Goal: Task Accomplishment & Management: Manage account settings

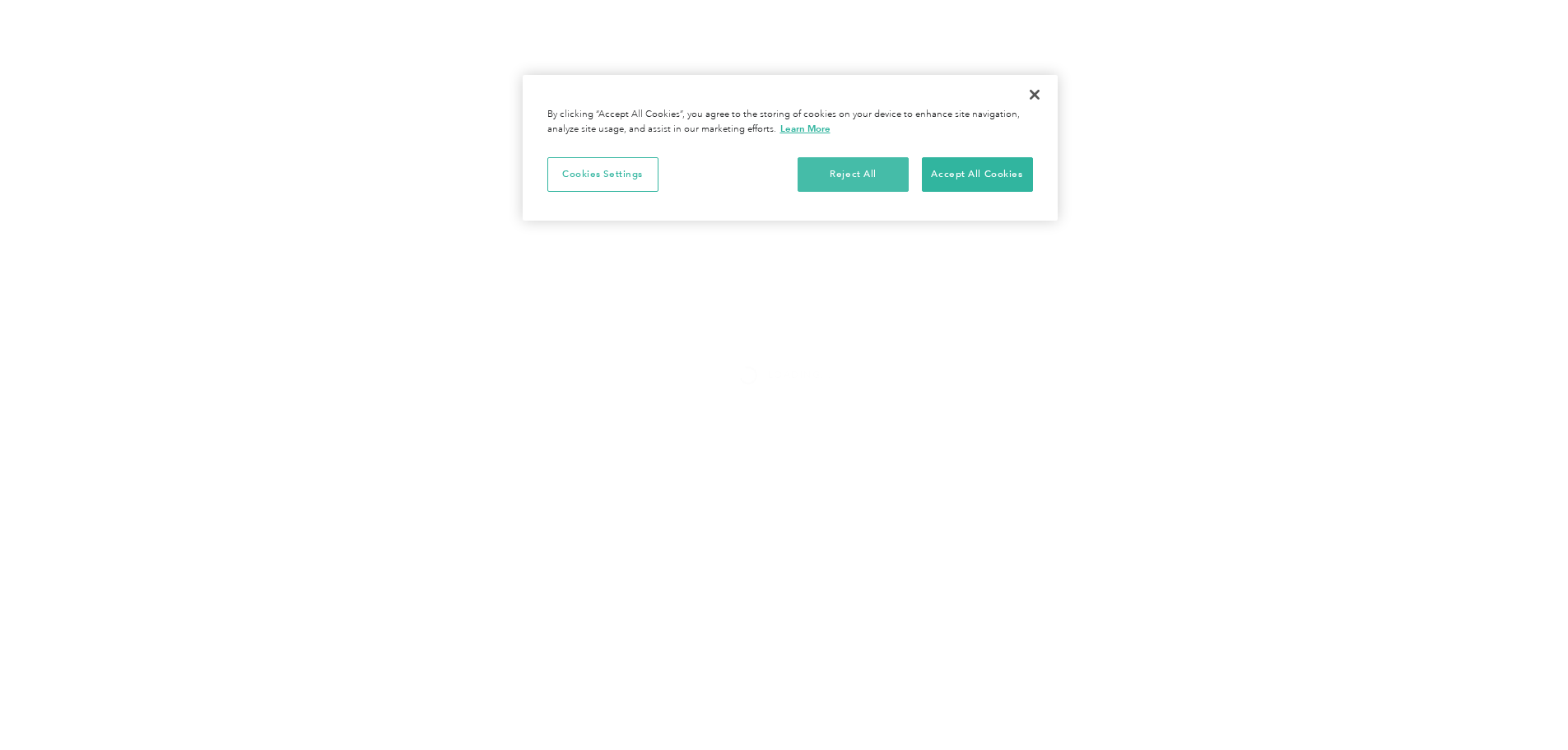
click at [847, 176] on button "Reject All" at bounding box center [853, 174] width 111 height 35
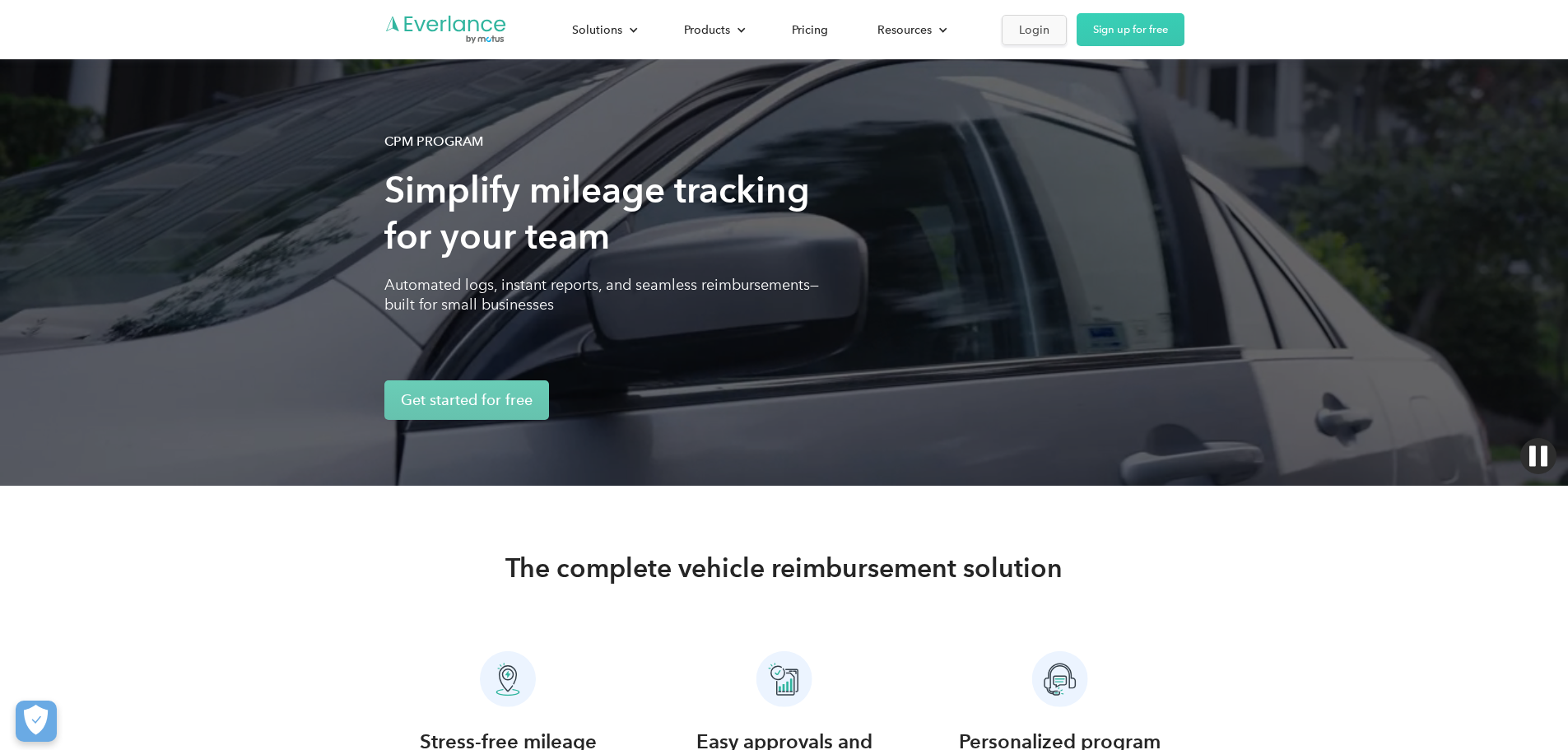
click at [1050, 31] on div "Login" at bounding box center [1034, 29] width 30 height 21
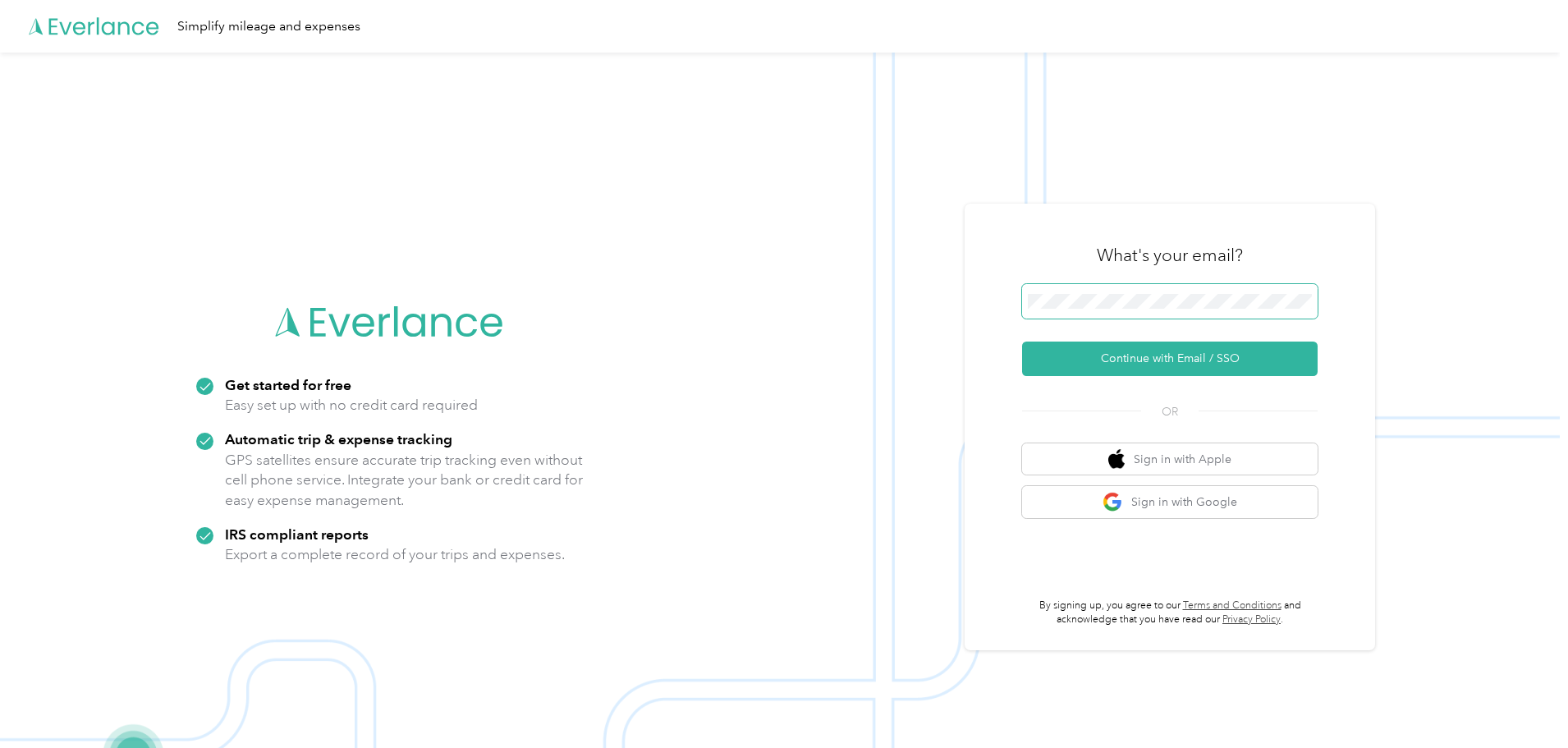
click at [1154, 285] on span at bounding box center [1169, 301] width 295 height 35
click at [1176, 363] on button "Continue with Email / SSO" at bounding box center [1169, 358] width 295 height 35
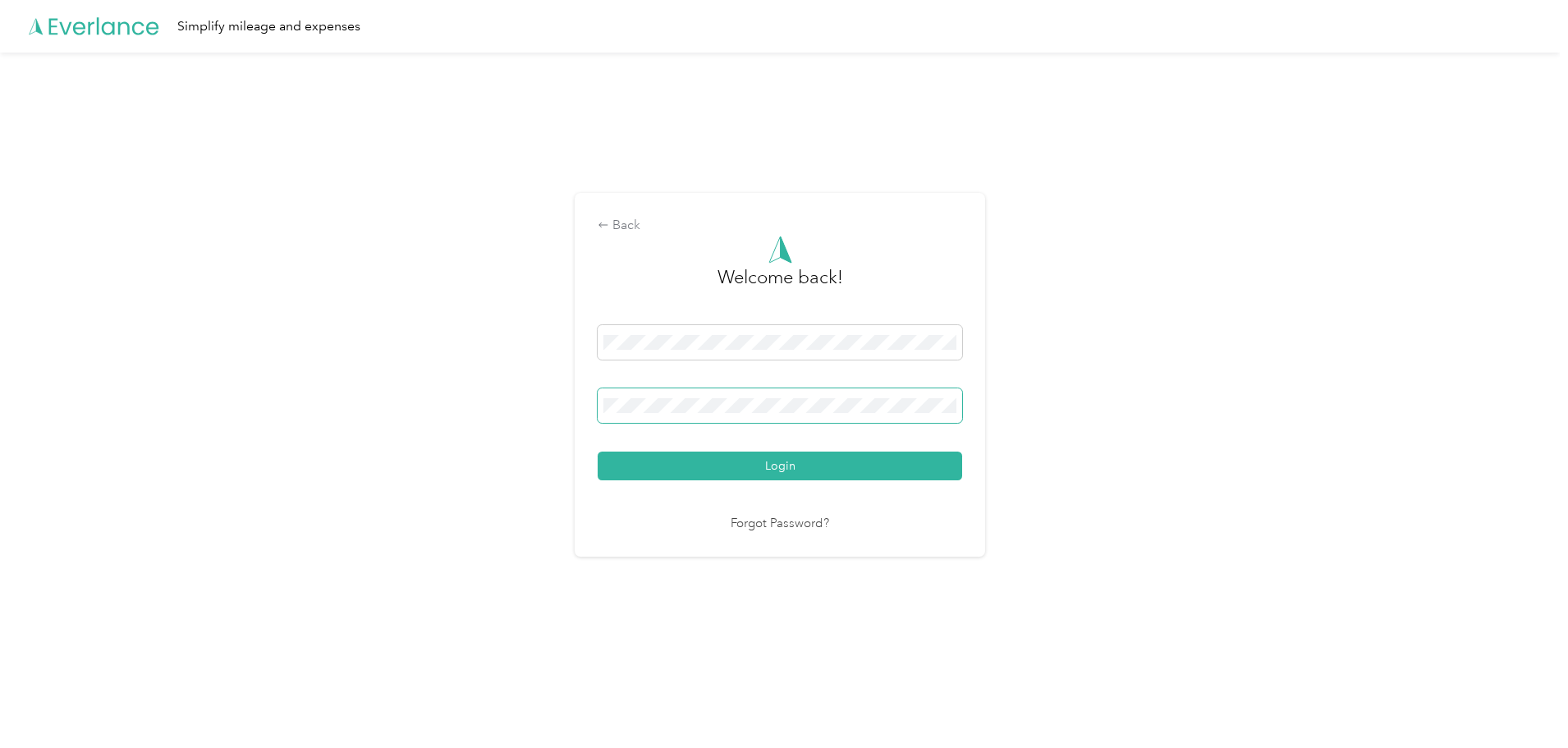
click at [598, 451] on button "Login" at bounding box center [780, 465] width 365 height 29
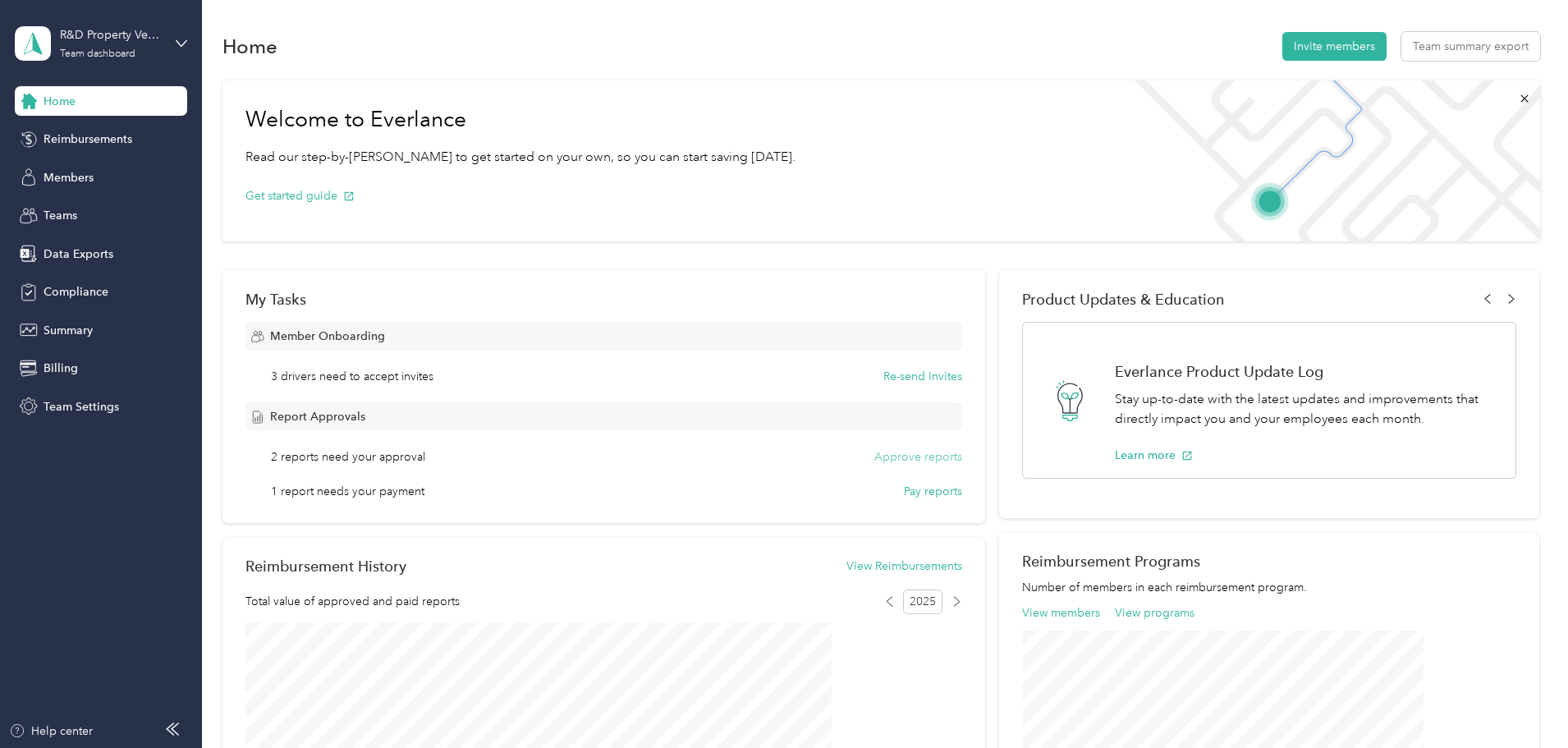
click at [887, 456] on button "Approve reports" at bounding box center [919, 456] width 88 height 17
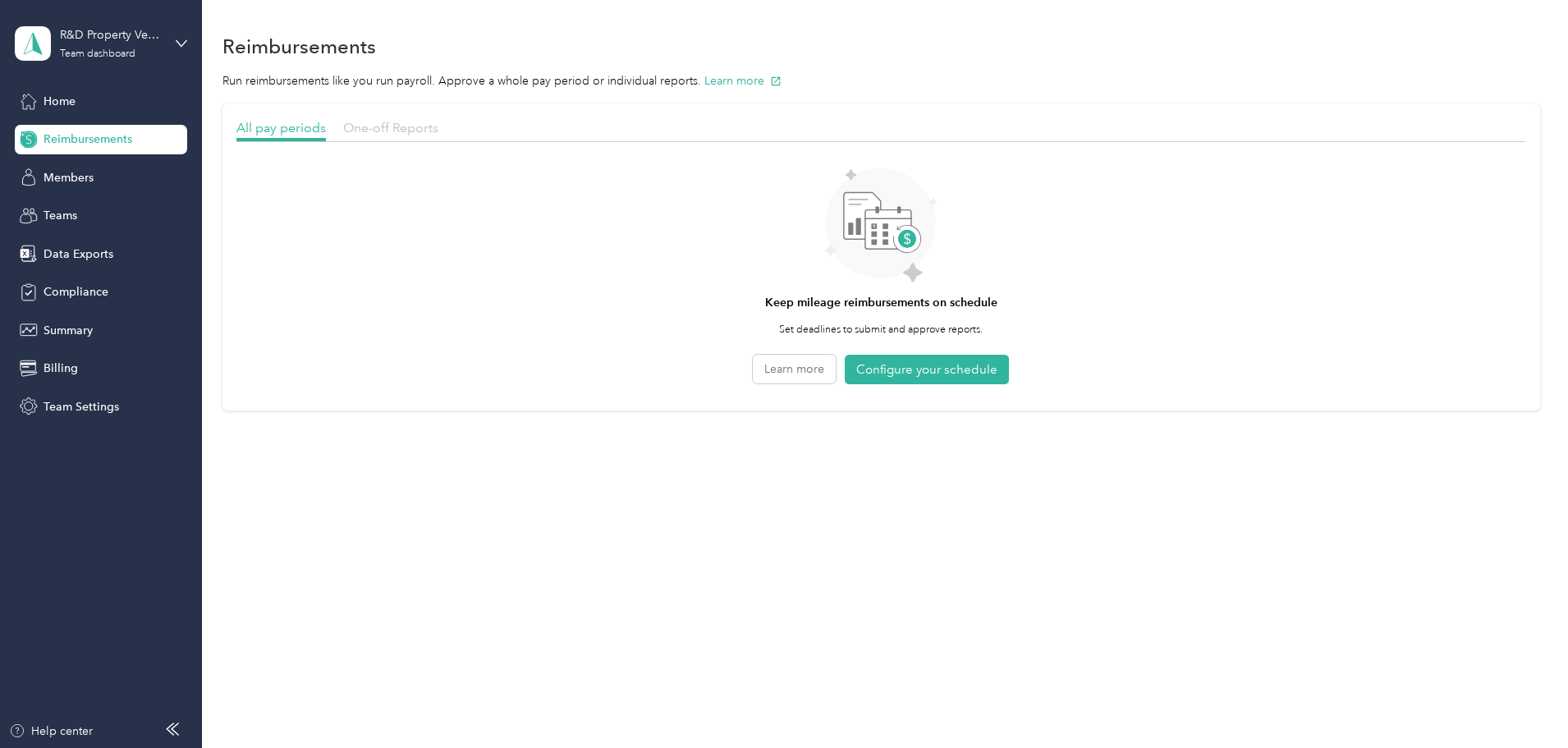
click at [439, 128] on span "One-off Reports" at bounding box center [391, 127] width 95 height 15
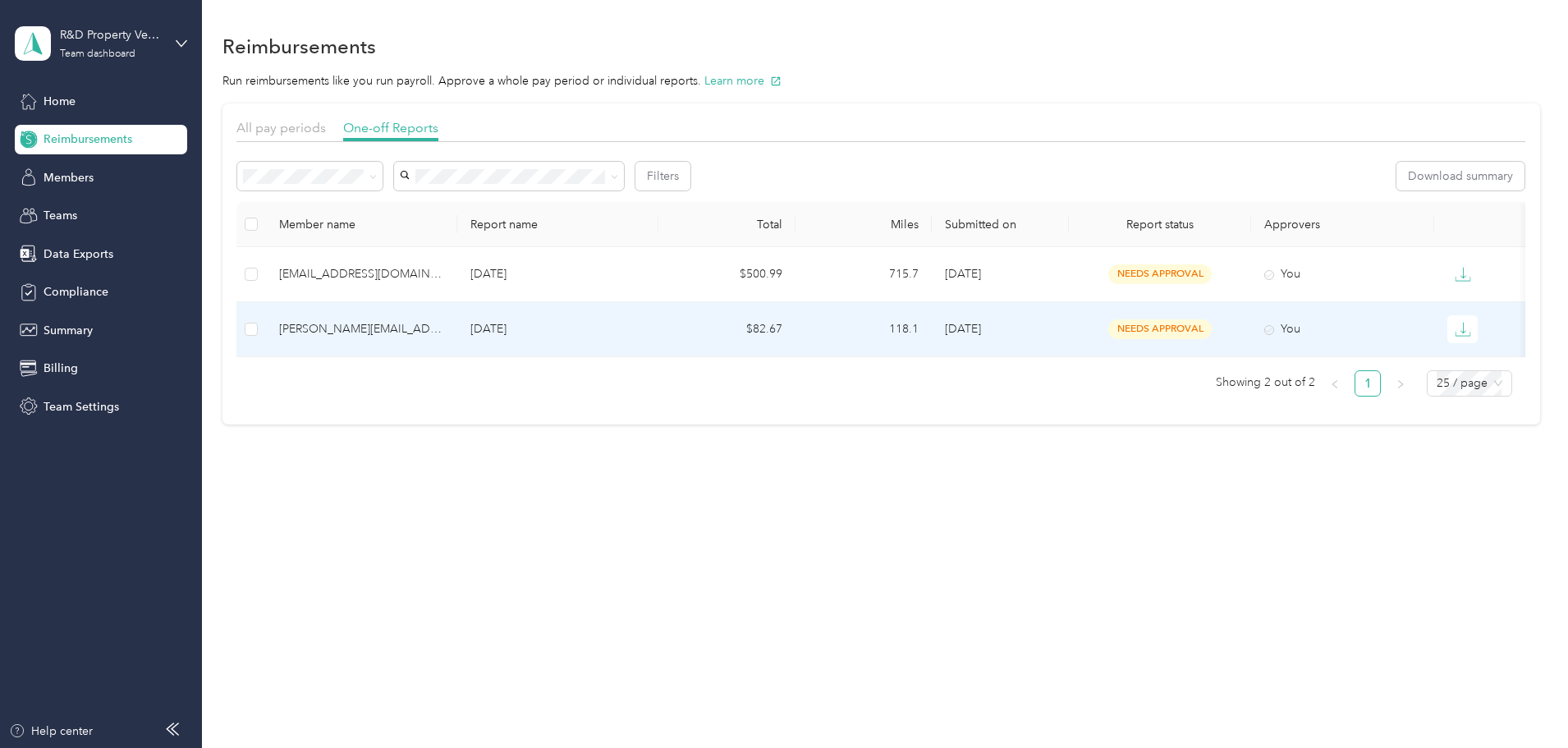
click at [434, 327] on div "dan@rdpsar.com" at bounding box center [361, 329] width 165 height 18
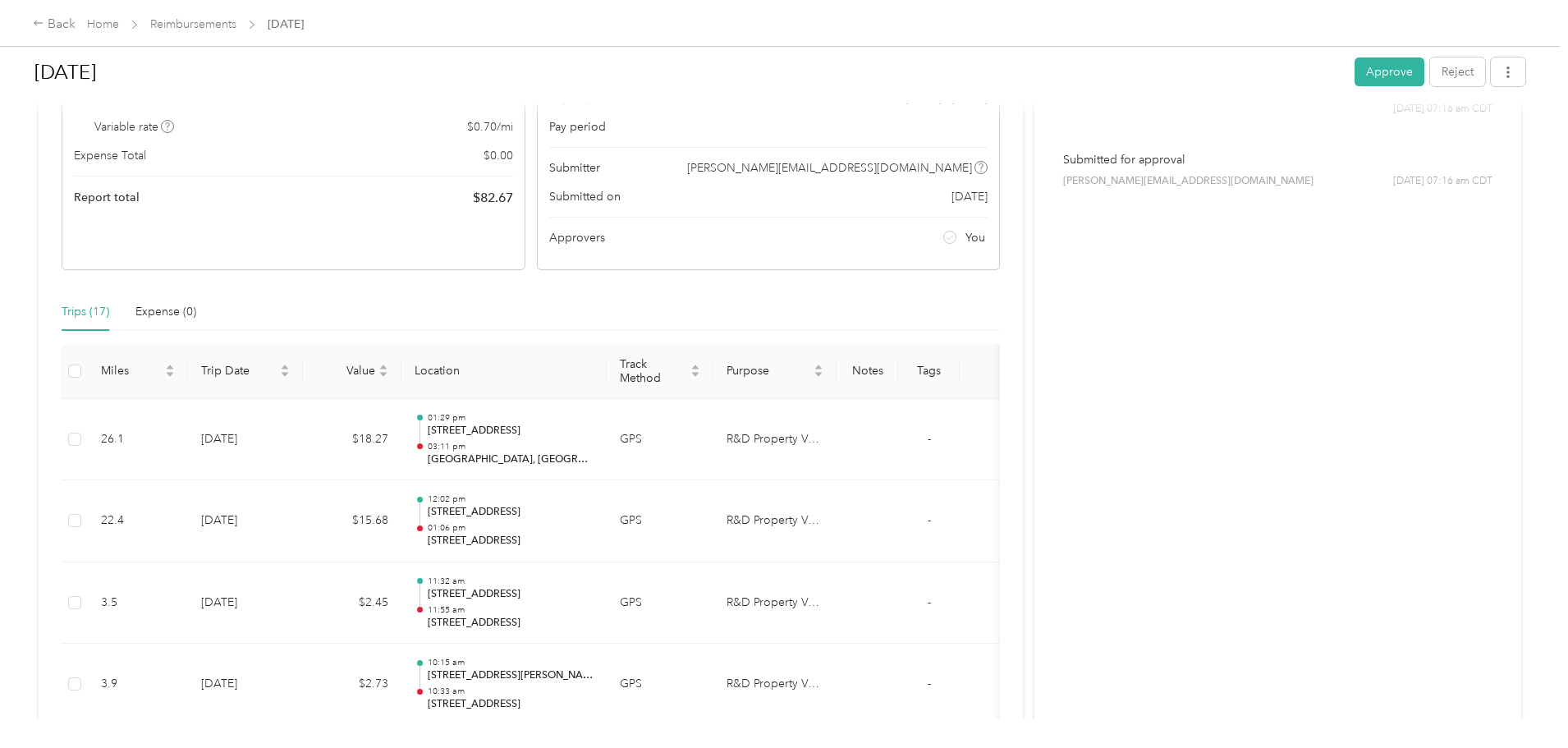
scroll to position [410, 0]
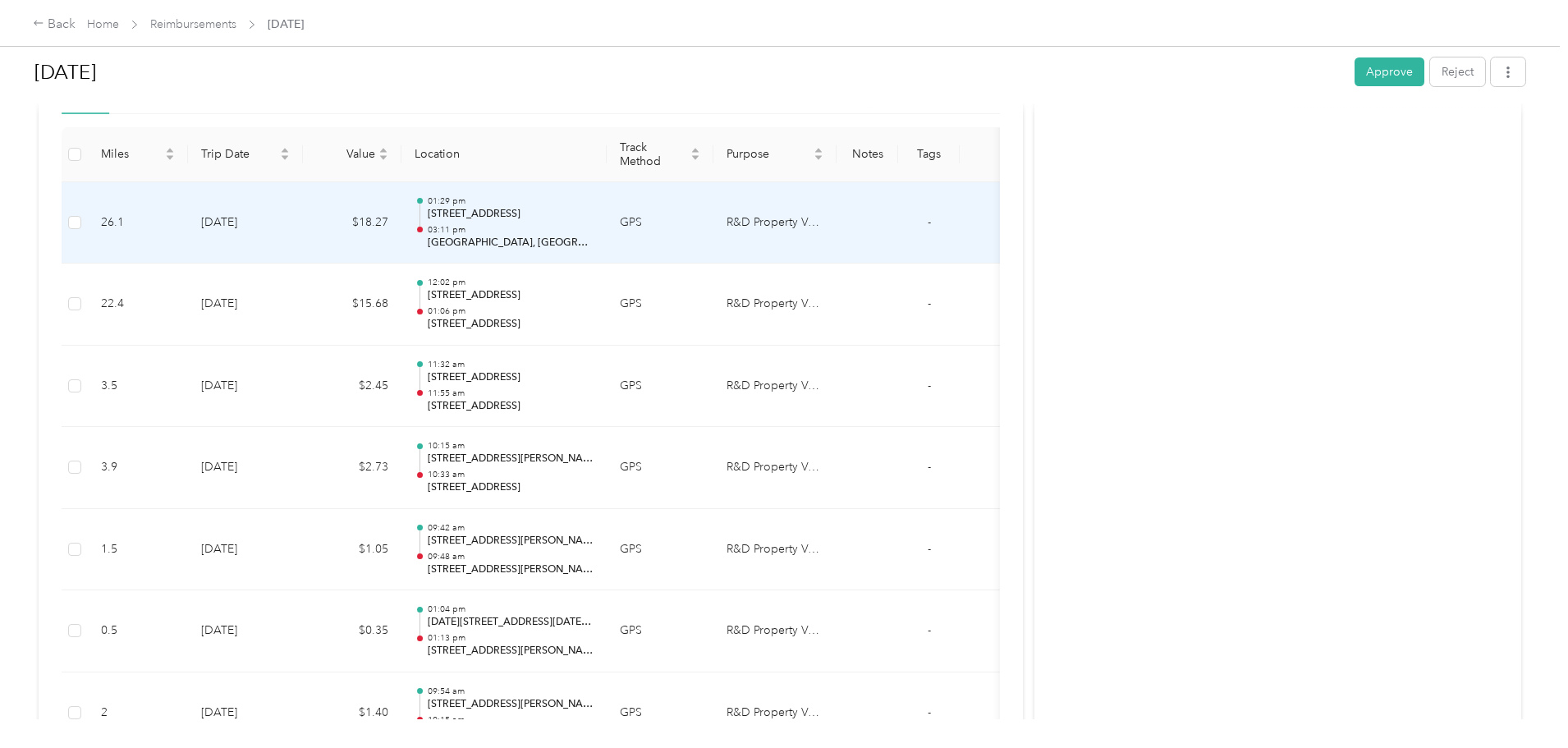
click at [594, 218] on p "2200 W Sunset Ave, Western Oaks Place, Springdale, AR" at bounding box center [511, 214] width 166 height 15
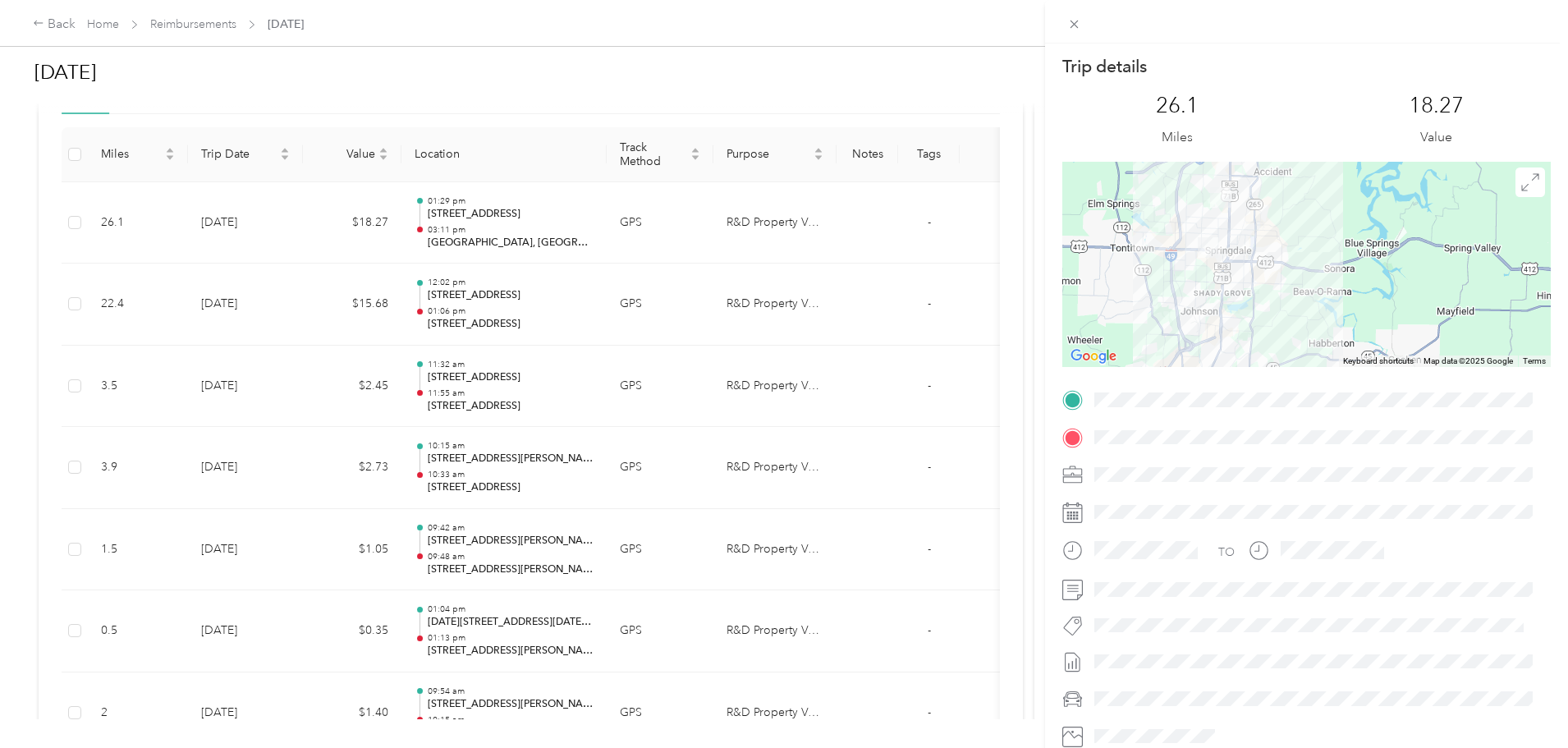
drag, startPoint x: 1351, startPoint y: 237, endPoint x: 1257, endPoint y: 290, distance: 107.9
click at [1257, 290] on div at bounding box center [1307, 264] width 489 height 205
click at [668, 212] on div "Trip details This trip cannot be edited because it is either under review, appr…" at bounding box center [784, 374] width 1568 height 748
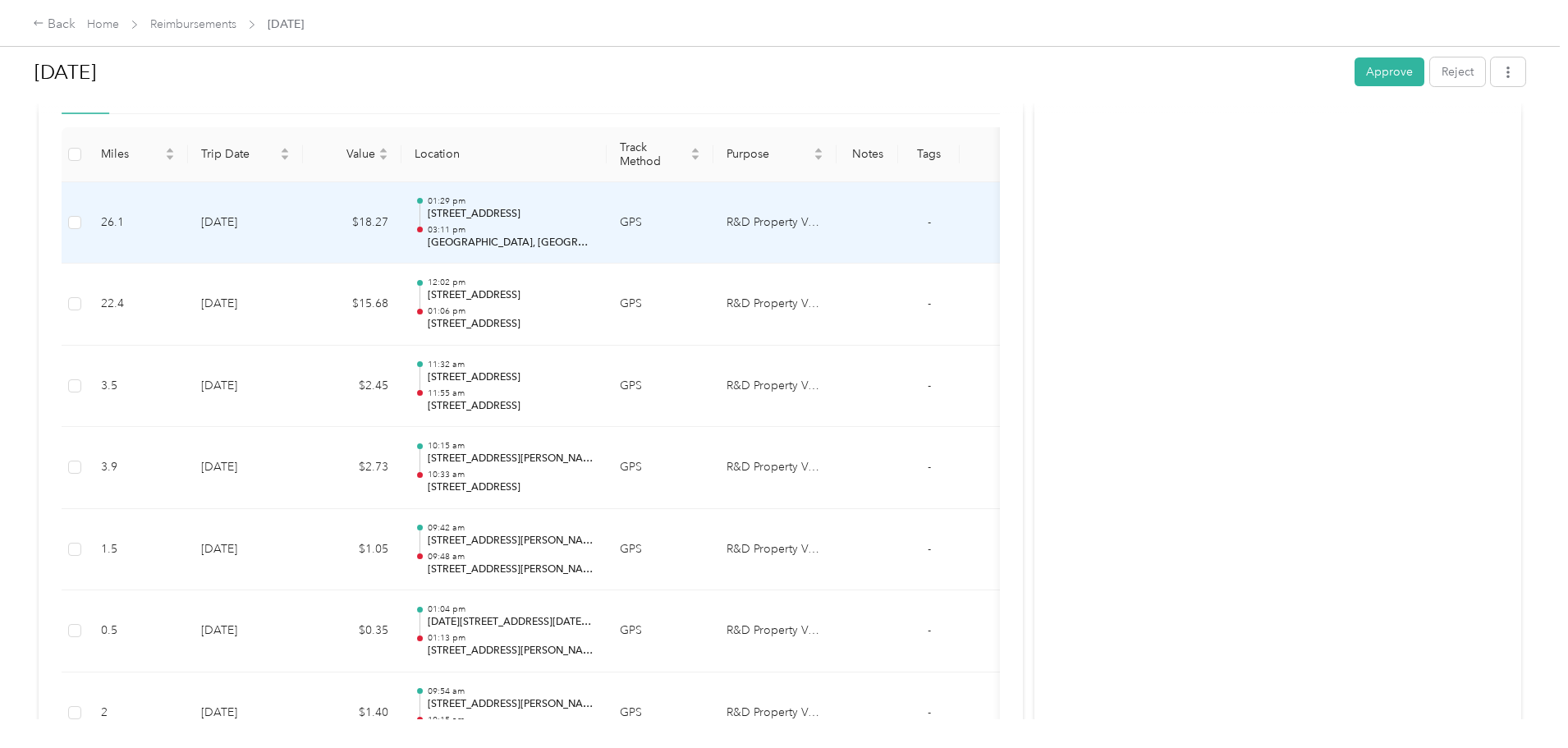
click at [594, 212] on p "2200 W Sunset Ave, Western Oaks Place, Springdale, AR" at bounding box center [511, 214] width 166 height 15
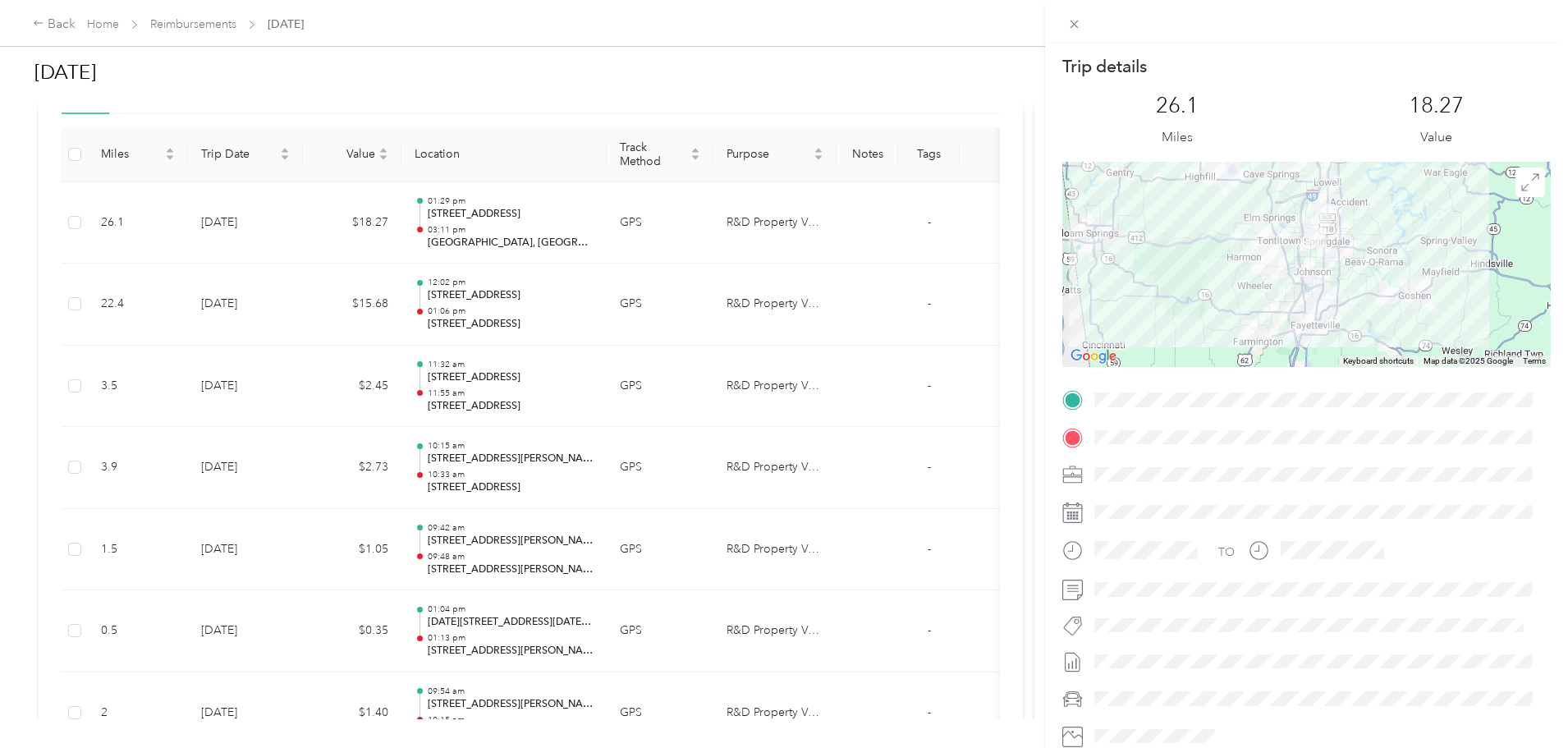
click at [618, 87] on div "Trip details This trip cannot be edited because it is either under review, appr…" at bounding box center [784, 374] width 1568 height 748
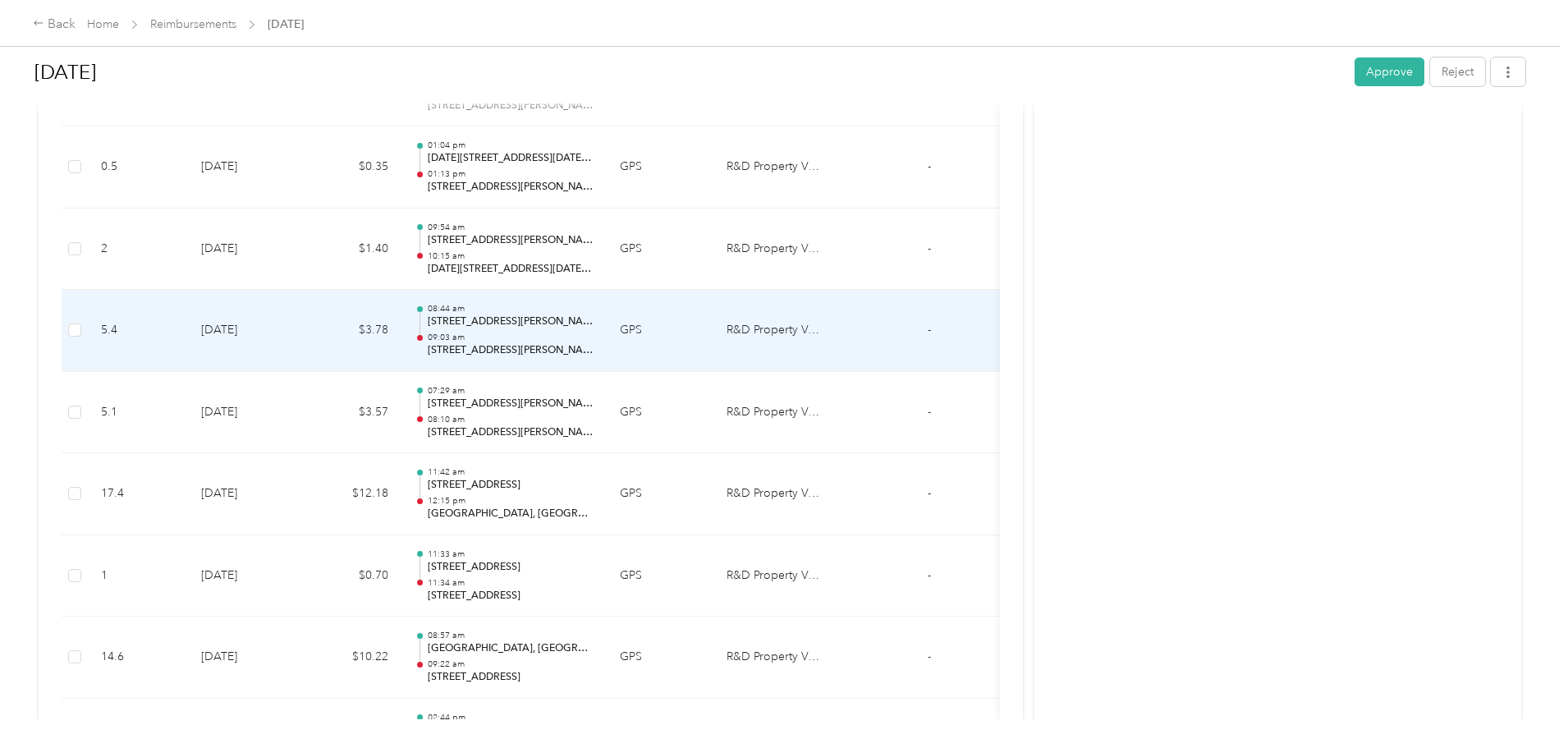
scroll to position [903, 0]
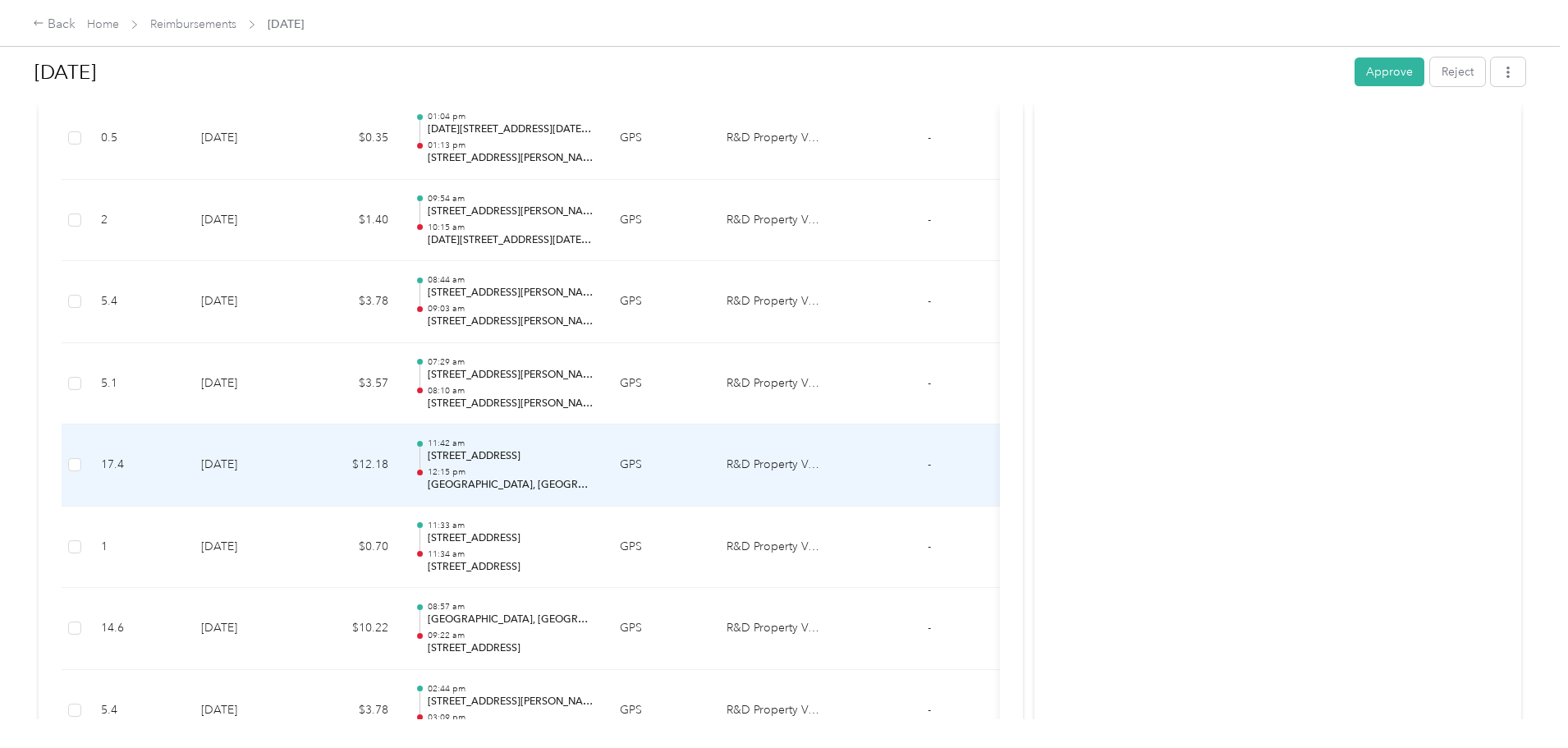
click at [594, 473] on p "12:15 pm" at bounding box center [511, 472] width 166 height 12
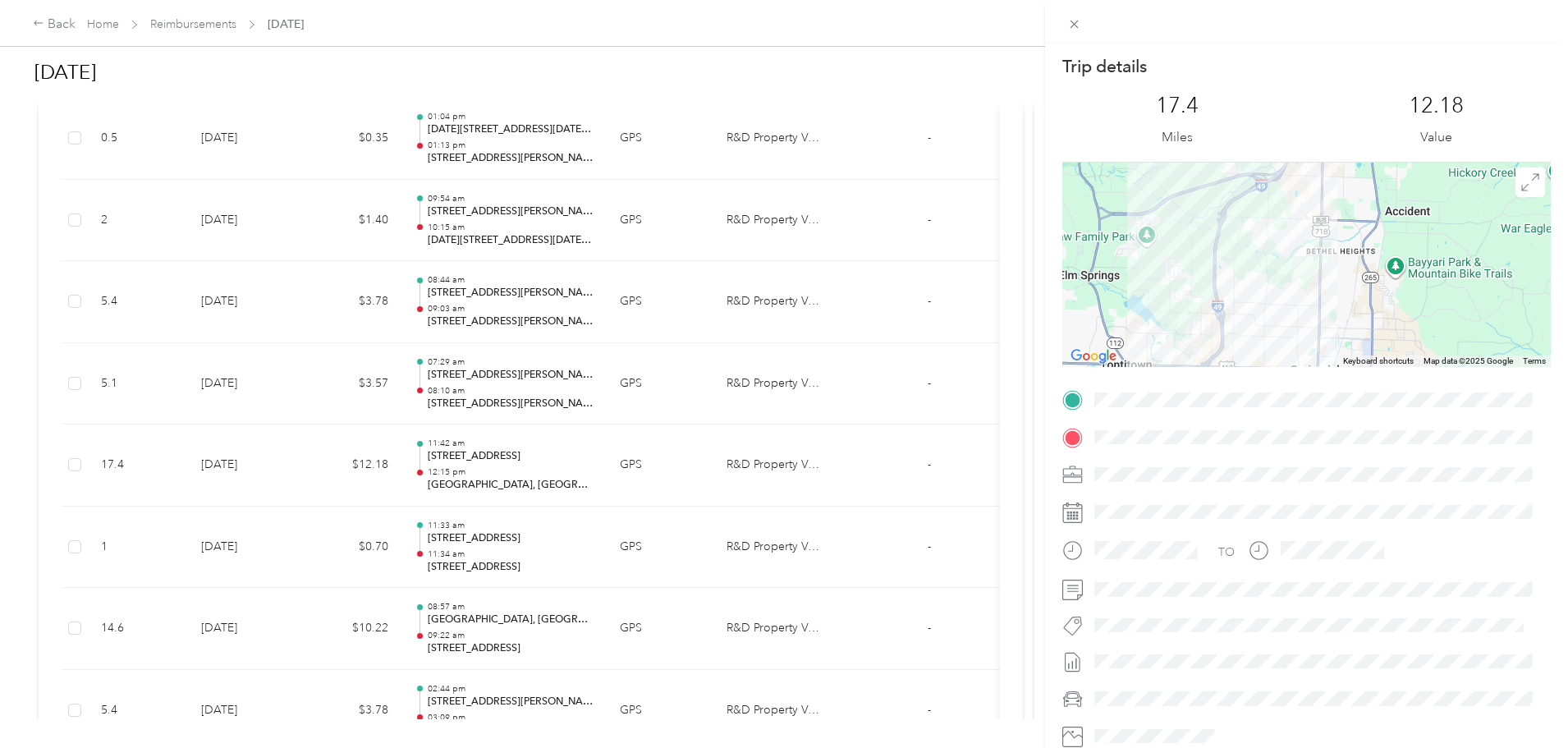
drag, startPoint x: 1314, startPoint y: 194, endPoint x: 1342, endPoint y: 319, distance: 128.1
click at [1348, 328] on div at bounding box center [1307, 264] width 489 height 205
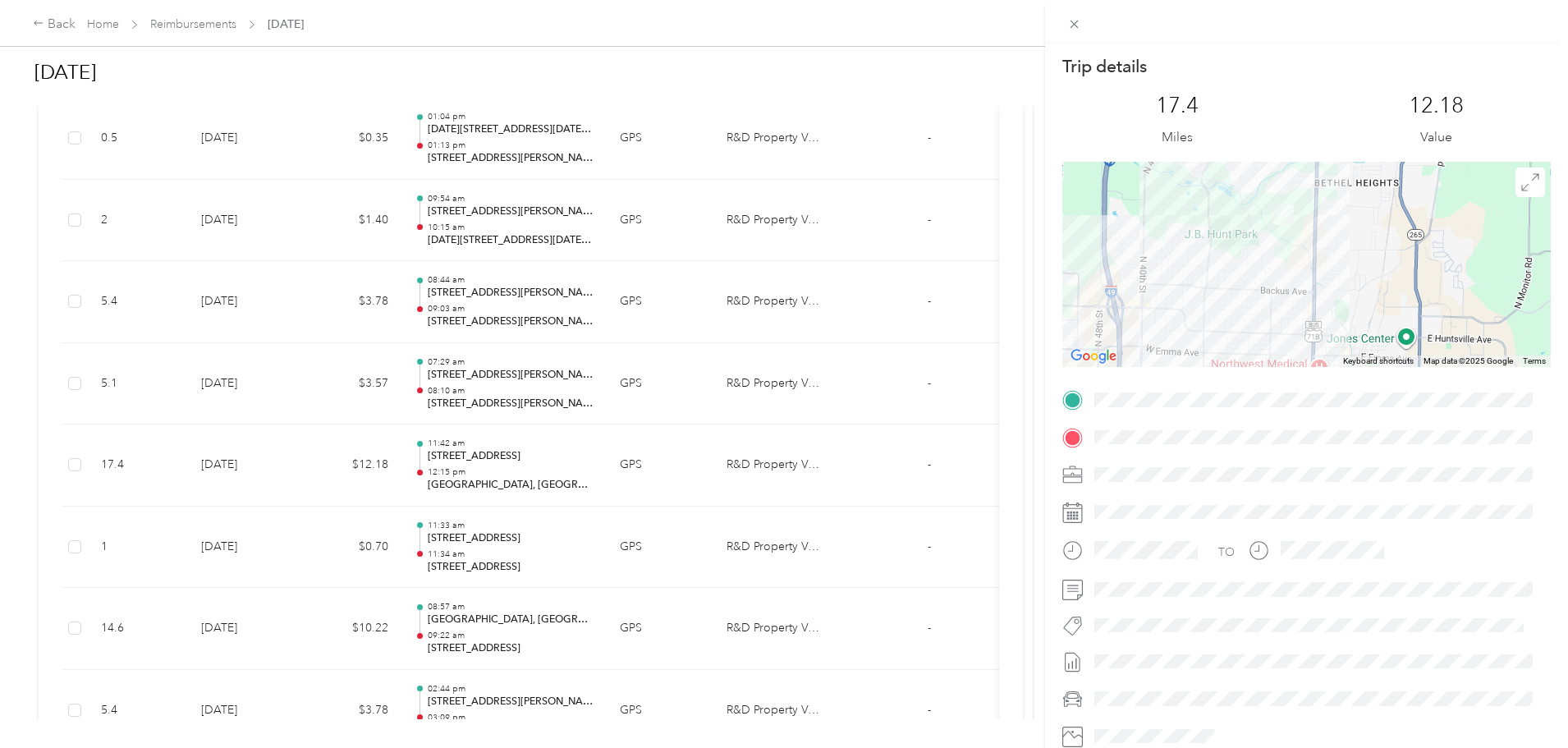
drag, startPoint x: 1313, startPoint y: 292, endPoint x: 1287, endPoint y: 191, distance: 104.3
click at [1287, 191] on div at bounding box center [1307, 264] width 489 height 205
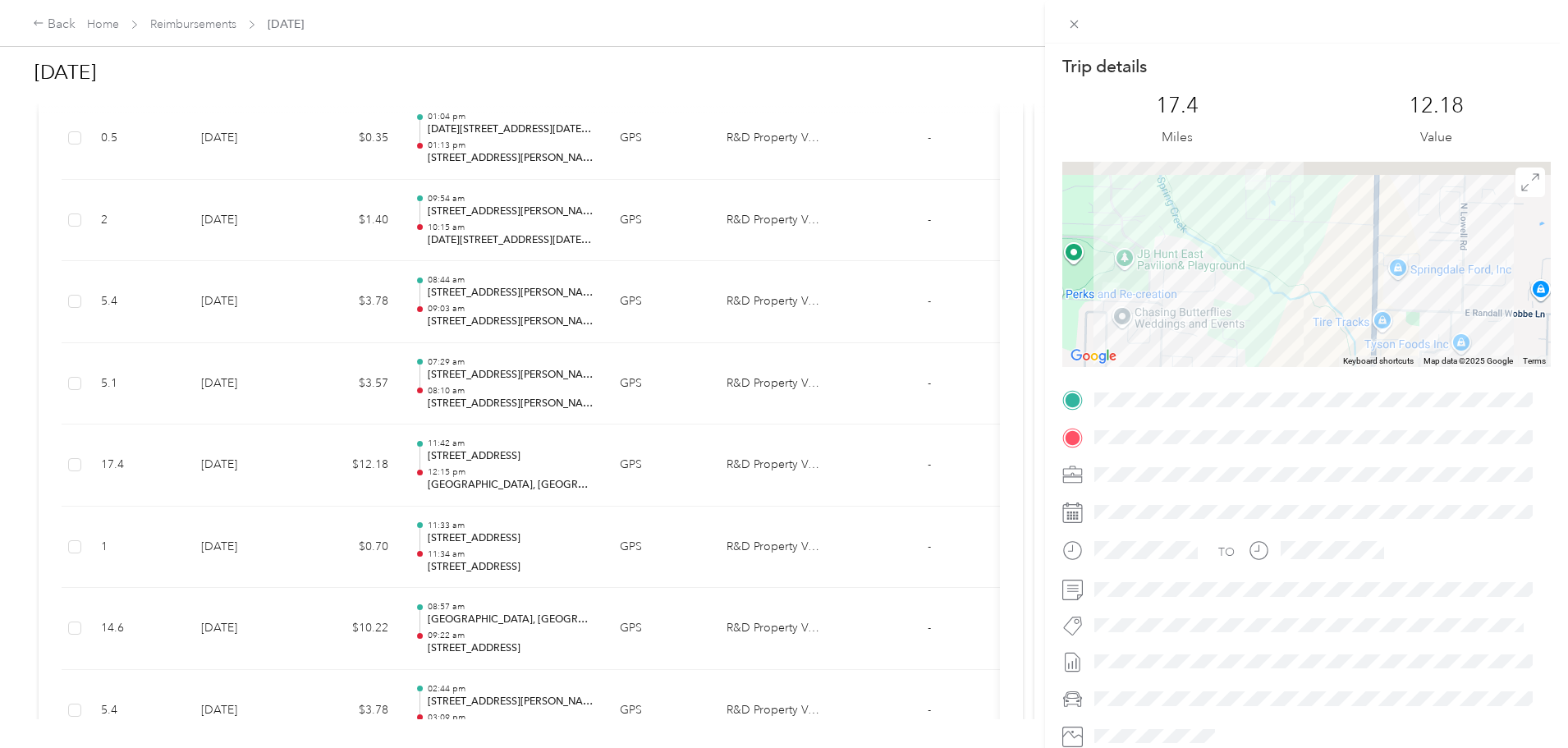
drag, startPoint x: 1285, startPoint y: 228, endPoint x: 1305, endPoint y: 343, distance: 116.7
click at [1305, 343] on div at bounding box center [1307, 264] width 489 height 205
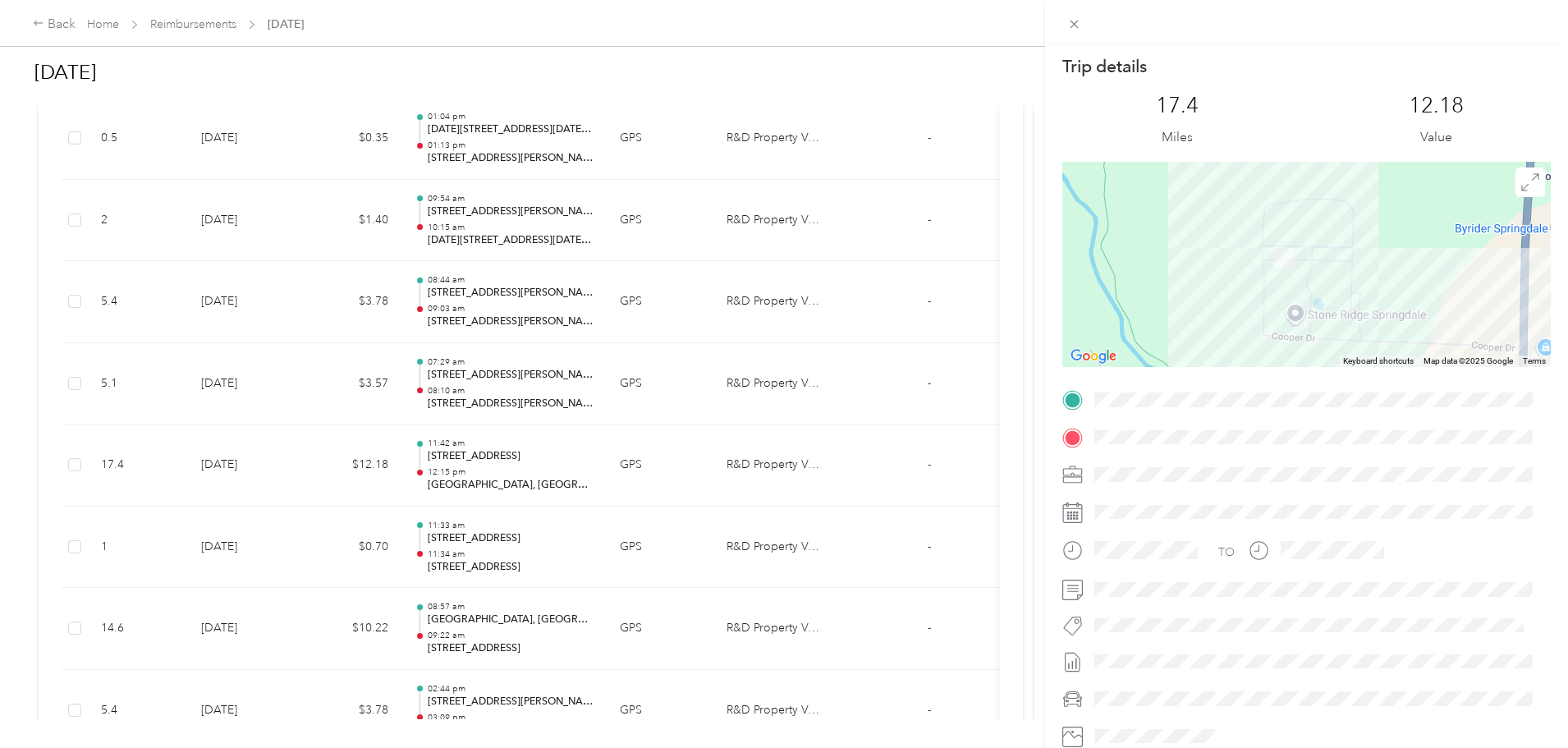
drag, startPoint x: 1309, startPoint y: 310, endPoint x: 1303, endPoint y: 263, distance: 47.4
click at [1304, 263] on div at bounding box center [1307, 264] width 489 height 205
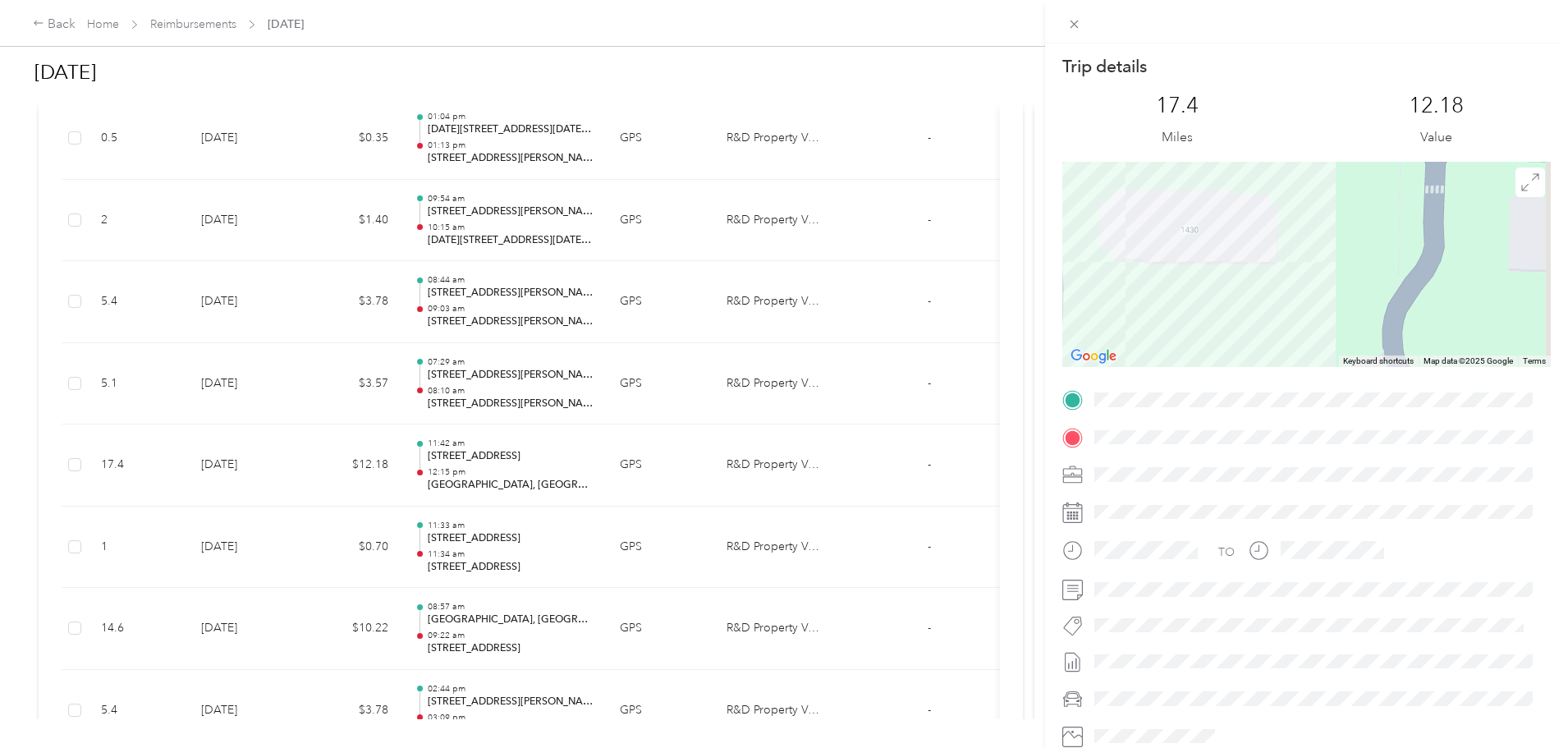
drag, startPoint x: 1285, startPoint y: 218, endPoint x: 1241, endPoint y: 112, distance: 114.8
click at [1241, 112] on div "Trip details This trip cannot be edited because it is either under review, appr…" at bounding box center [1307, 421] width 489 height 731
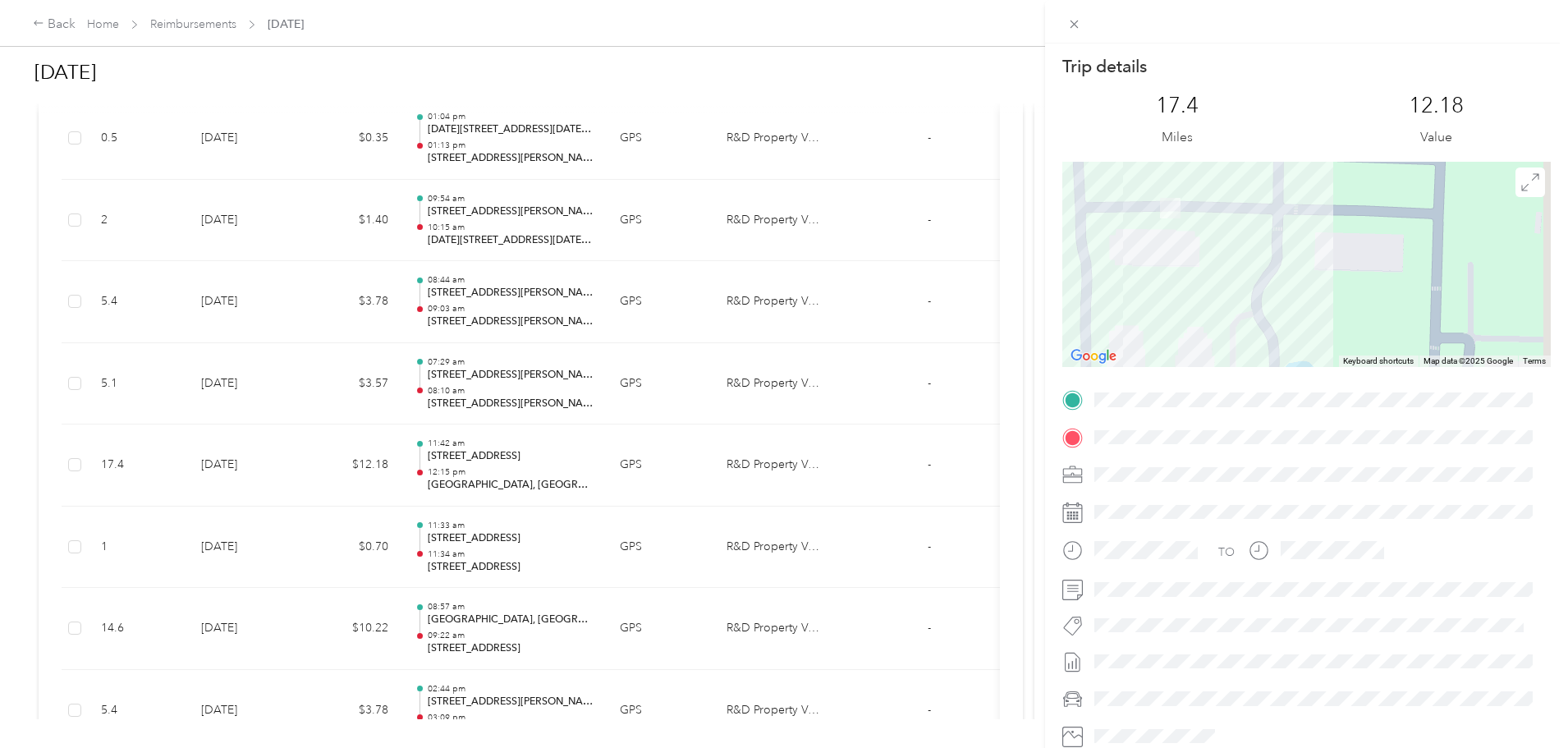
drag, startPoint x: 1263, startPoint y: 259, endPoint x: 1233, endPoint y: 272, distance: 32.7
click at [1213, 292] on div at bounding box center [1307, 264] width 489 height 205
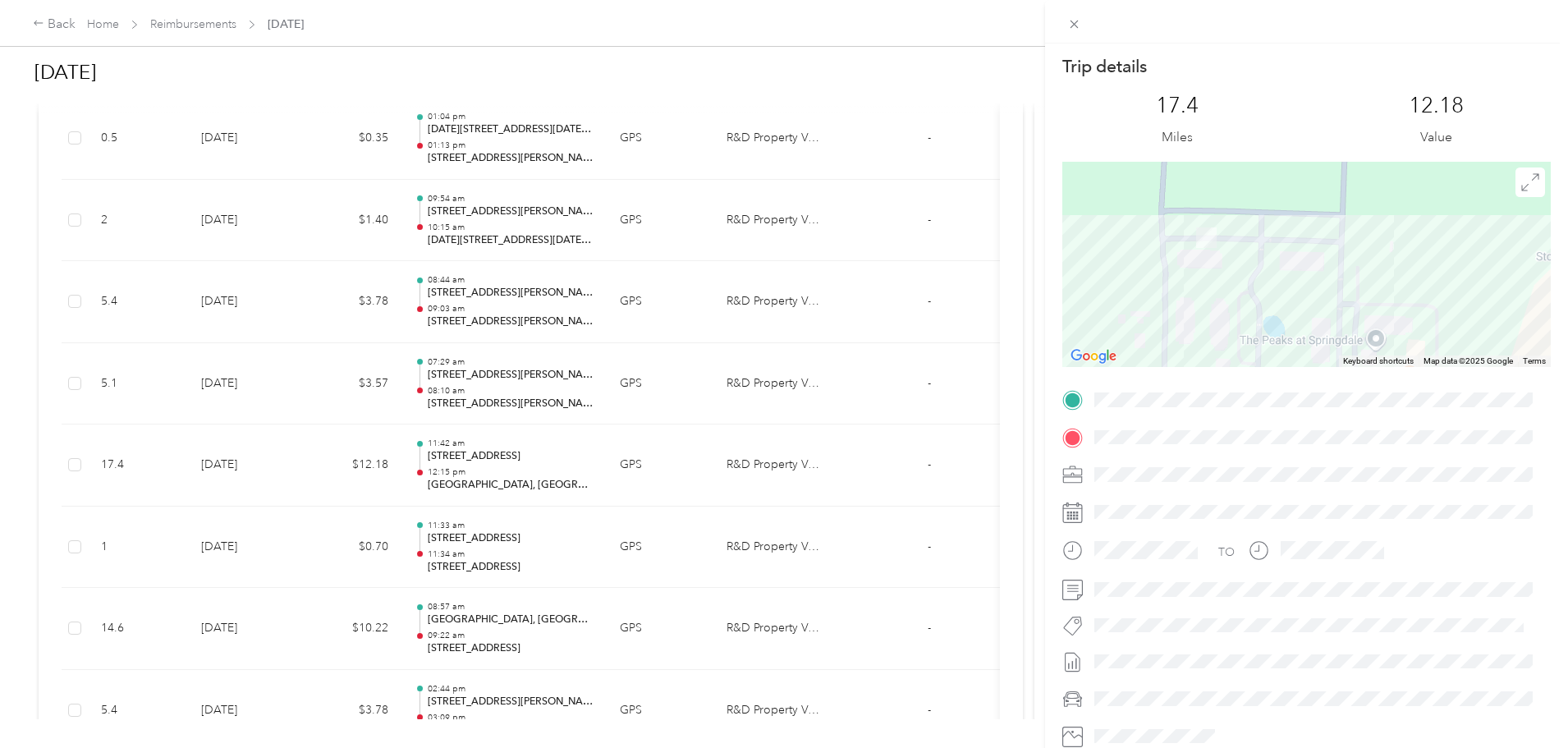
click at [983, 164] on div "Trip details This trip cannot be edited because it is either under review, appr…" at bounding box center [784, 374] width 1568 height 748
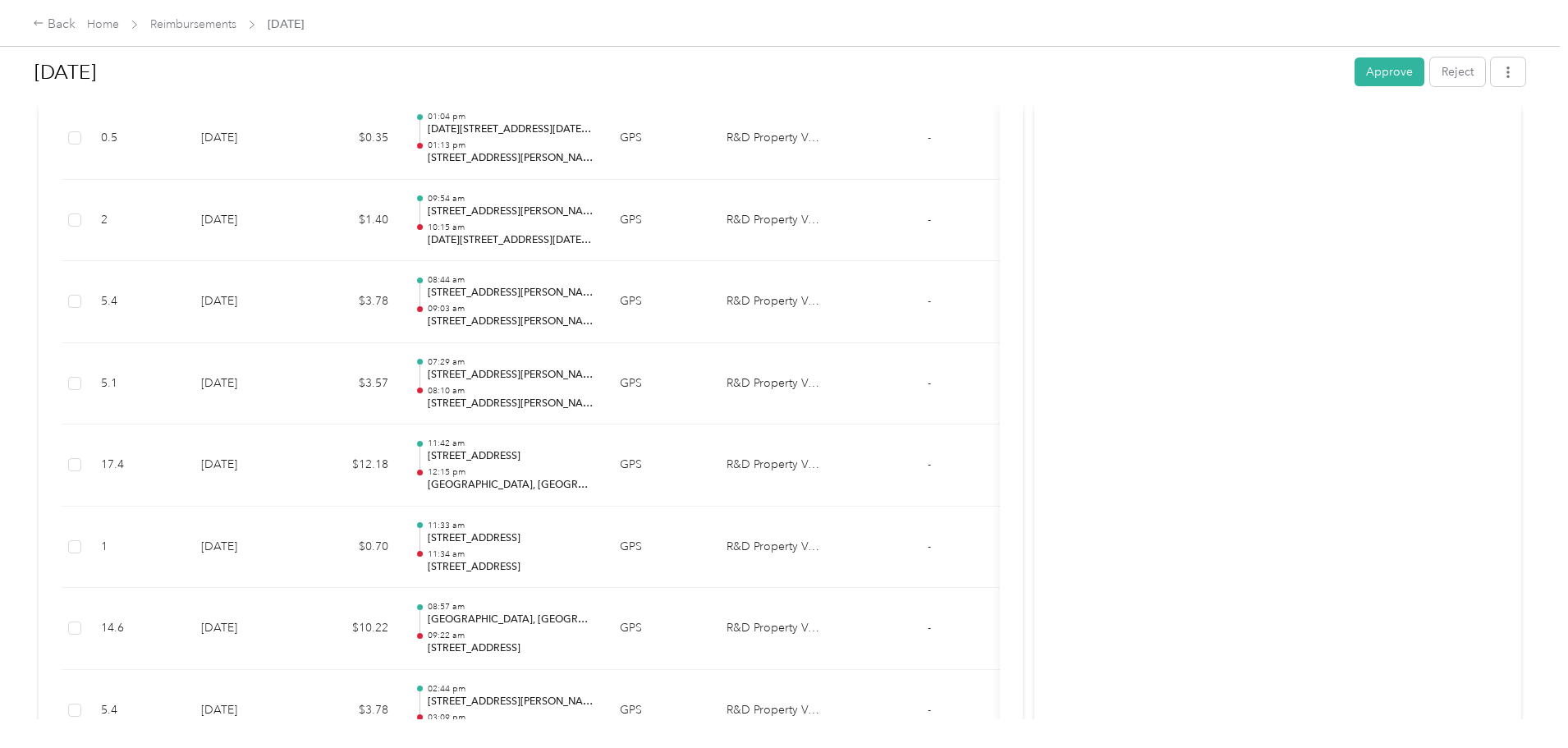
click at [1035, 191] on div "Activity and Comments Needs approval From Dustin Davis 09/02 at 07:16 am CDT Su…" at bounding box center [1278, 177] width 487 height 1909
click at [883, 101] on div at bounding box center [780, 107] width 1491 height 17
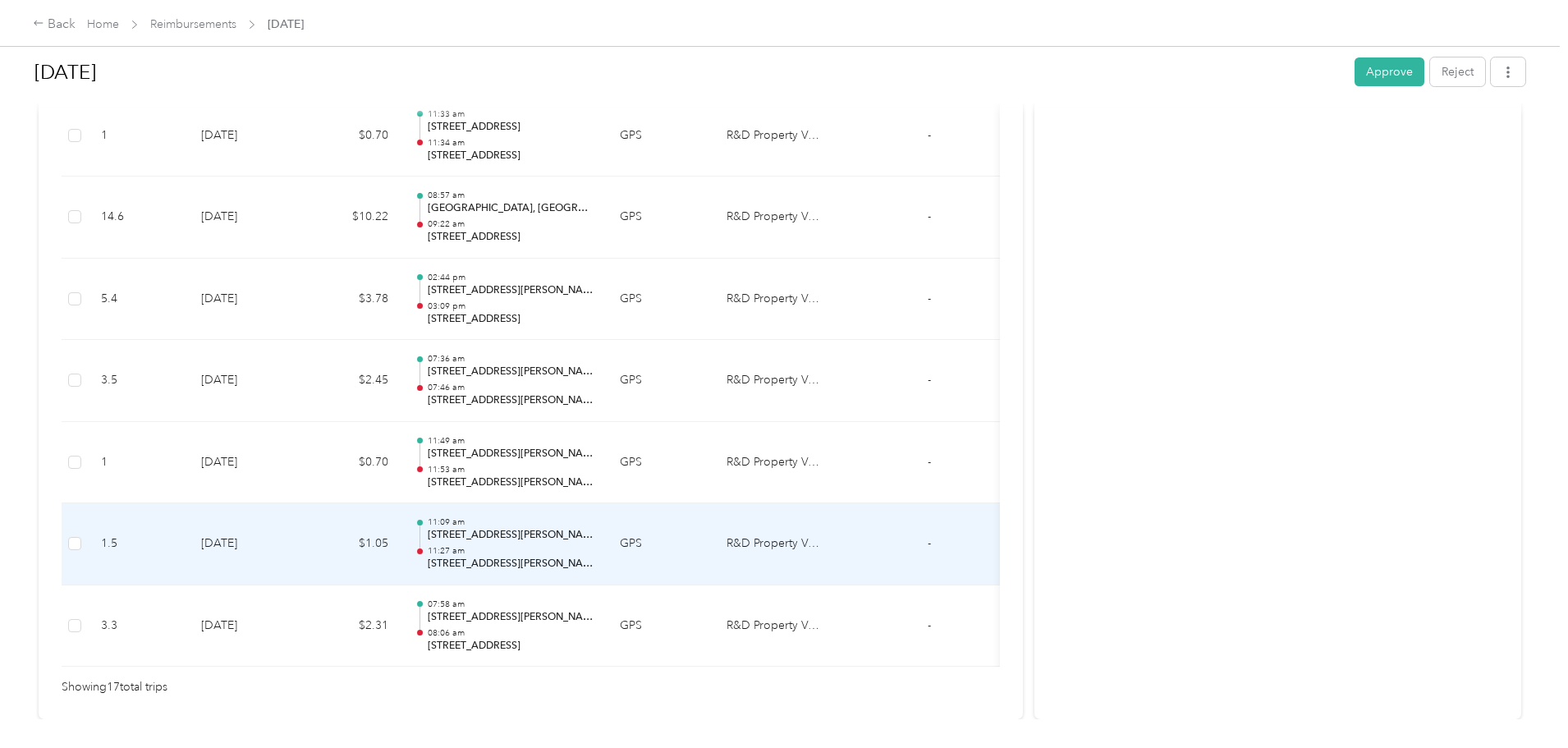
scroll to position [1232, 0]
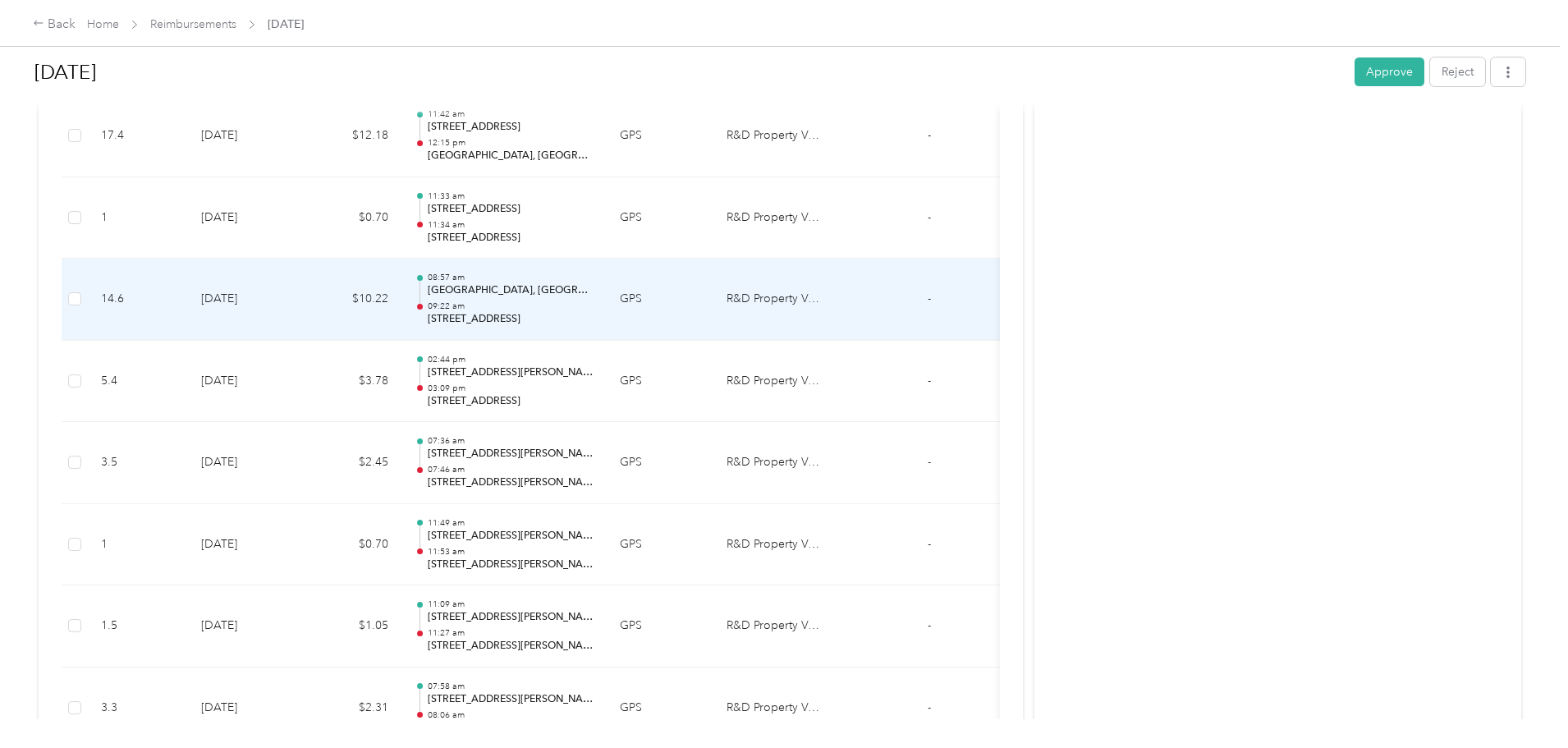
click at [594, 290] on p "Springdale, AR" at bounding box center [511, 291] width 166 height 15
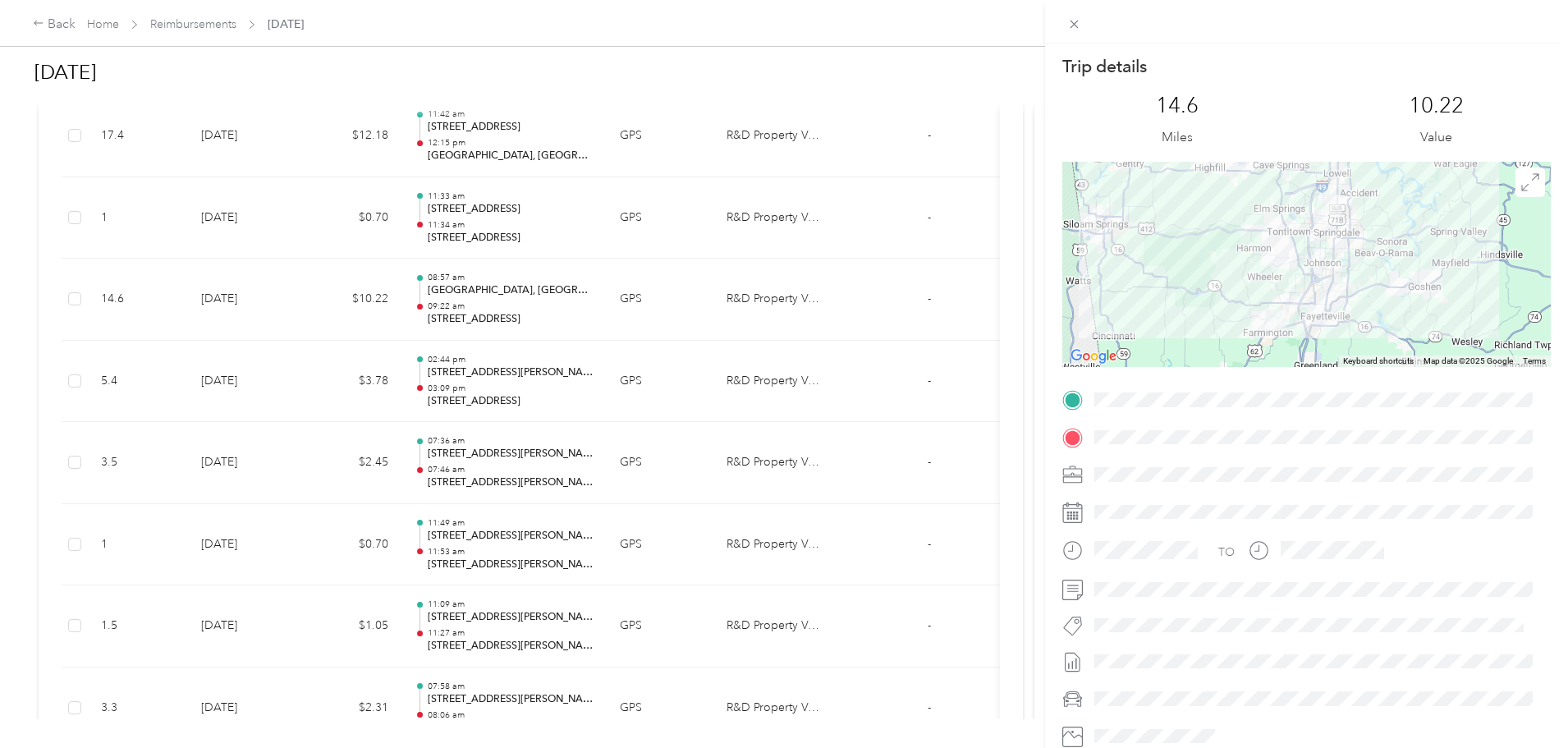
click at [677, 308] on div "Trip details This trip cannot be edited because it is either under review, appr…" at bounding box center [784, 374] width 1568 height 748
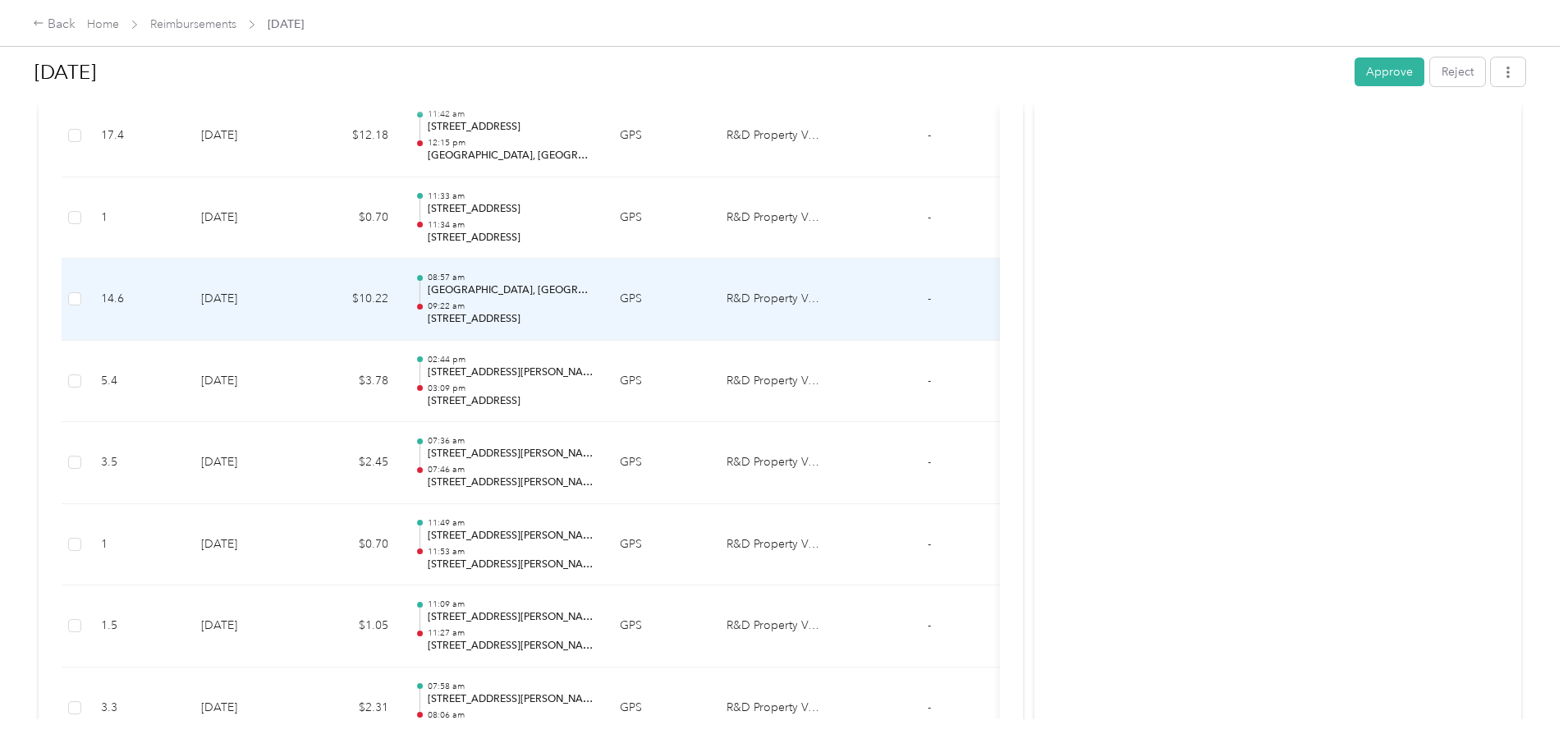
click at [714, 288] on td "GPS" at bounding box center [660, 300] width 107 height 82
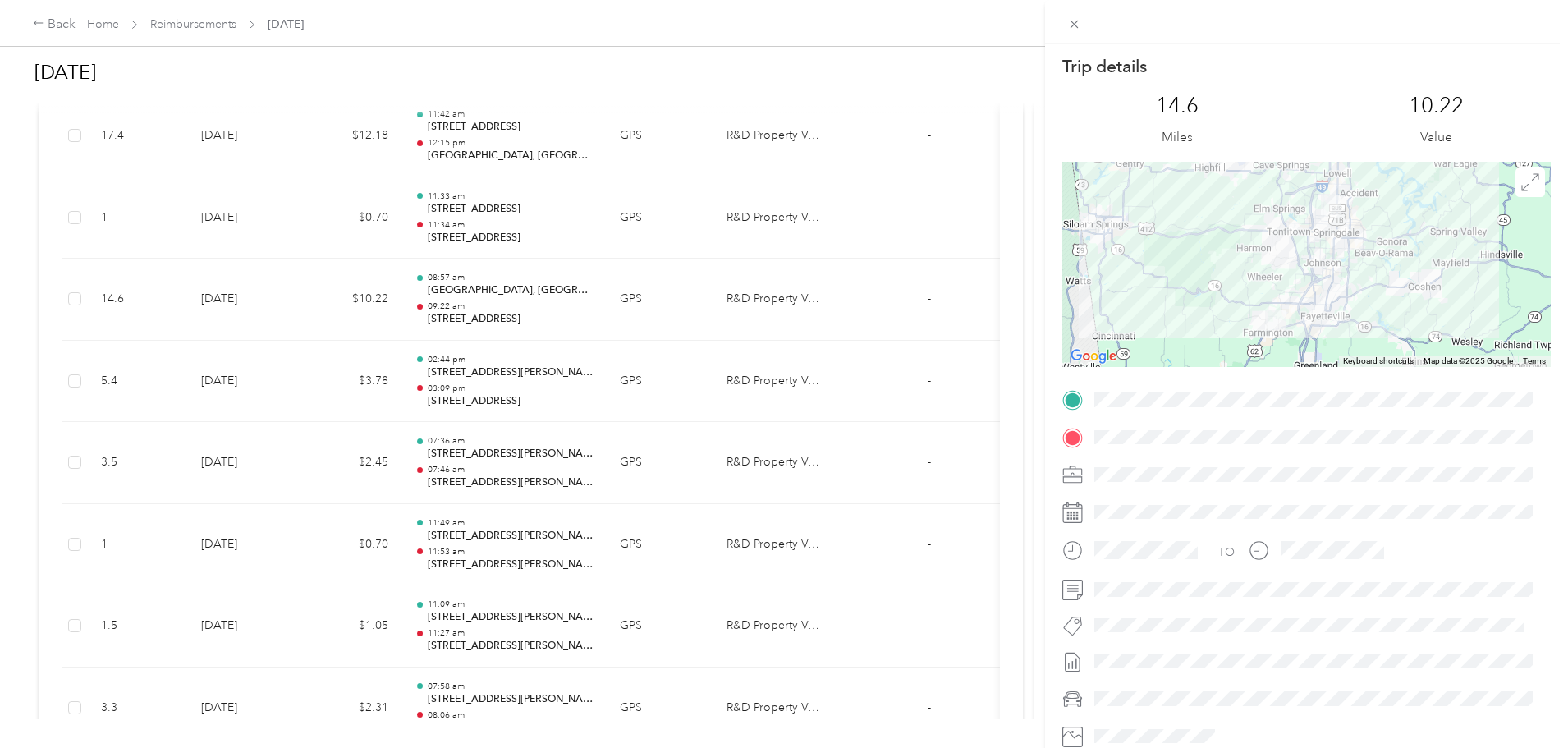
click at [982, 284] on div "Trip details This trip cannot be edited because it is either under review, appr…" at bounding box center [784, 374] width 1568 height 748
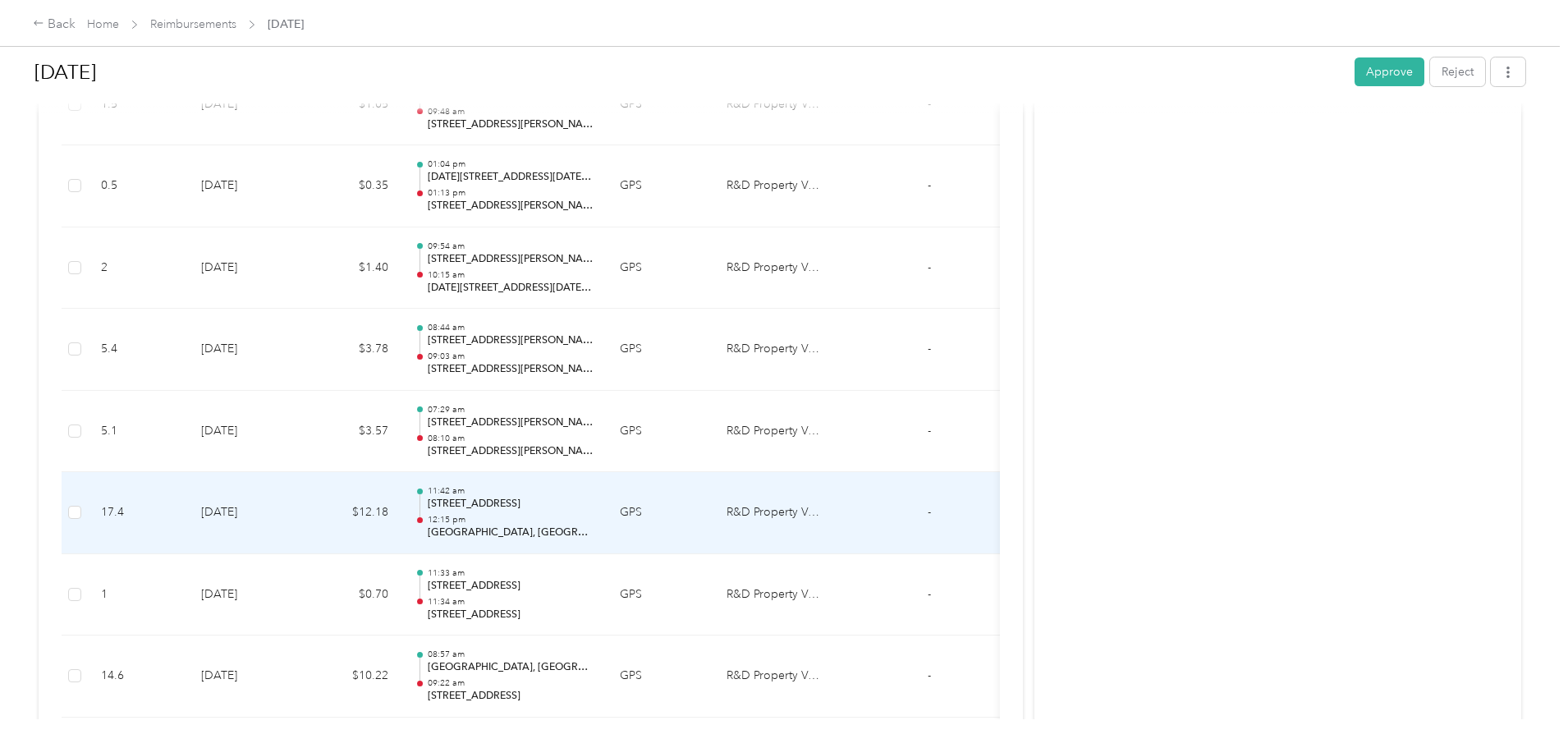
scroll to position [903, 0]
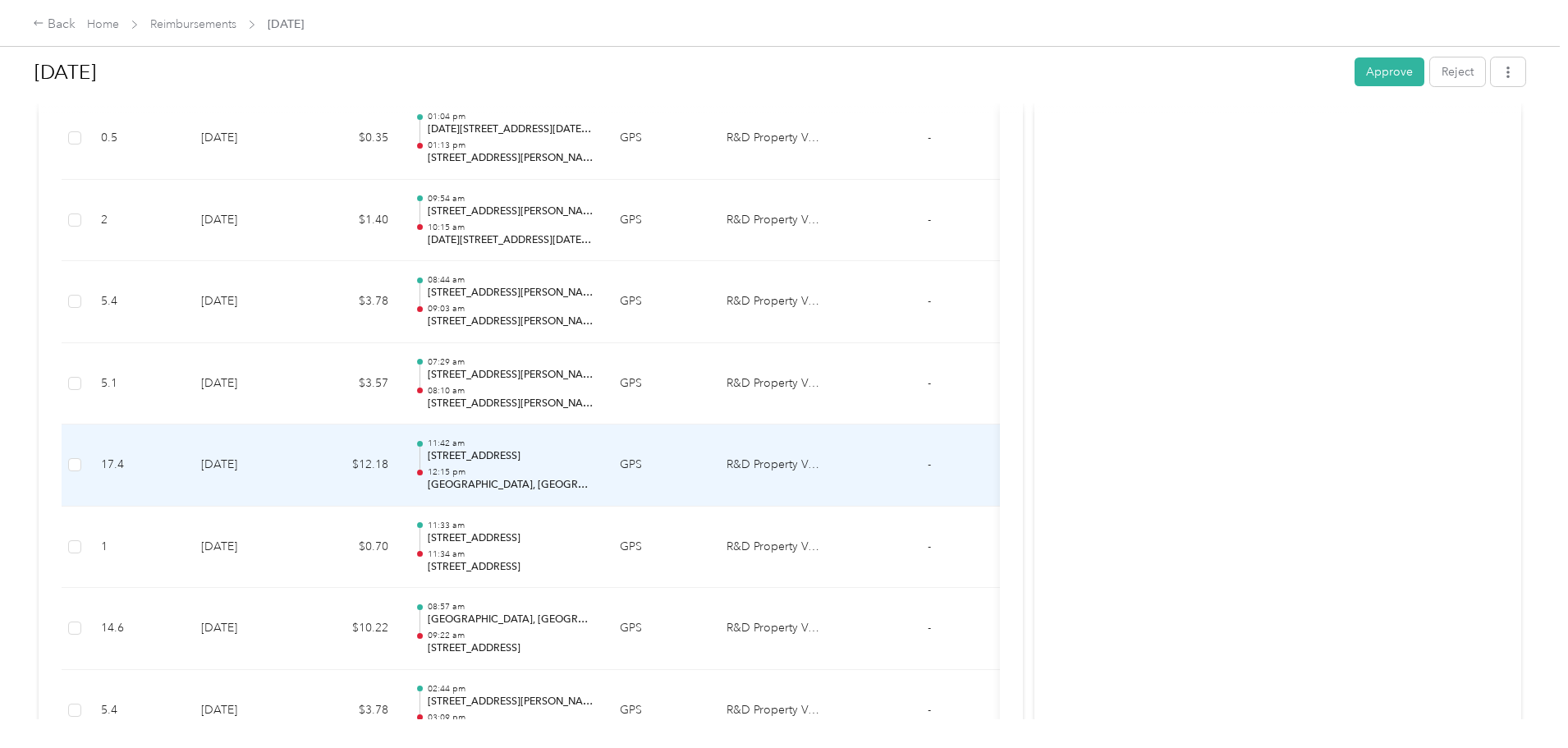
click at [594, 458] on p "90 E Main St, Farmington, AR" at bounding box center [511, 456] width 166 height 15
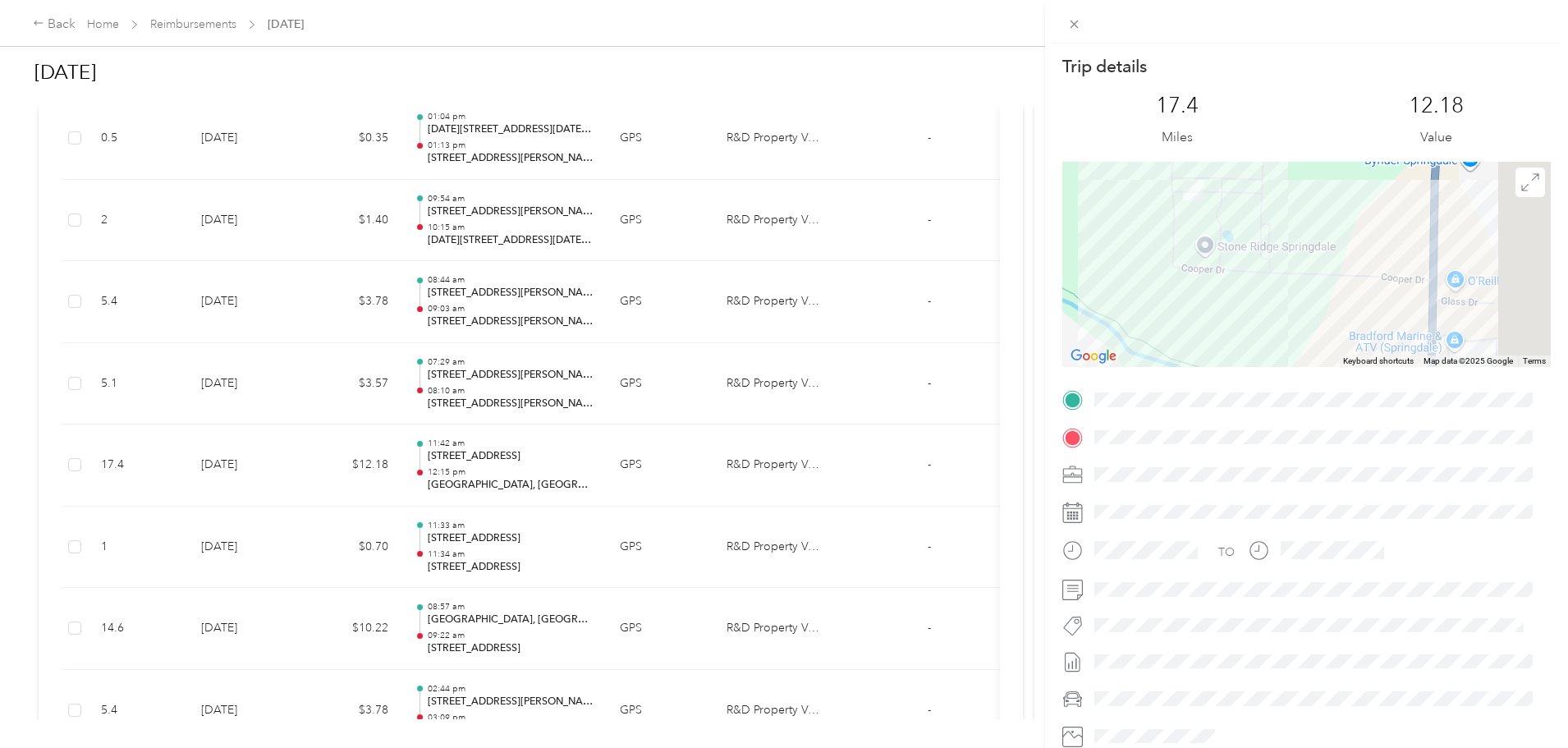
drag, startPoint x: 1388, startPoint y: 279, endPoint x: 1297, endPoint y: 218, distance: 109.6
click at [1297, 218] on div at bounding box center [1307, 264] width 489 height 205
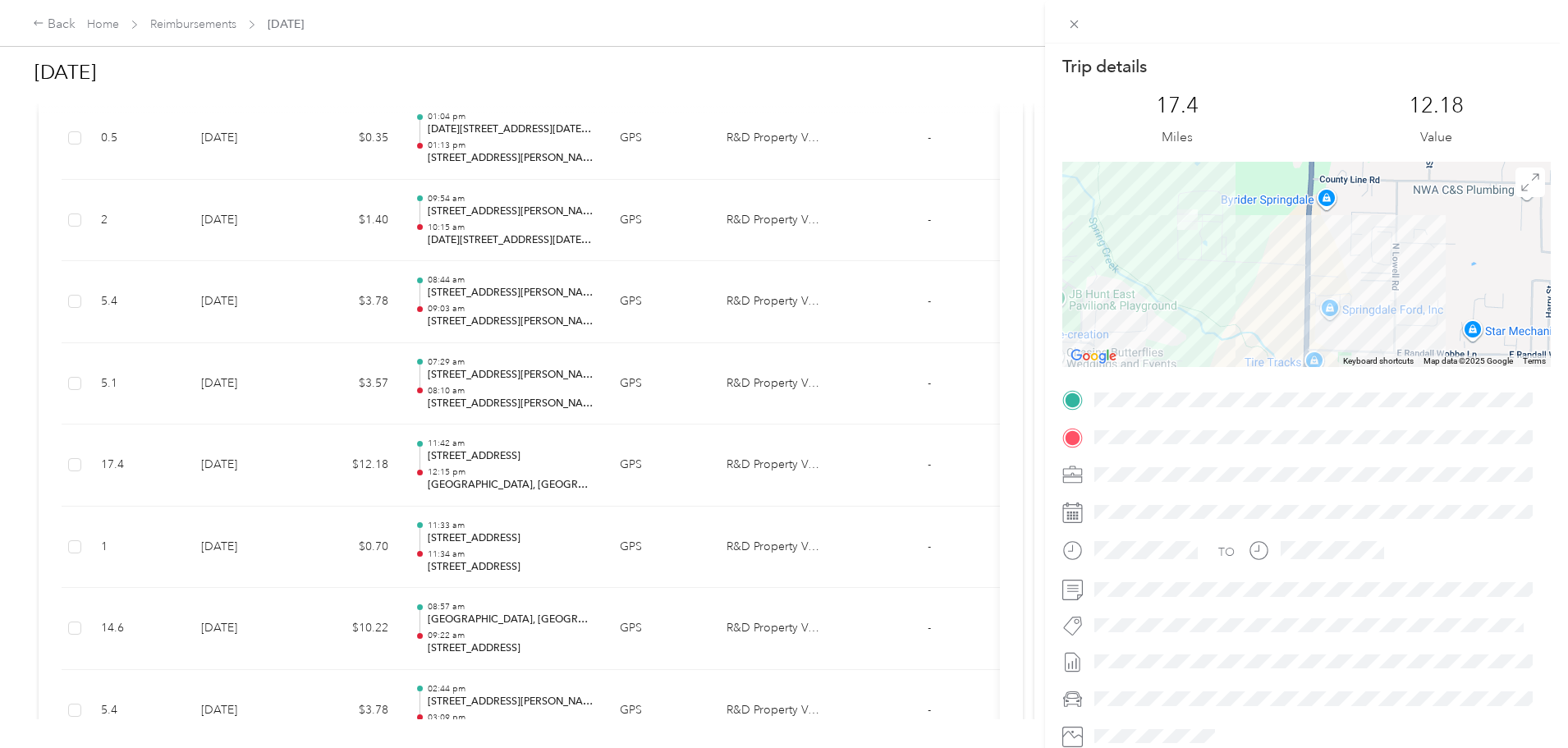
click at [482, 468] on div "Trip details This trip cannot be edited because it is either under review, appr…" at bounding box center [784, 374] width 1568 height 748
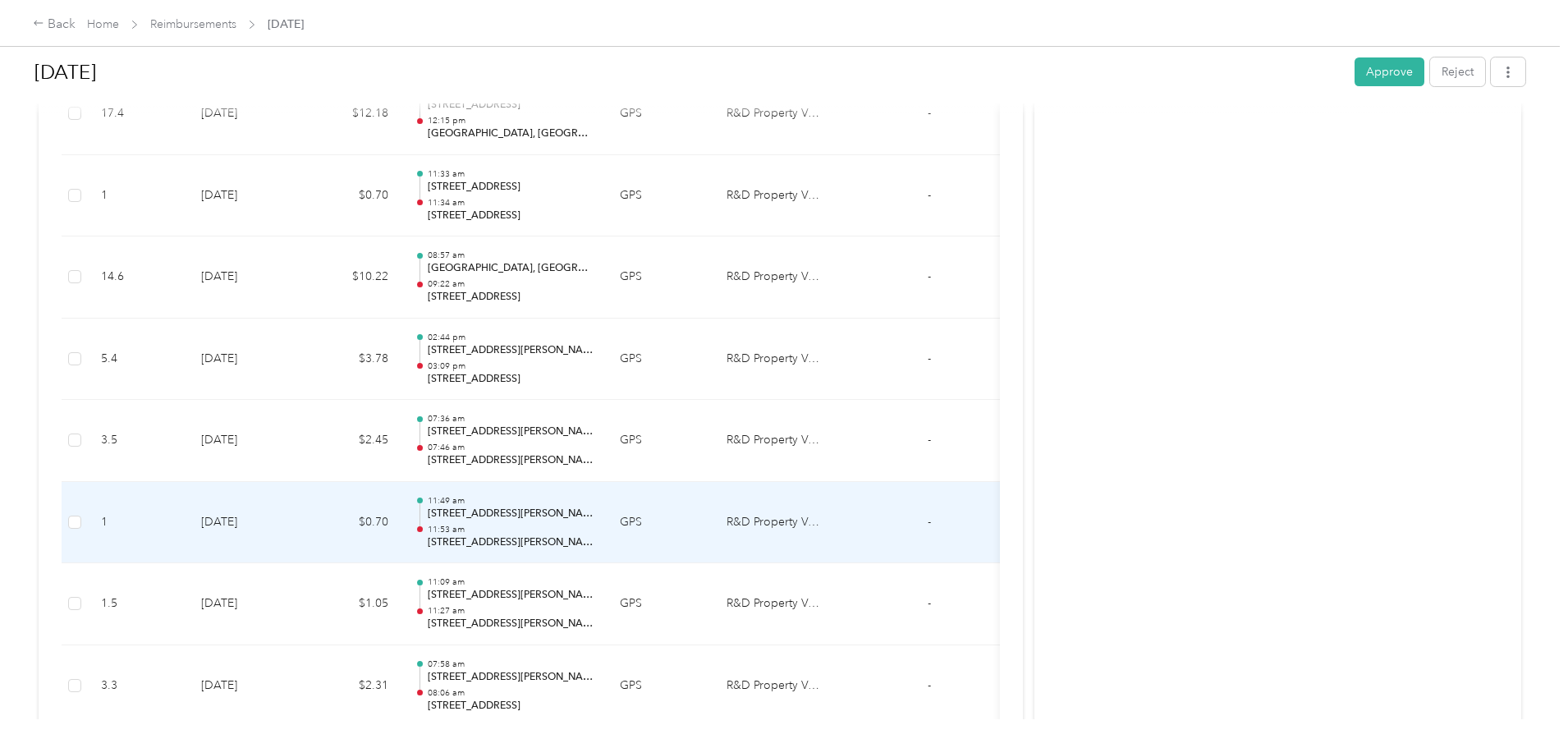
scroll to position [1231, 0]
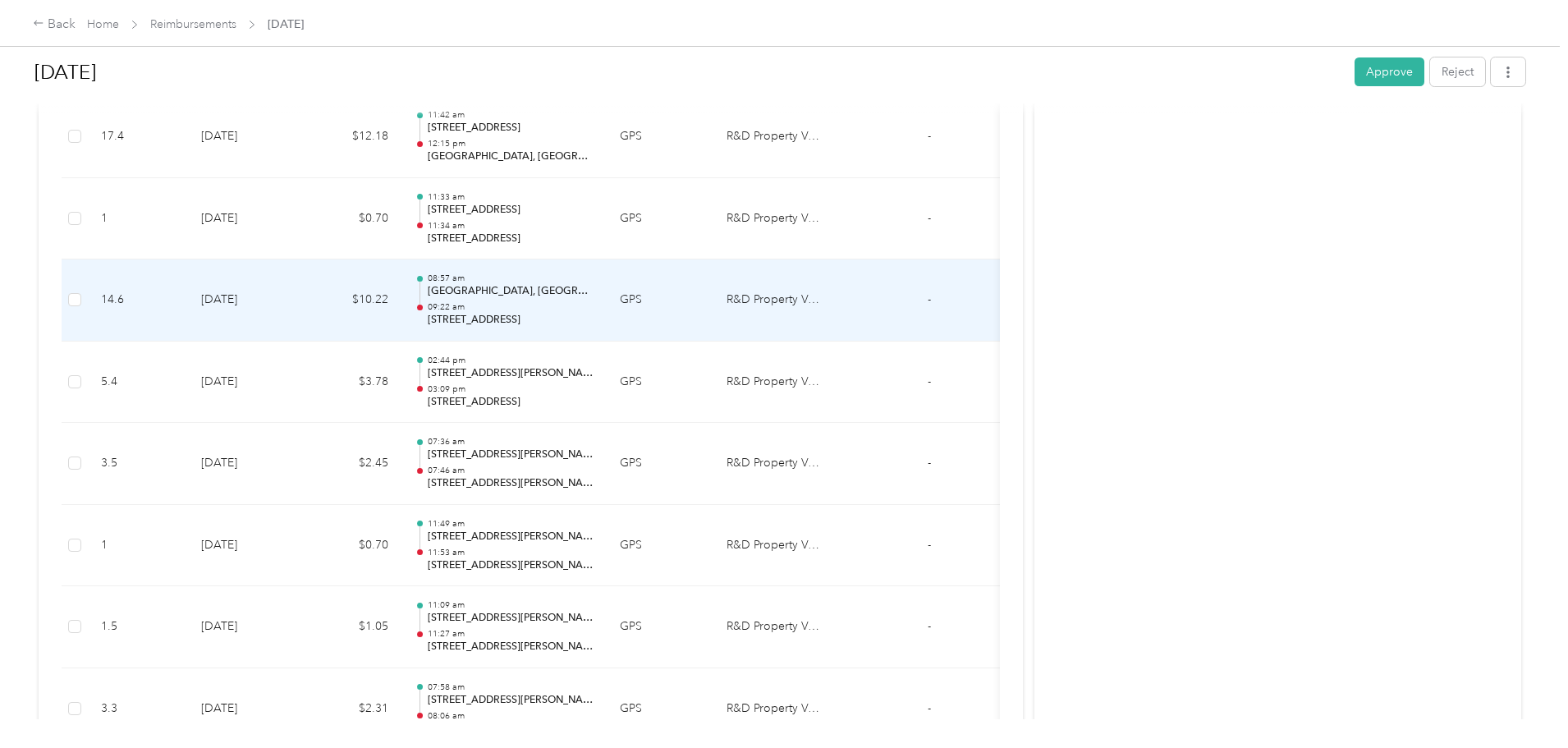
click at [594, 302] on p "09:22 am" at bounding box center [511, 307] width 166 height 12
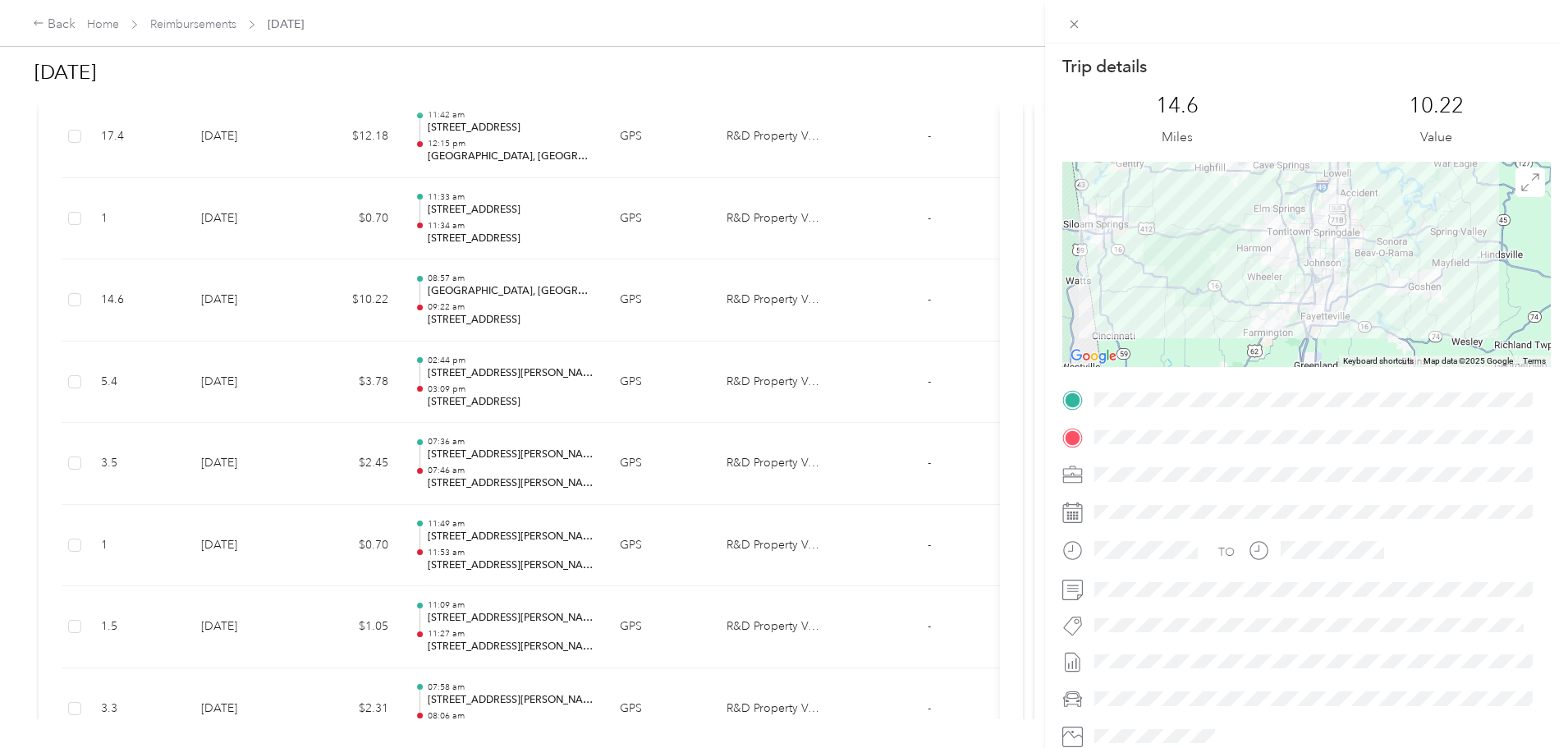
click at [666, 280] on div "Trip details This trip cannot be edited because it is either under review, appr…" at bounding box center [784, 374] width 1568 height 748
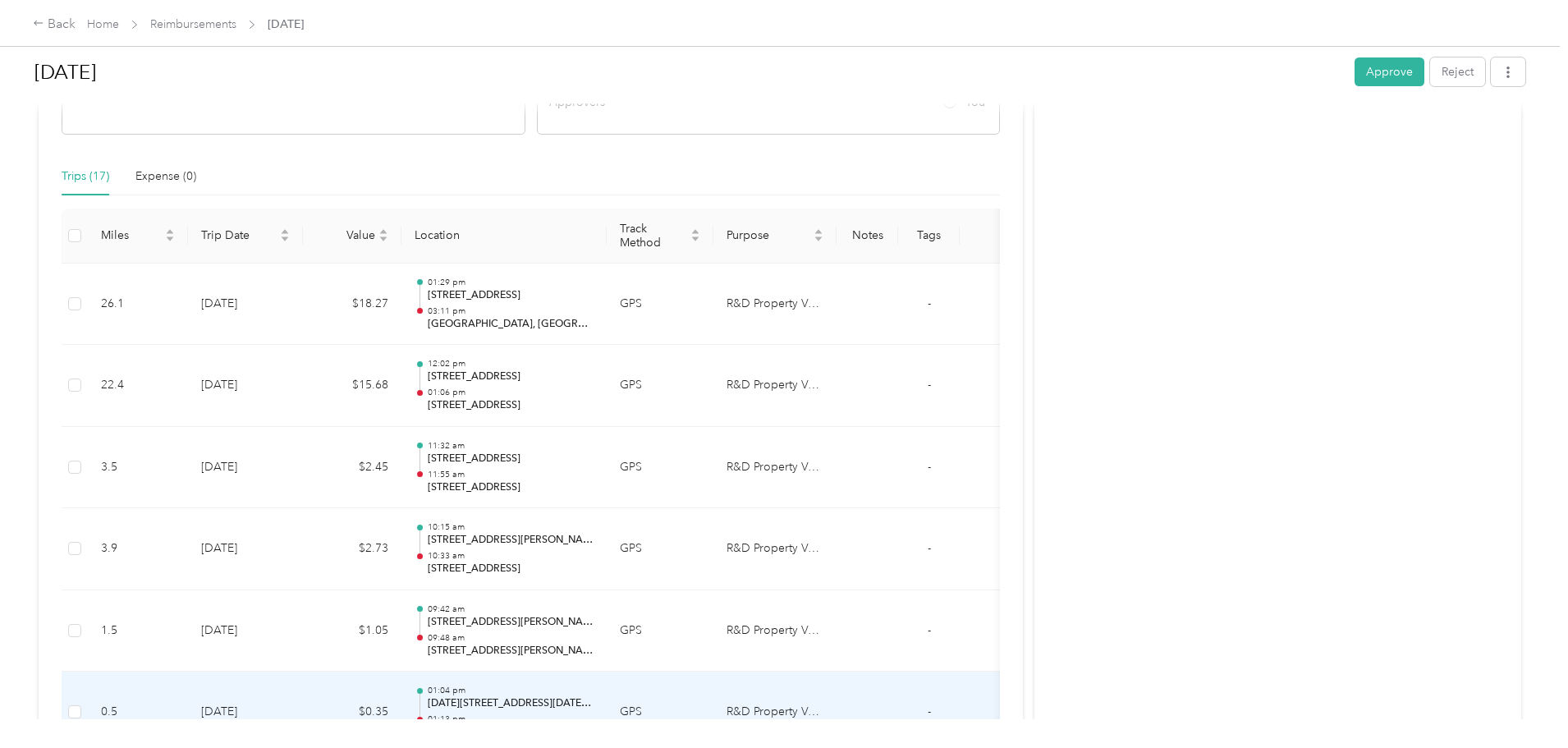
scroll to position [247, 0]
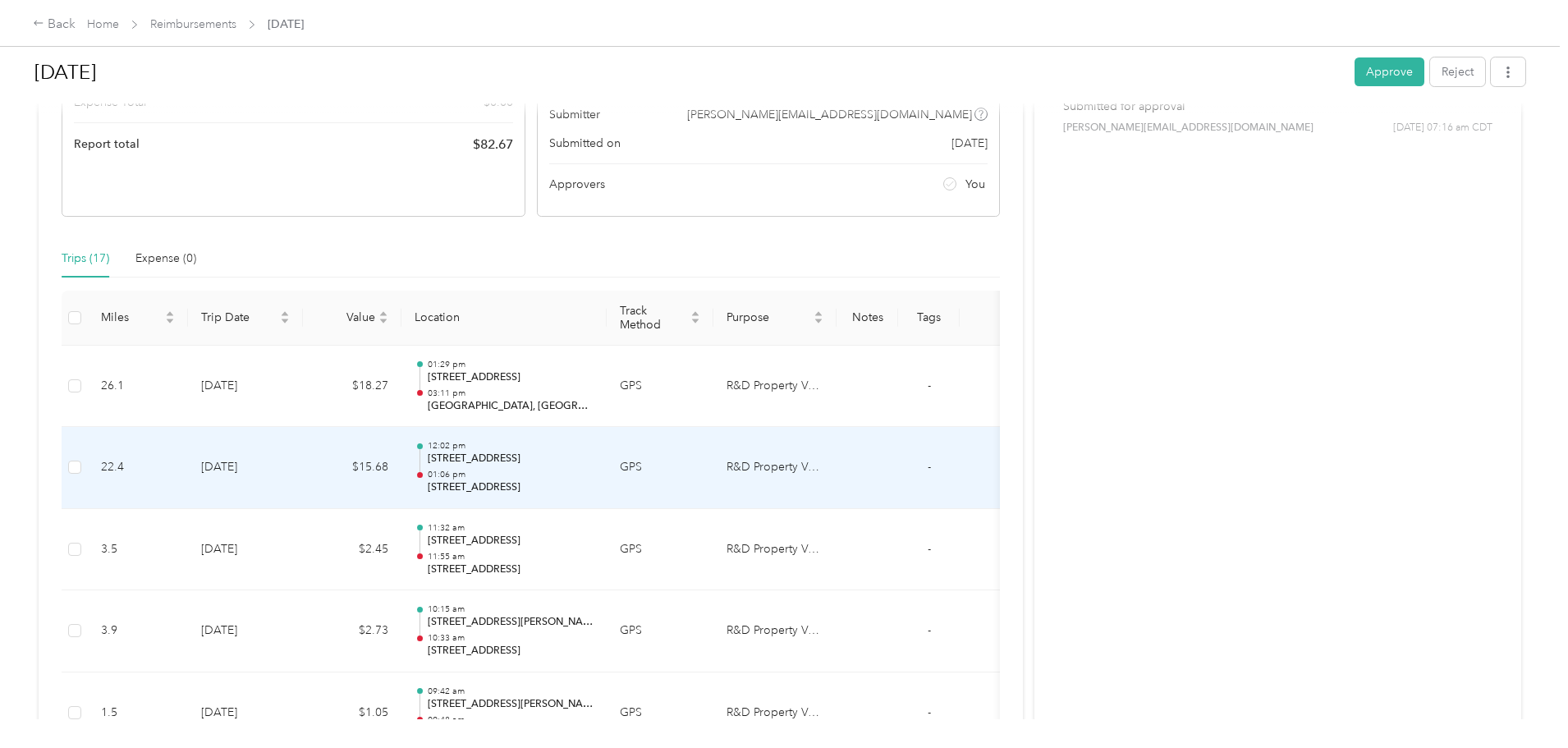
click at [594, 468] on div "12:02 pm 387 N Cloudy Loop, Farmington, AR 01:06 pm 327 N Cloudy Loop, Farmingt…" at bounding box center [511, 467] width 166 height 55
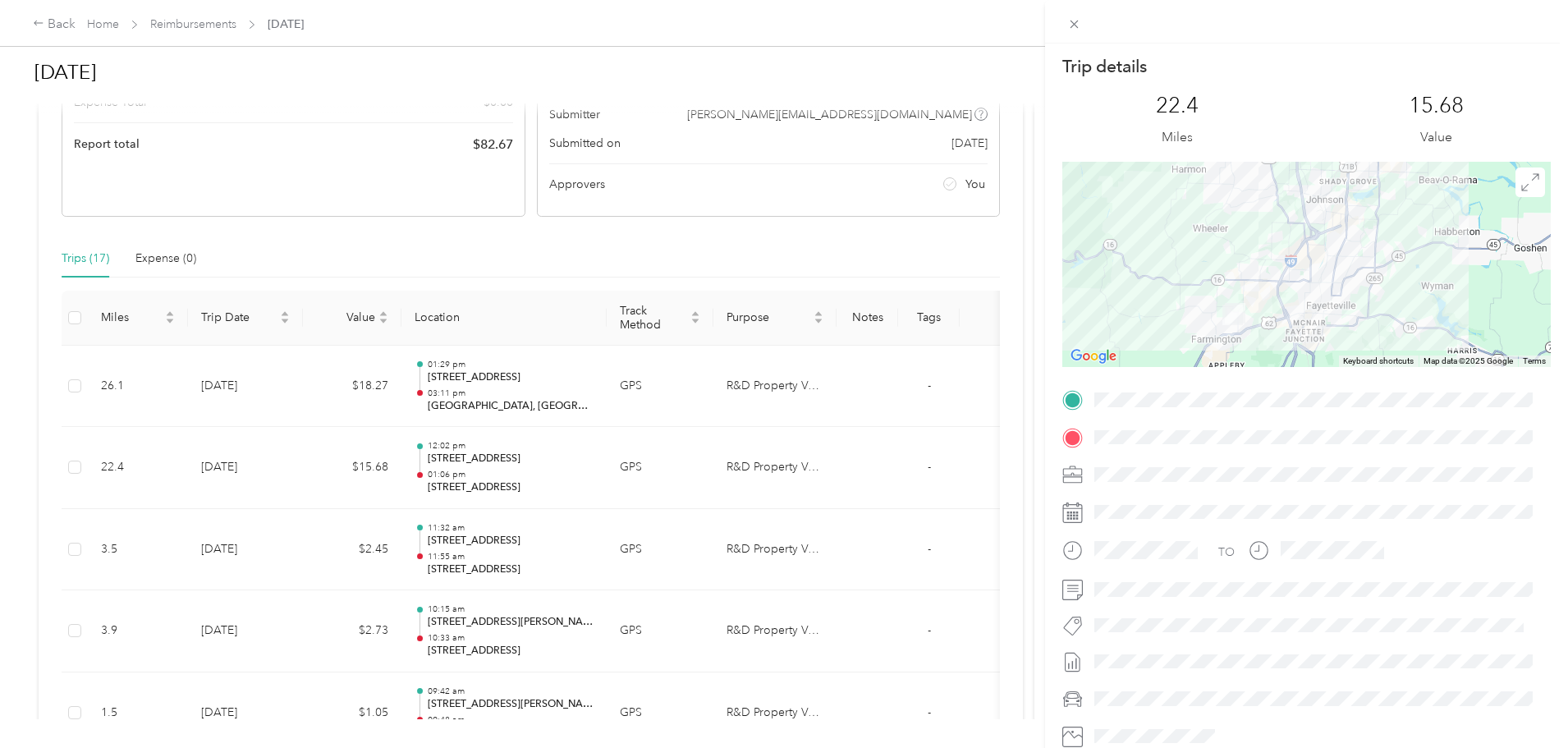
click at [643, 387] on div "Trip details This trip cannot be edited because it is either under review, appr…" at bounding box center [784, 374] width 1568 height 748
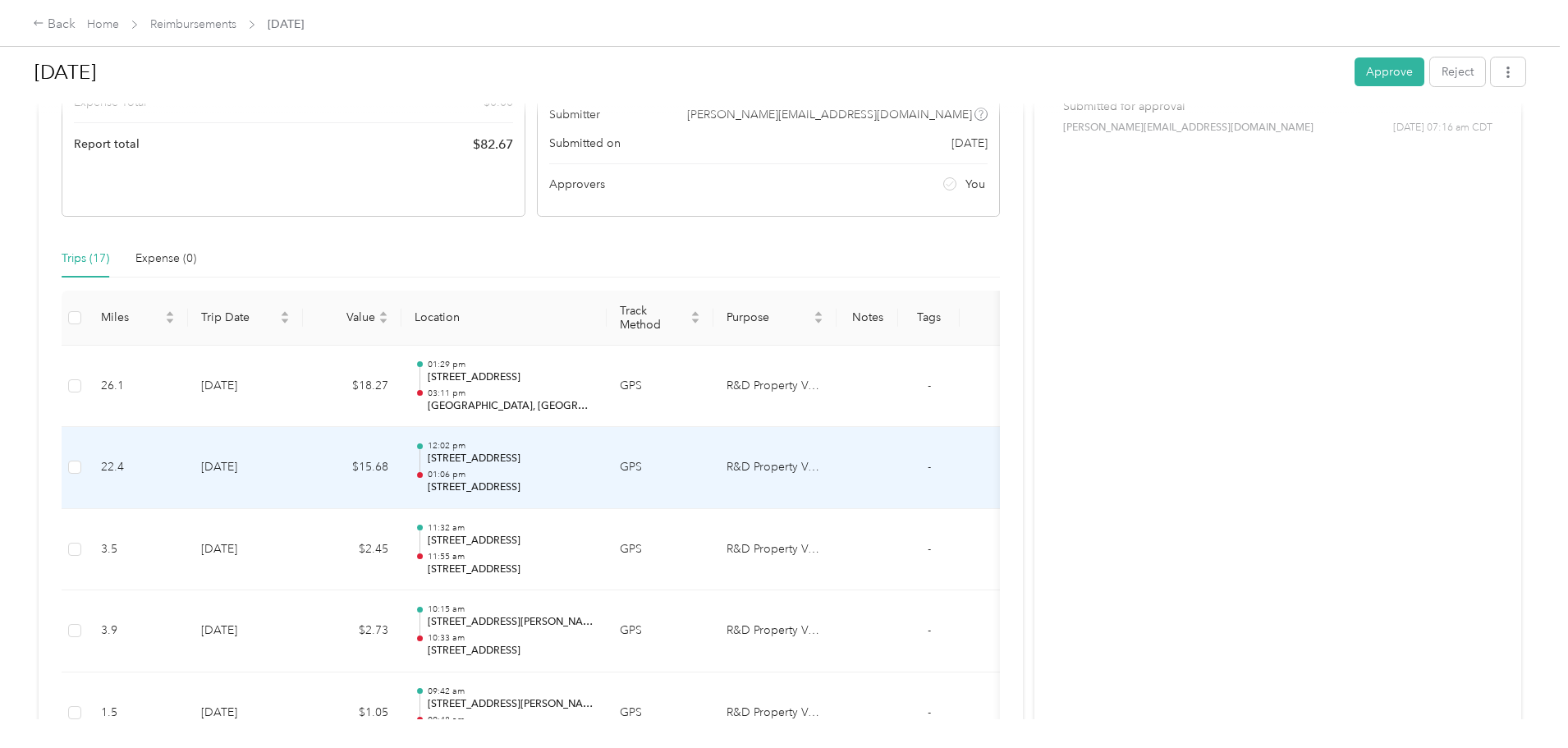
click at [594, 471] on p "01:06 pm" at bounding box center [511, 474] width 166 height 12
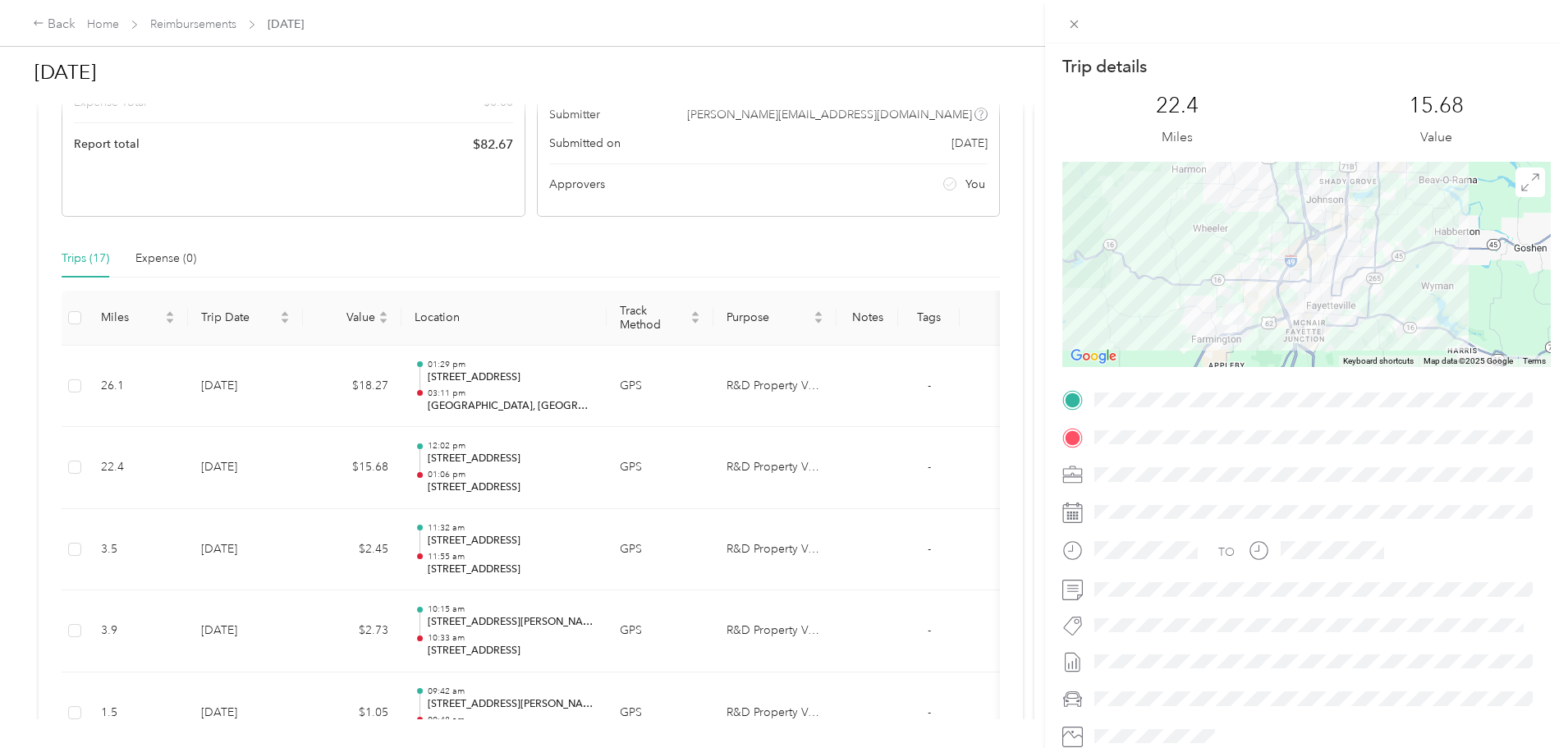
click at [606, 467] on div "Trip details This trip cannot be edited because it is either under review, appr…" at bounding box center [784, 374] width 1568 height 748
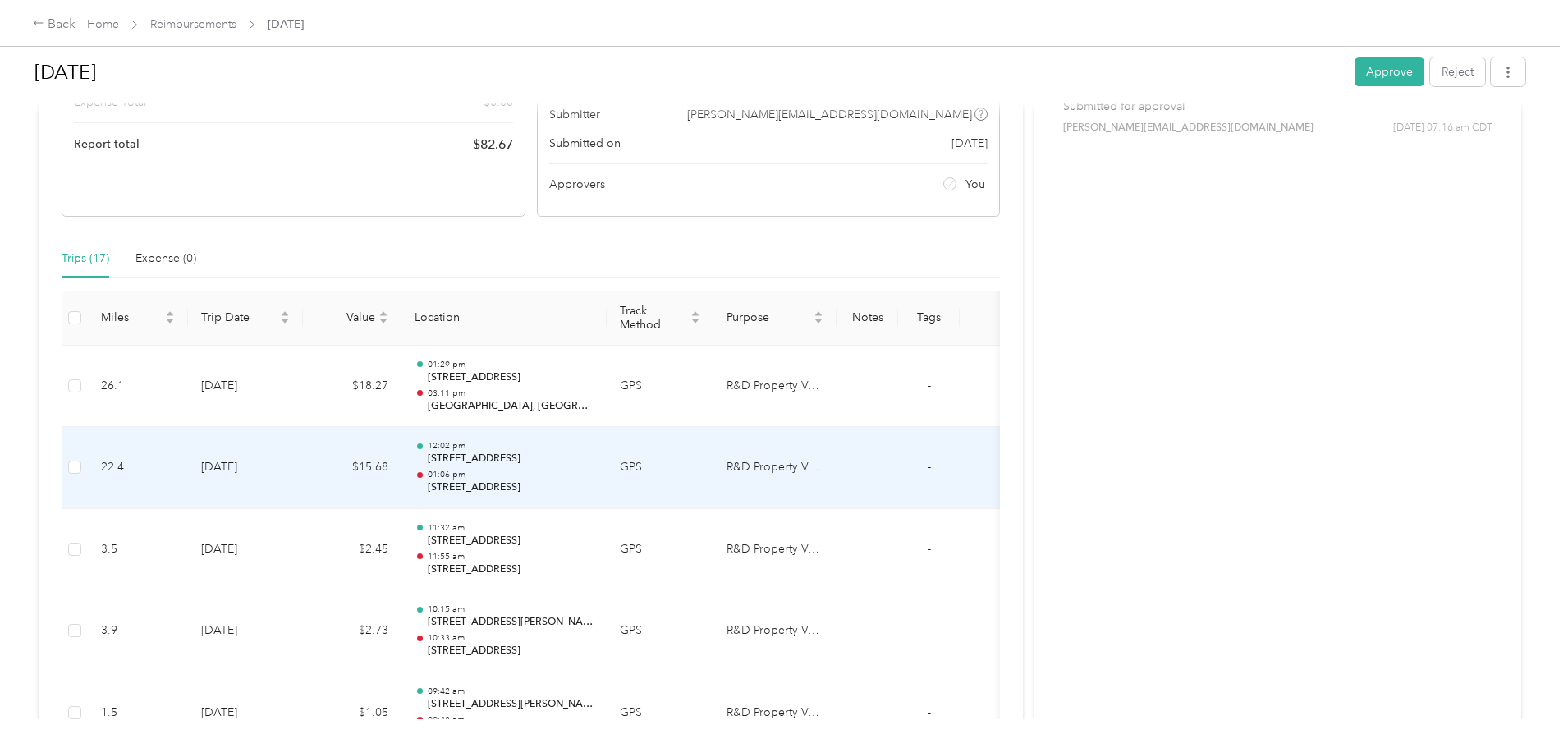
click at [594, 467] on div "12:02 pm 387 N Cloudy Loop, Farmington, AR 01:06 pm 327 N Cloudy Loop, Farmingt…" at bounding box center [511, 467] width 166 height 55
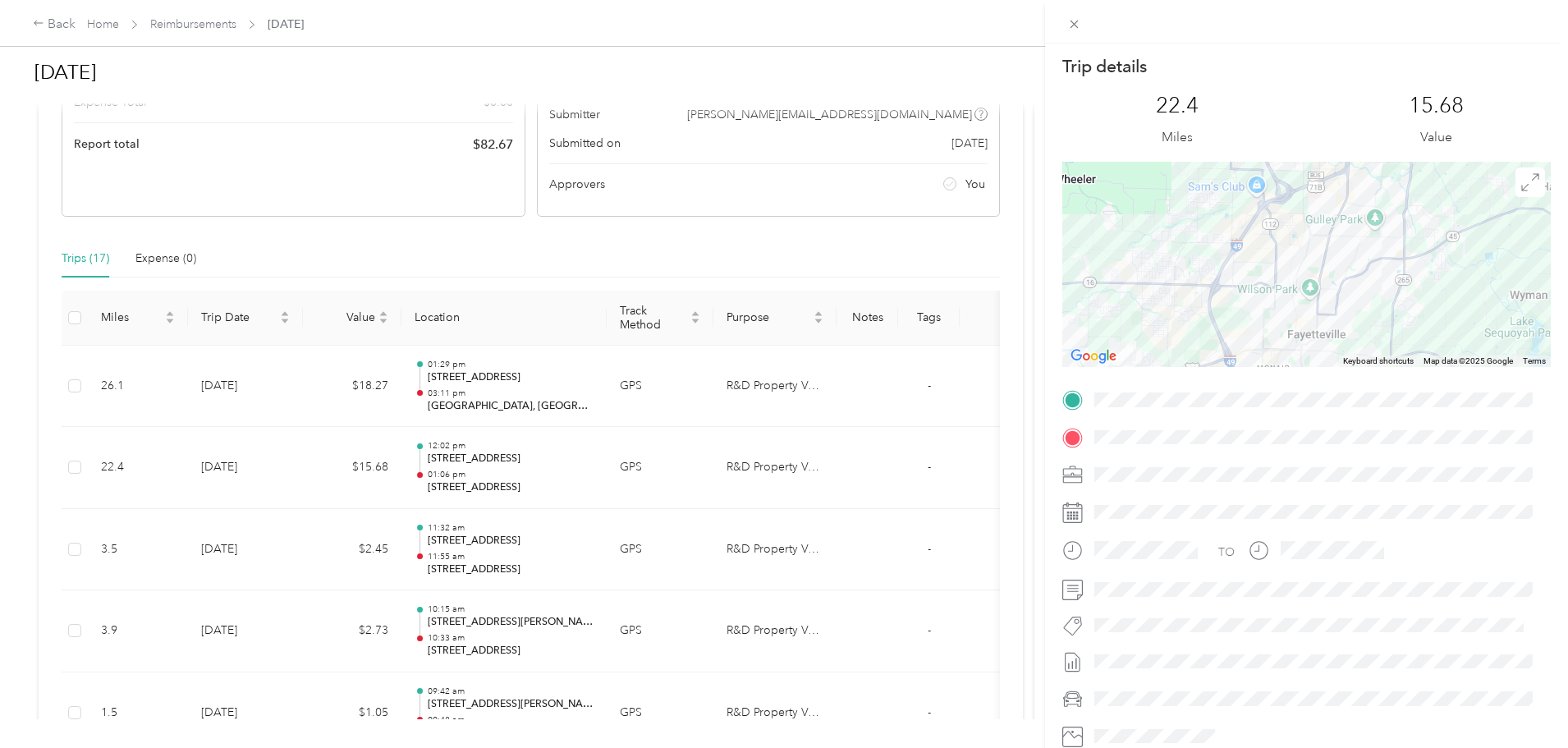
drag, startPoint x: 1316, startPoint y: 296, endPoint x: 1344, endPoint y: 242, distance: 60.8
click at [1344, 242] on div at bounding box center [1307, 264] width 489 height 205
drag, startPoint x: 1290, startPoint y: 263, endPoint x: 1287, endPoint y: 282, distance: 19.2
click at [1287, 282] on div at bounding box center [1307, 264] width 489 height 205
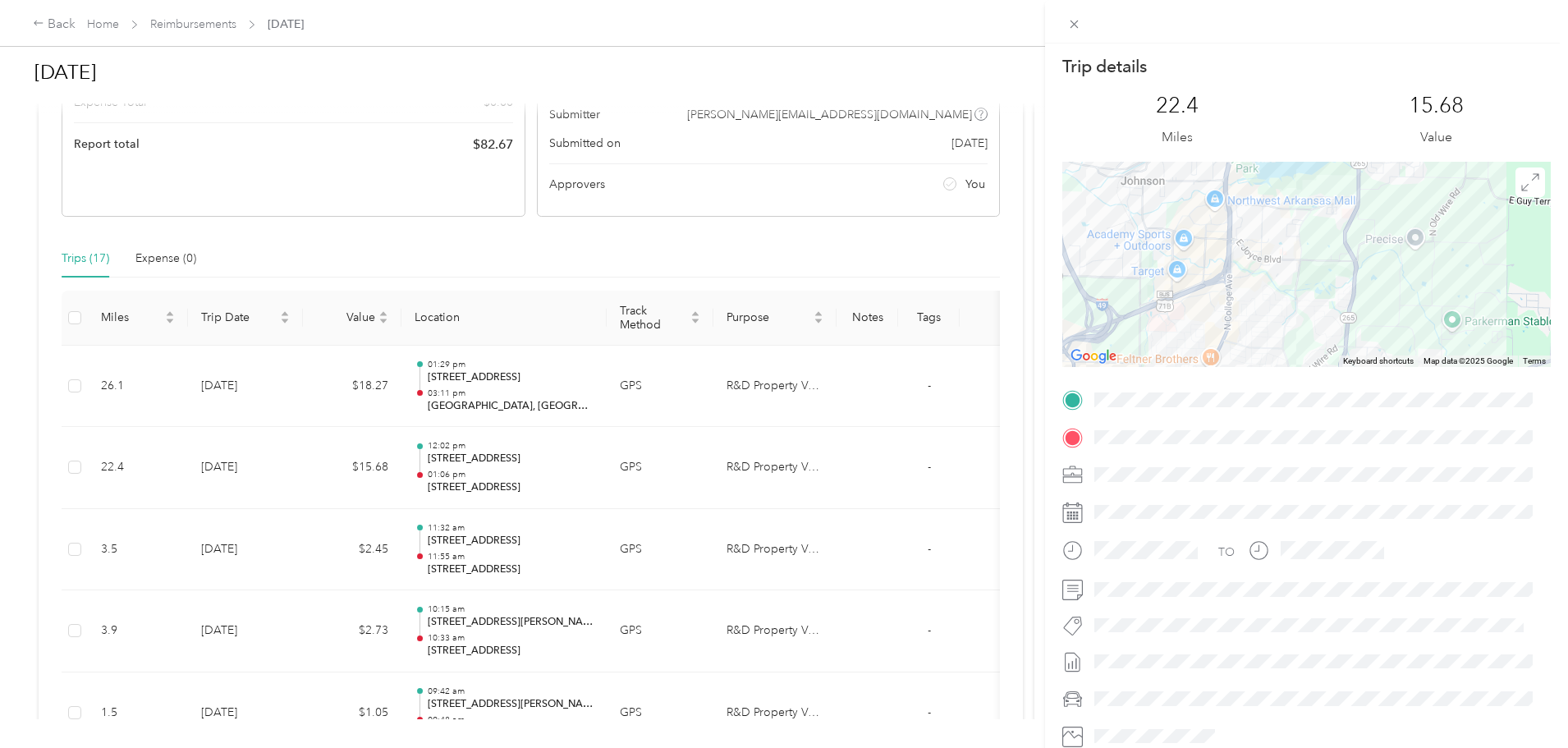
drag, startPoint x: 1429, startPoint y: 216, endPoint x: 1338, endPoint y: 275, distance: 108.5
click at [1345, 293] on div at bounding box center [1307, 264] width 489 height 205
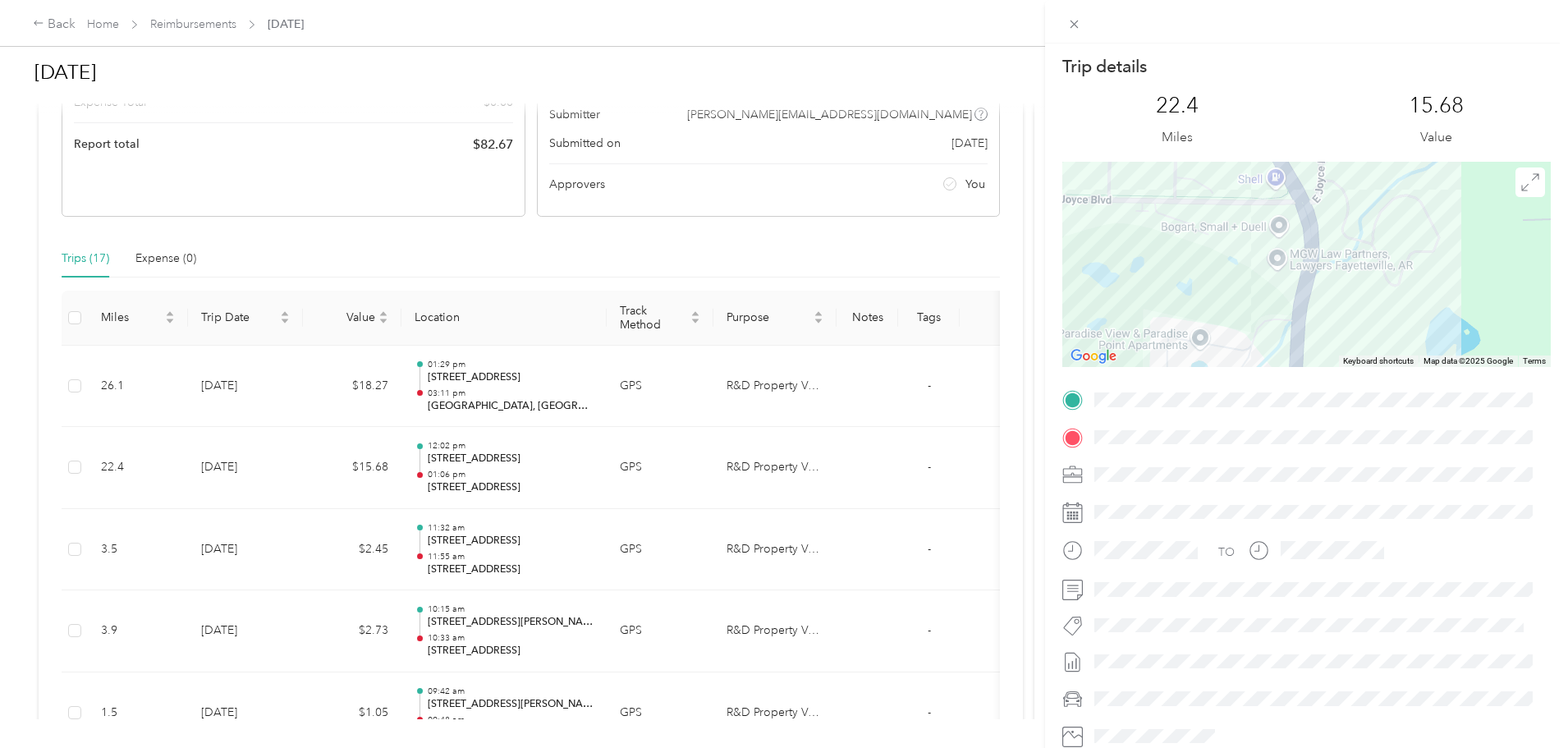
drag, startPoint x: 1367, startPoint y: 328, endPoint x: 1374, endPoint y: 182, distance: 146.2
click at [1374, 181] on div at bounding box center [1307, 264] width 489 height 205
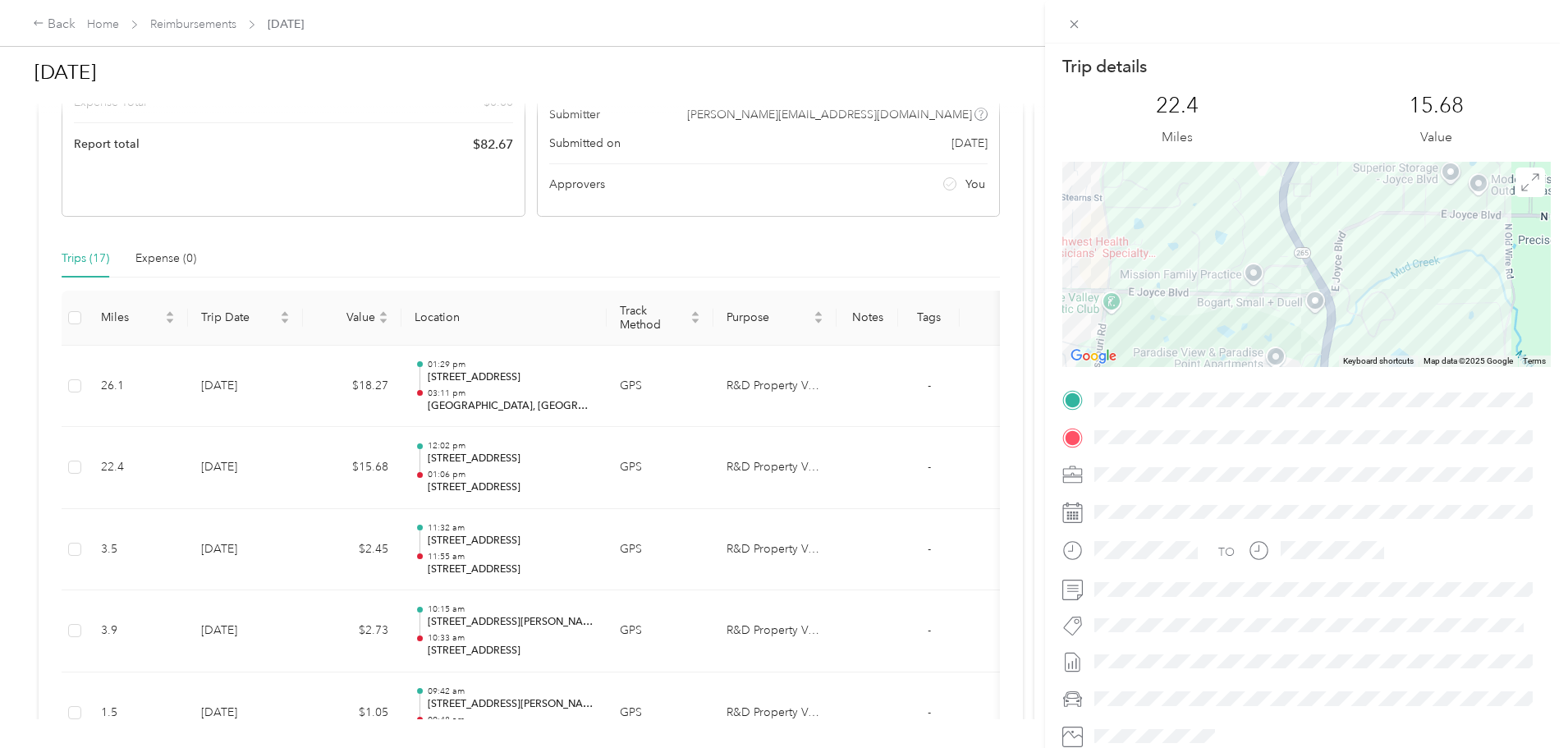
drag, startPoint x: 1348, startPoint y: 193, endPoint x: 1347, endPoint y: 280, distance: 87.0
click at [1347, 281] on div at bounding box center [1307, 264] width 489 height 205
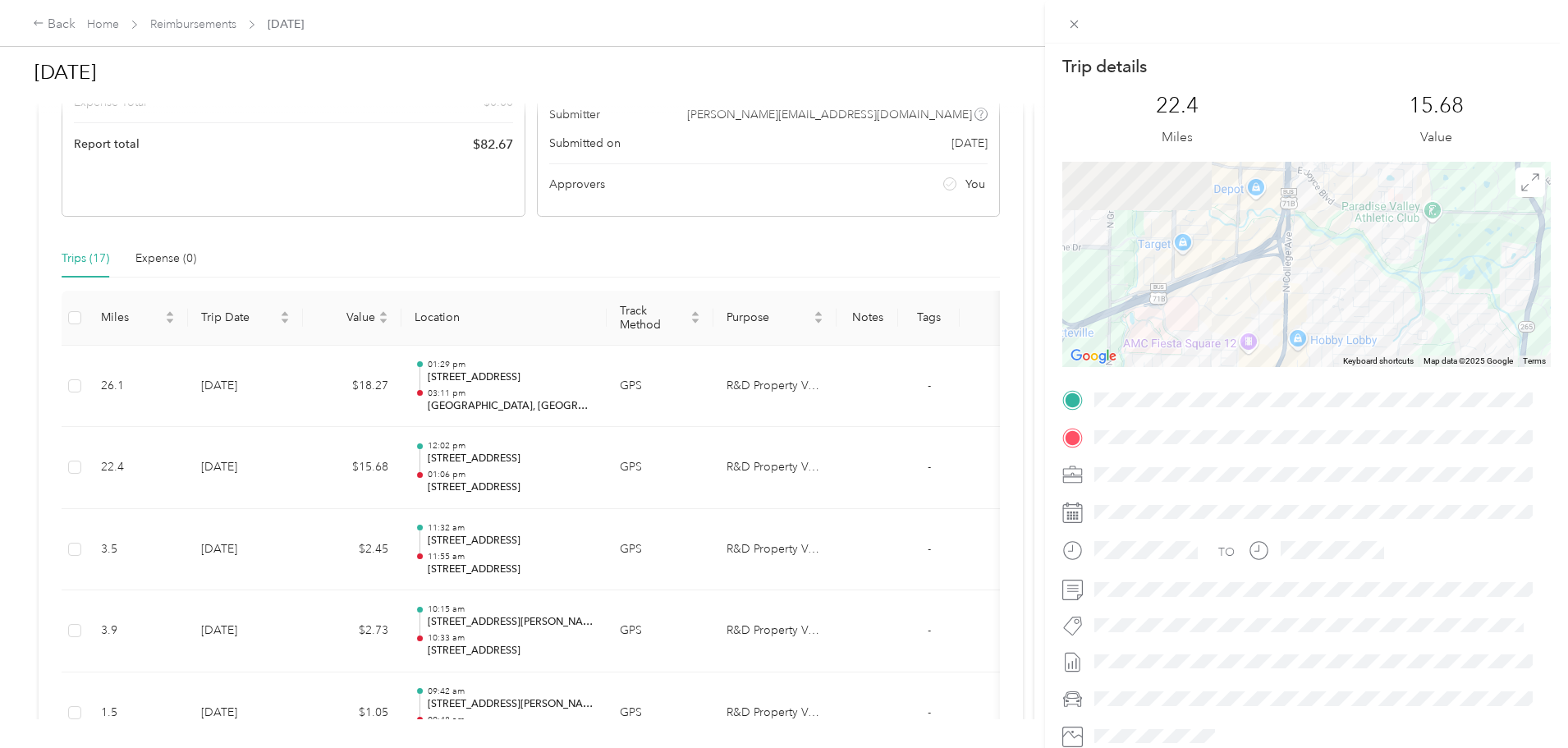
drag, startPoint x: 1207, startPoint y: 294, endPoint x: 1407, endPoint y: 227, distance: 210.9
click at [1415, 220] on div at bounding box center [1307, 264] width 489 height 205
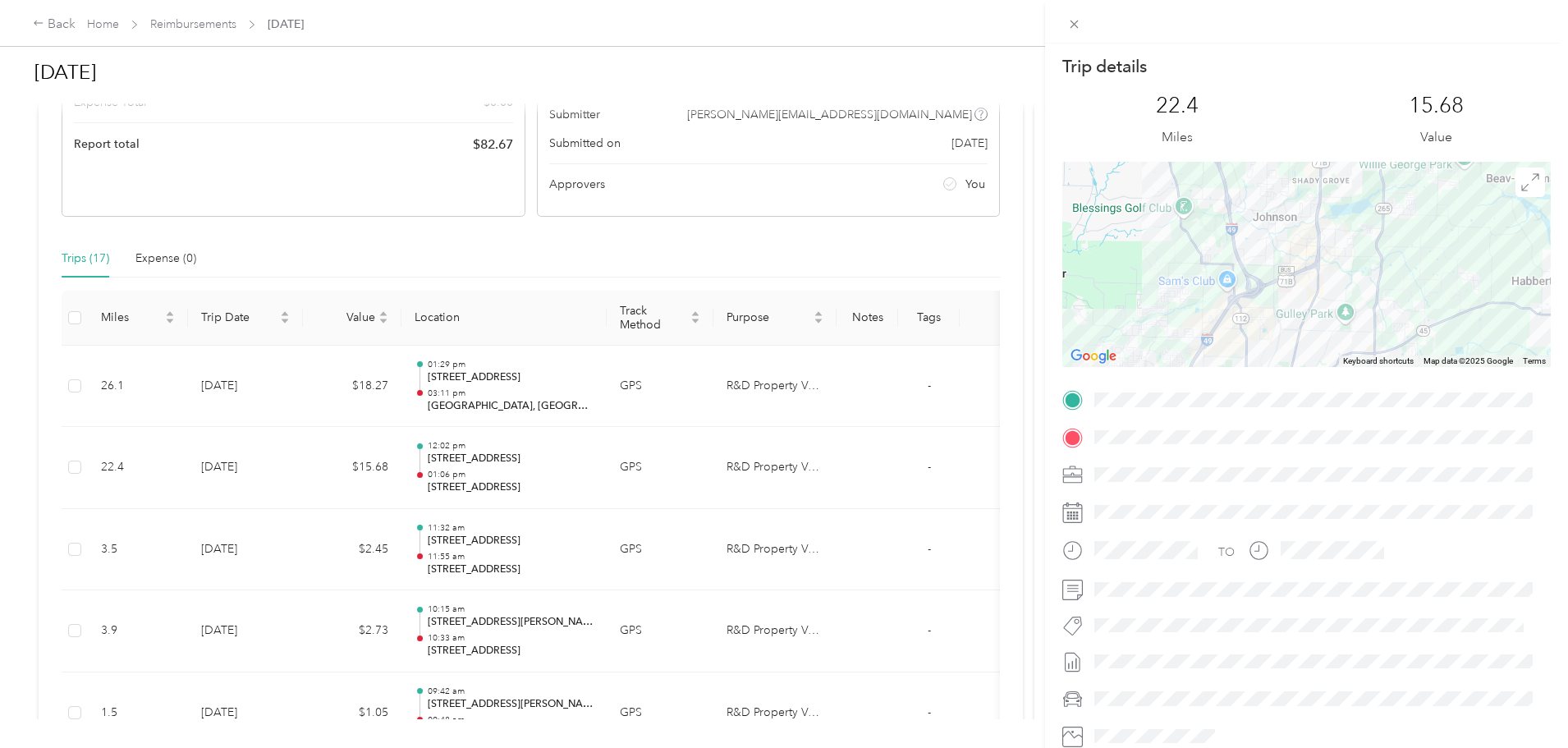
drag, startPoint x: 227, startPoint y: 457, endPoint x: 637, endPoint y: 472, distance: 410.3
click at [637, 472] on div "Trip details This trip cannot be edited because it is either under review, appr…" at bounding box center [784, 374] width 1568 height 748
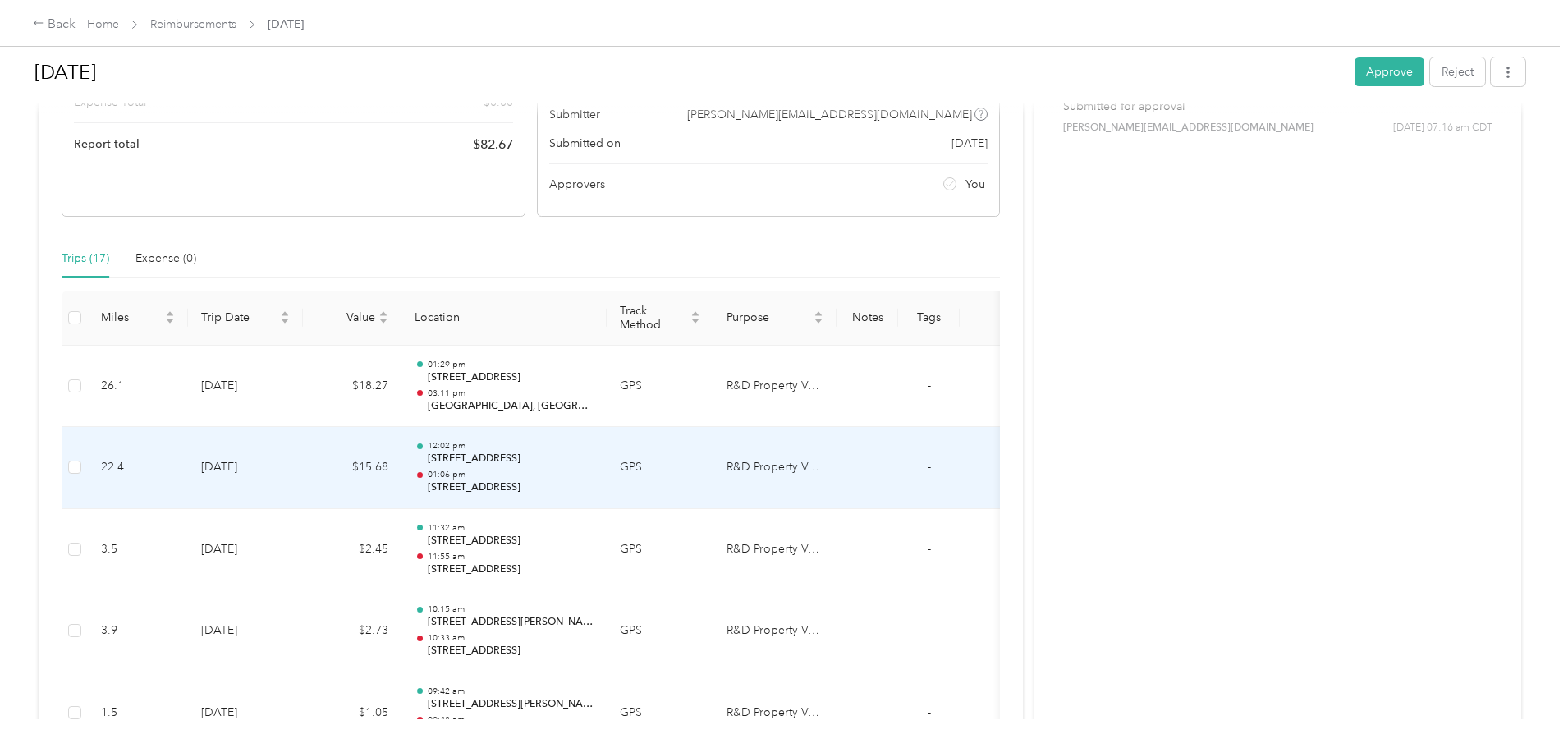
click at [401, 465] on td "$15.68" at bounding box center [352, 468] width 98 height 82
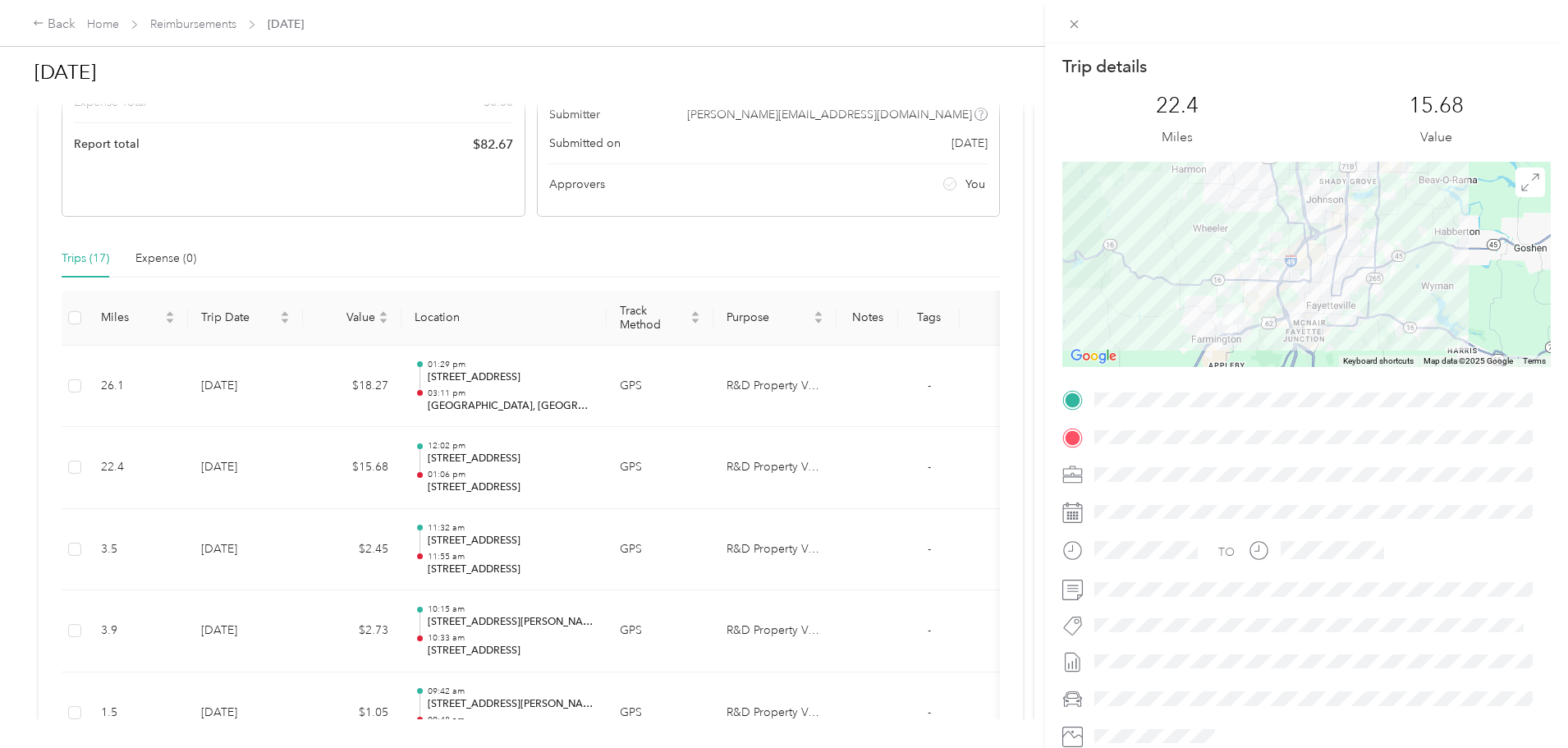
click at [973, 235] on div "Trip details This trip cannot be edited because it is either under review, appr…" at bounding box center [784, 374] width 1568 height 748
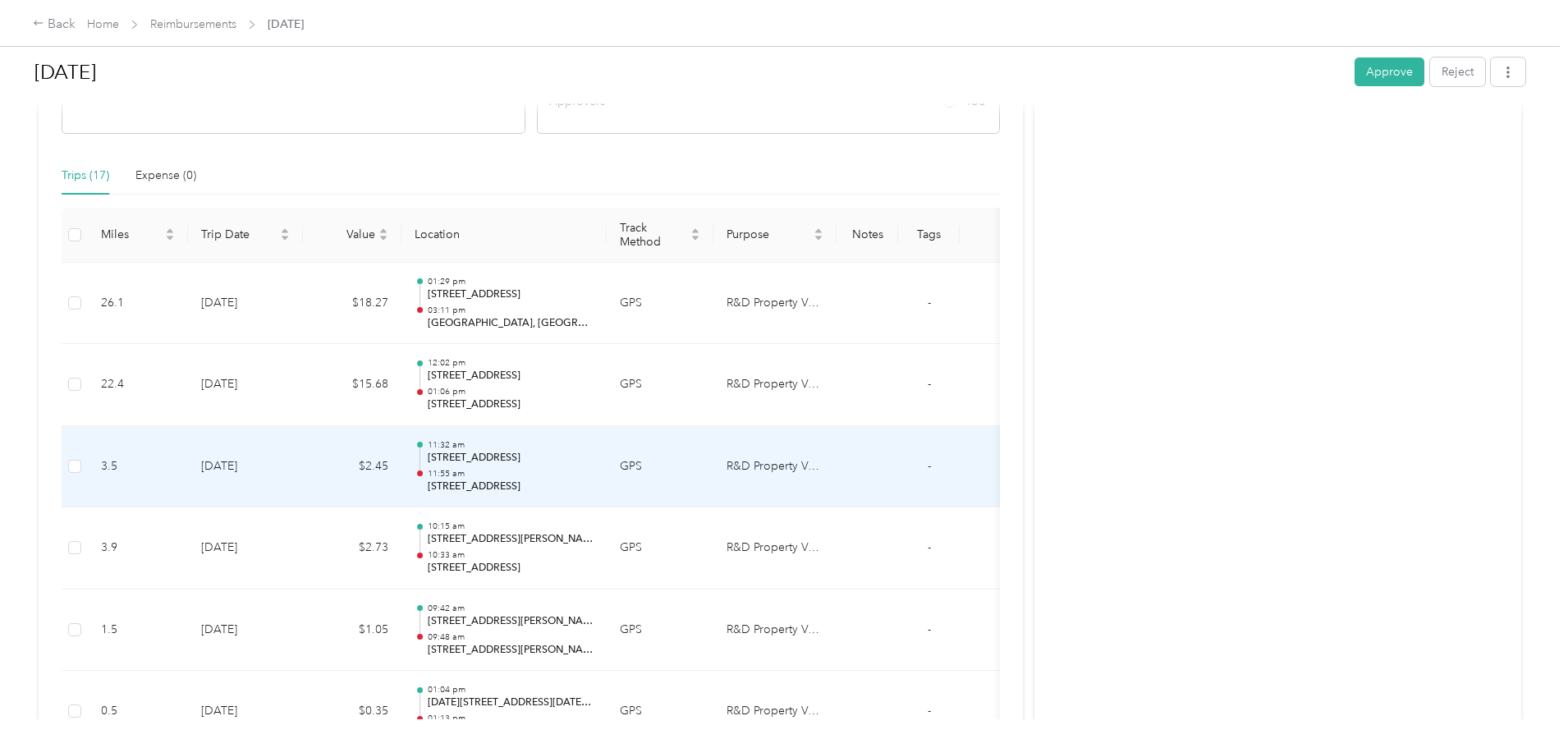
scroll to position [328, 0]
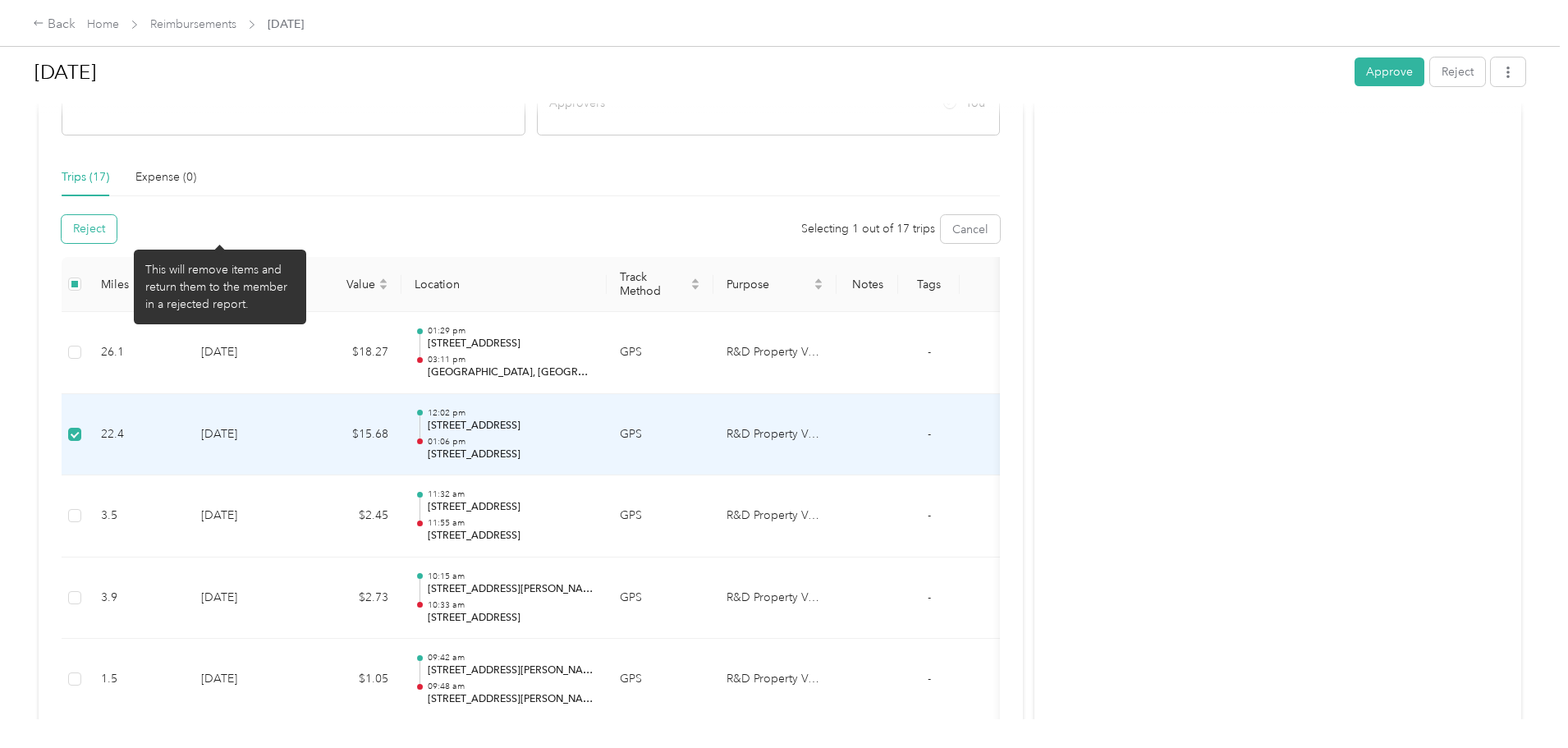
click at [117, 228] on button "Reject" at bounding box center [89, 228] width 55 height 28
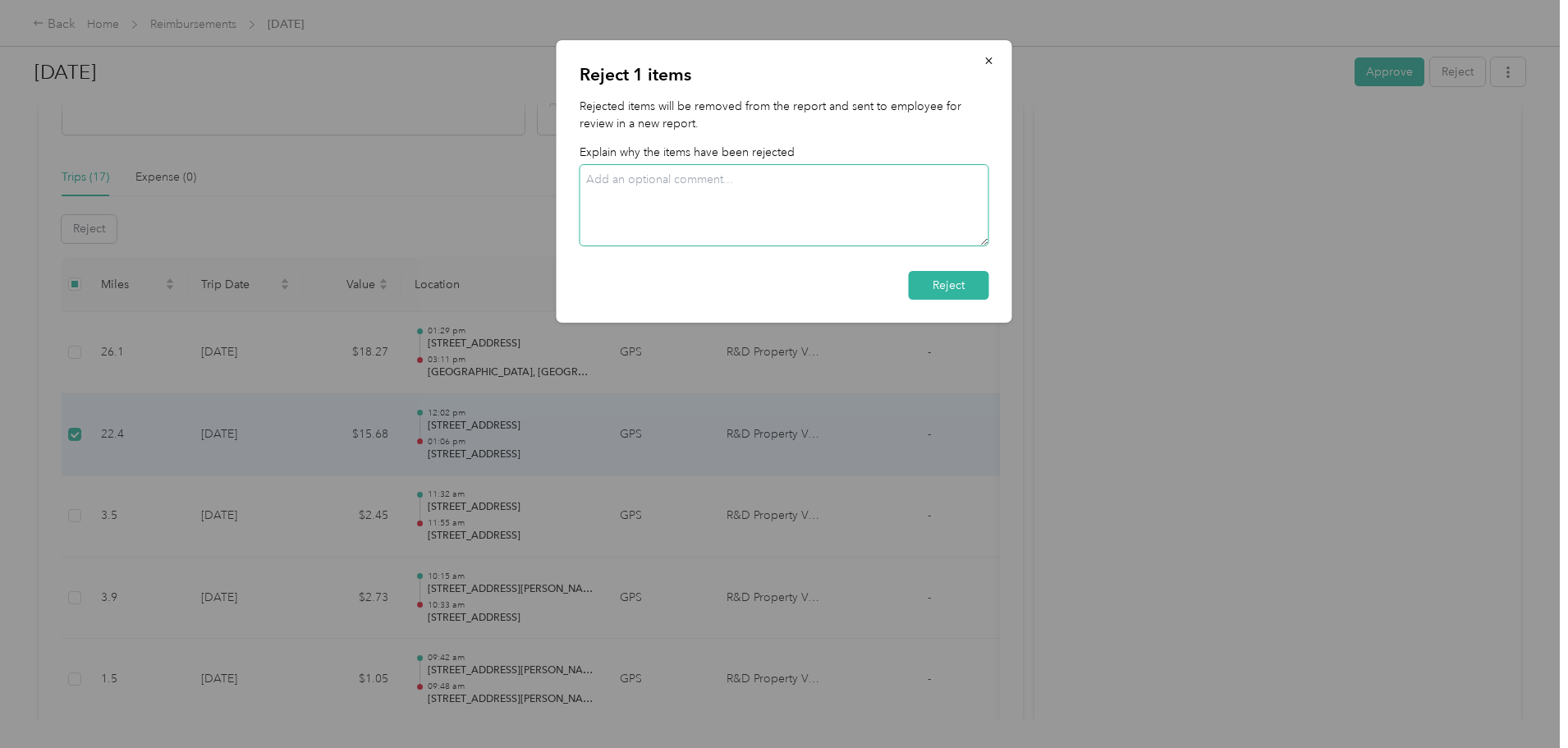
click at [750, 192] on textarea at bounding box center [784, 205] width 409 height 82
type textarea "Lunch mileage."
click at [941, 280] on button "Reject" at bounding box center [949, 285] width 80 height 29
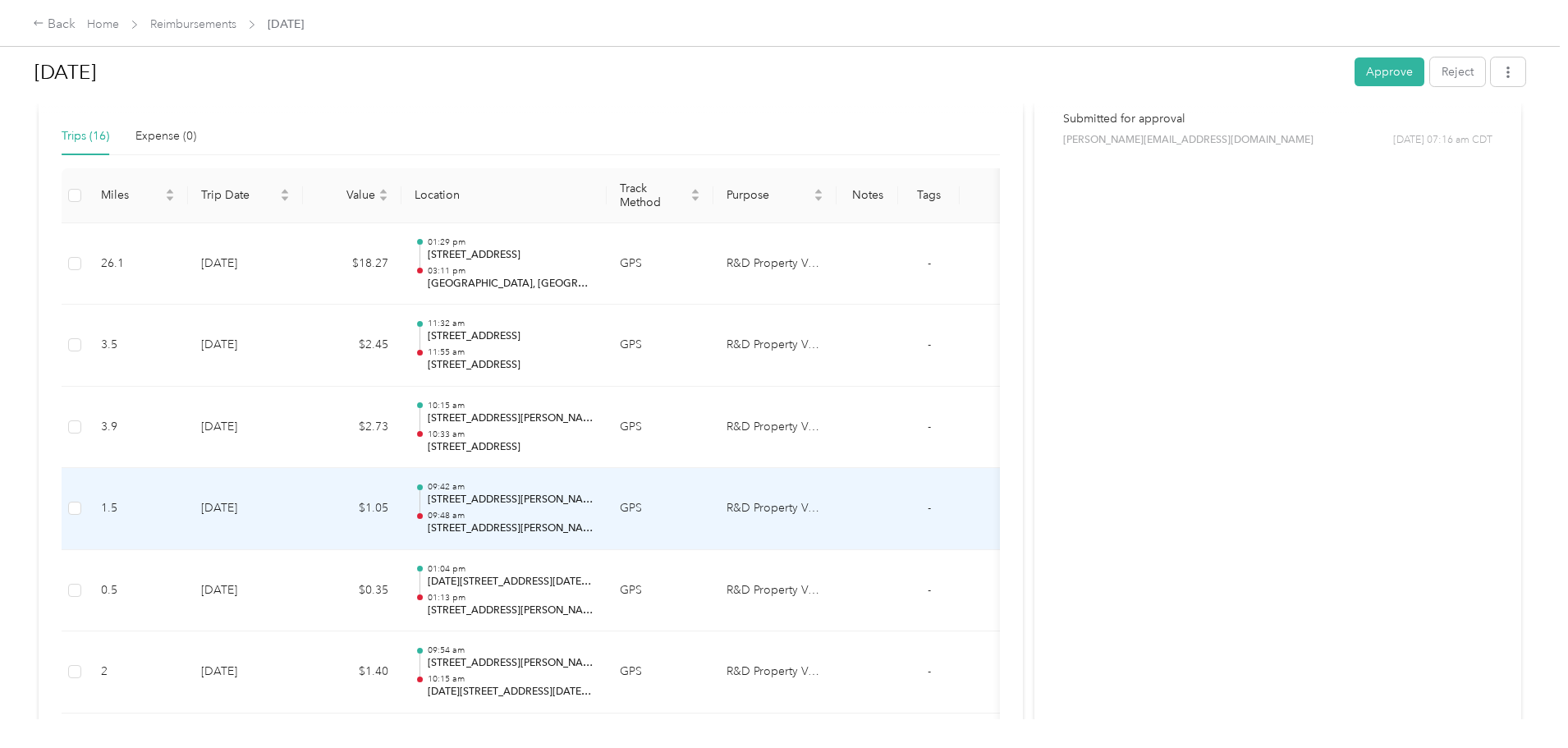
scroll to position [0, 0]
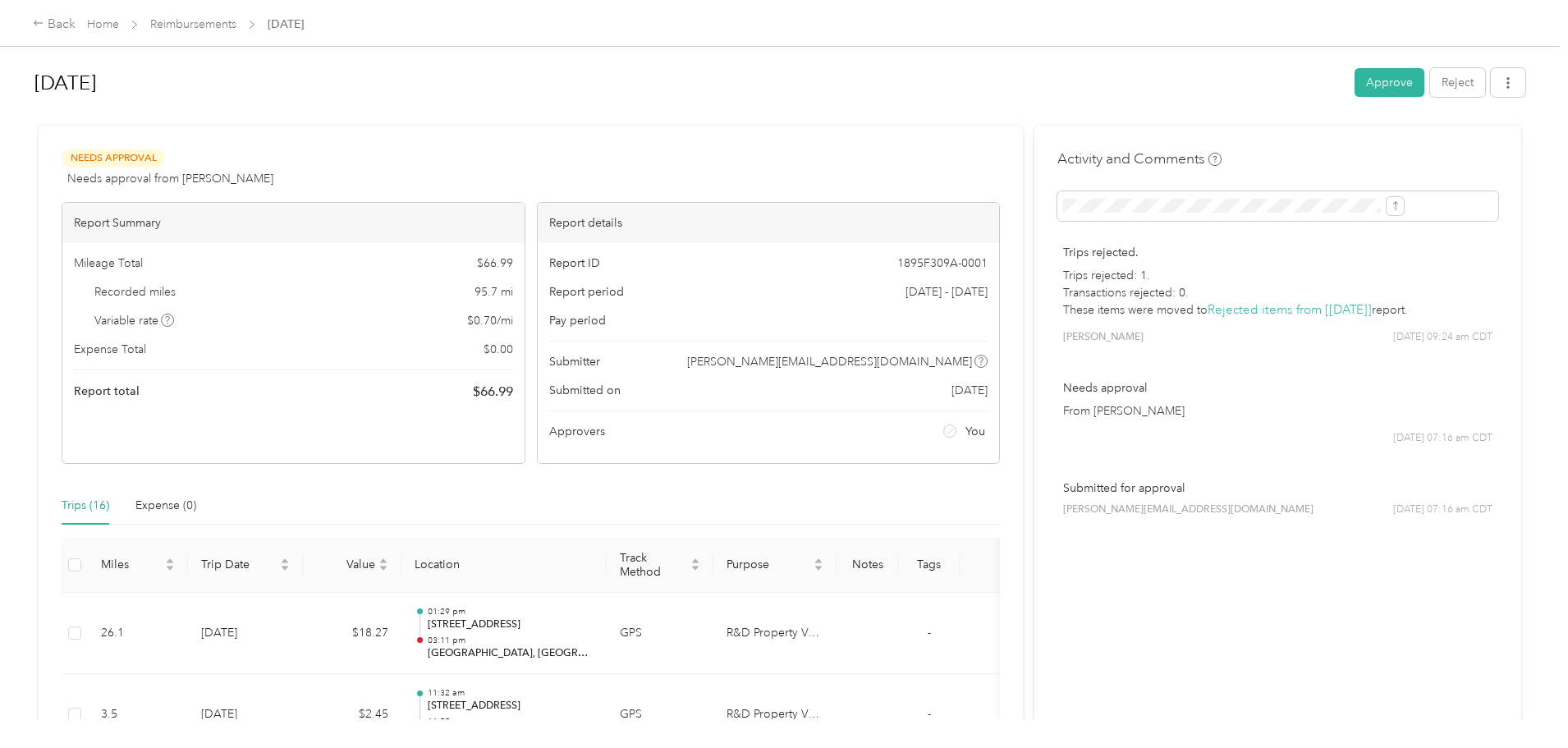
click at [1020, 111] on div at bounding box center [780, 118] width 1491 height 17
click at [1491, 76] on button "button" at bounding box center [1508, 82] width 35 height 29
click at [1044, 103] on div "Aug 2025" at bounding box center [689, 83] width 1309 height 43
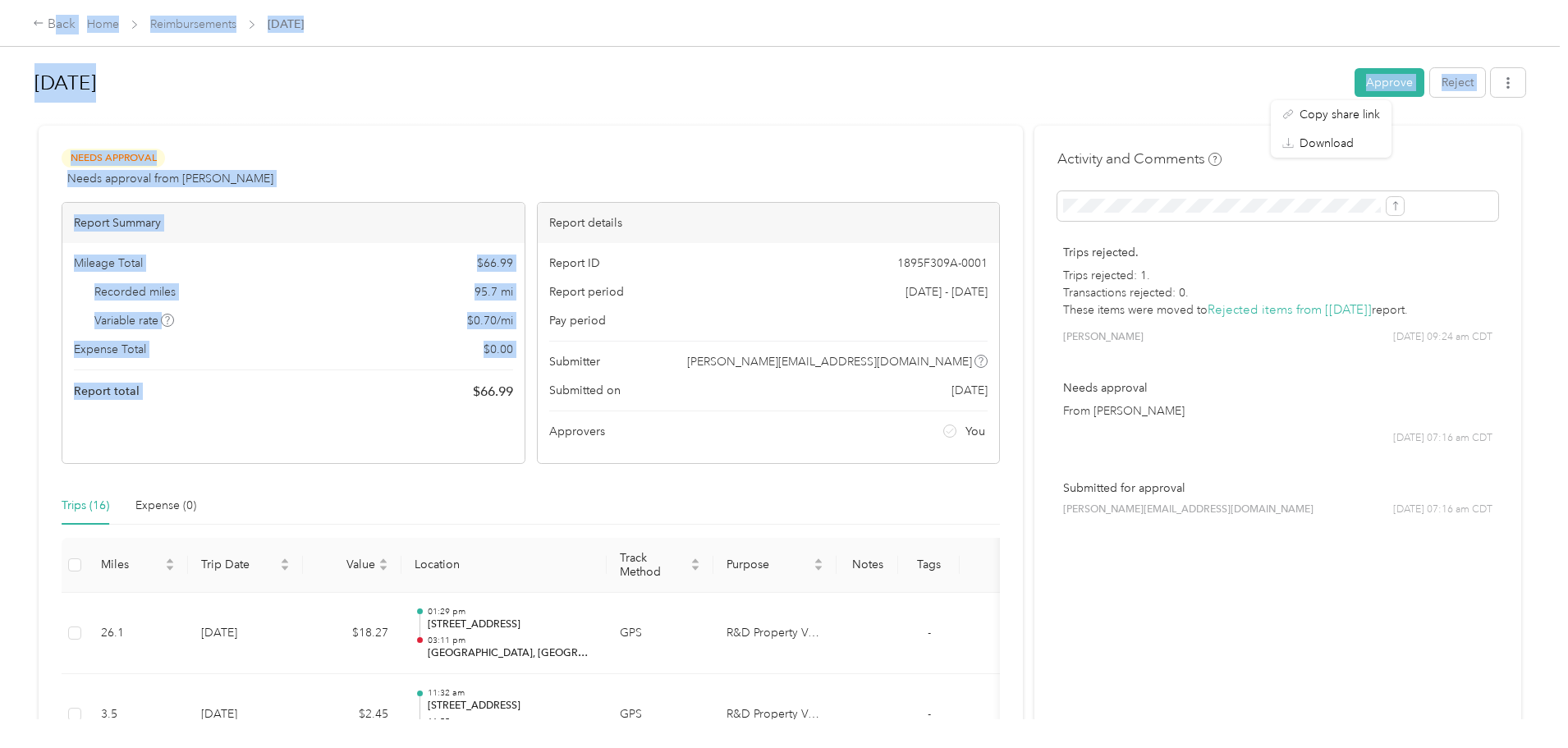
drag, startPoint x: 187, startPoint y: 26, endPoint x: 442, endPoint y: 392, distance: 446.1
click at [440, 392] on div "Back Home Reimbursements Aug 2025 Aug 2025 Approve Reject Needs Approval Needs …" at bounding box center [780, 374] width 1560 height 748
click at [467, 391] on div "Report total $ 66.99" at bounding box center [293, 391] width 440 height 20
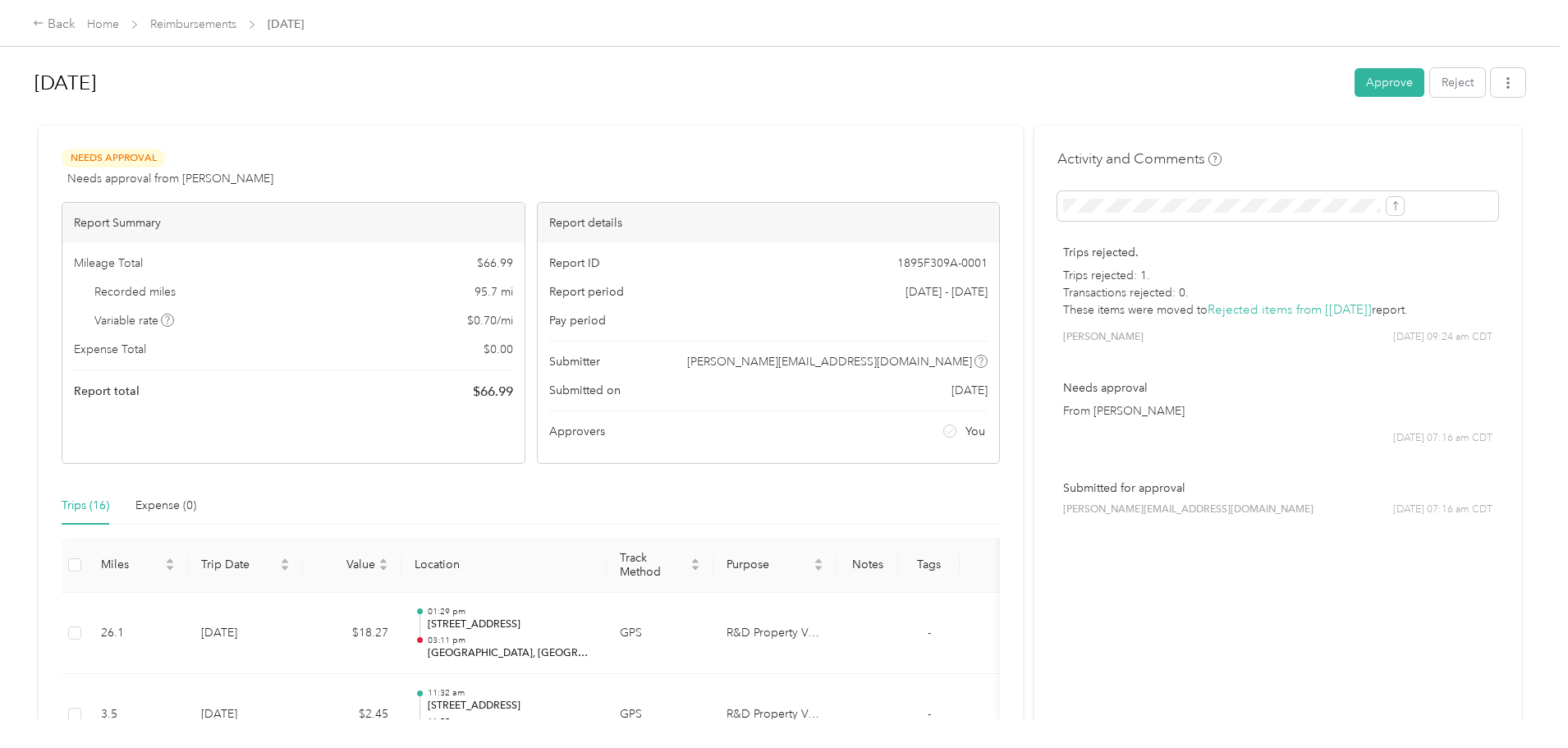
click at [513, 392] on span "$ 66.99" at bounding box center [492, 391] width 40 height 20
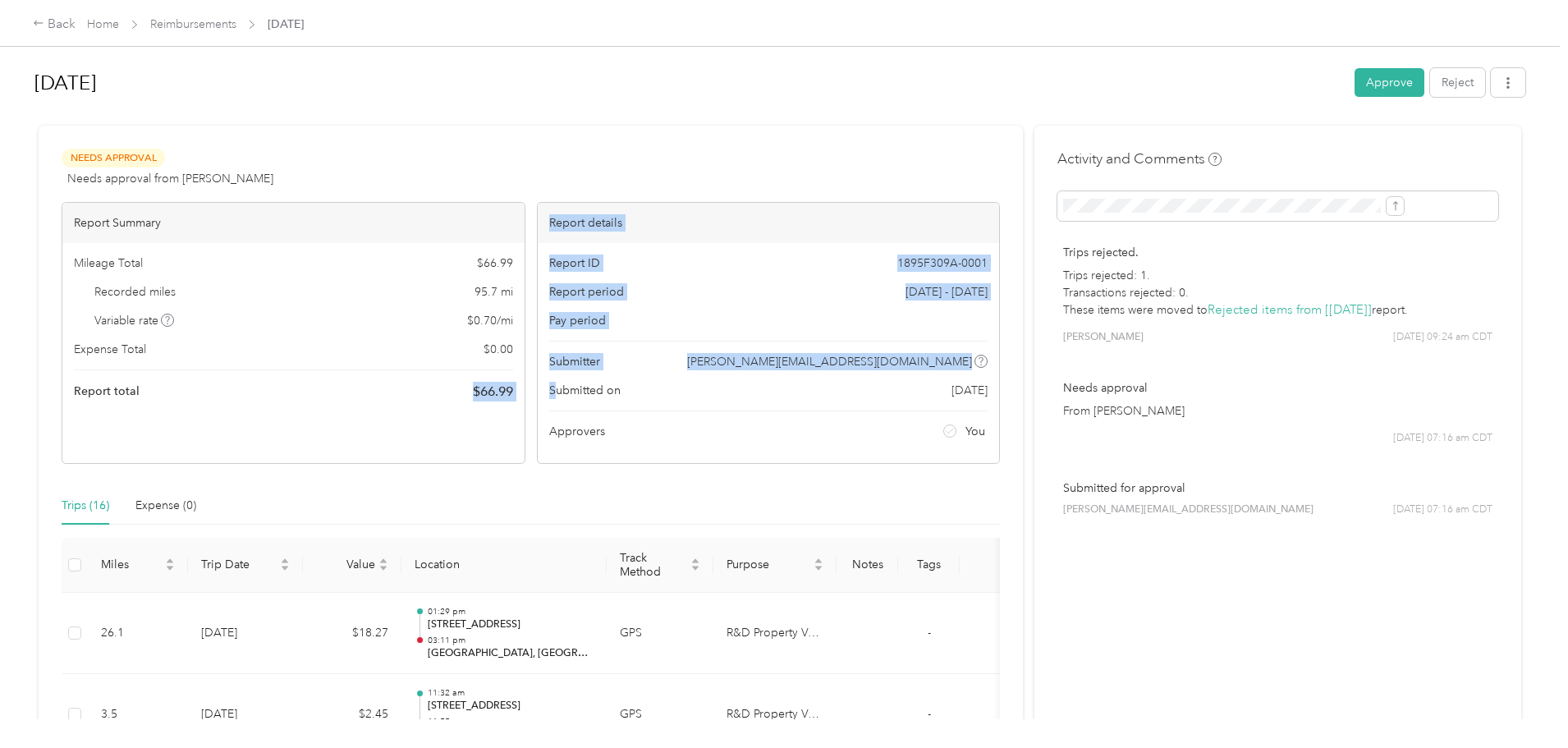
drag, startPoint x: 500, startPoint y: 390, endPoint x: 596, endPoint y: 400, distance: 96.5
click at [598, 398] on div "Report Summary Mileage Total $ 66.99 Recorded miles 95.7 mi Variable rate $ 0.7…" at bounding box center [531, 333] width 938 height 262
click at [448, 415] on div "Report Summary Mileage Total $ 66.99 Recorded miles 95.7 mi Variable rate $ 0.7…" at bounding box center [293, 333] width 464 height 262
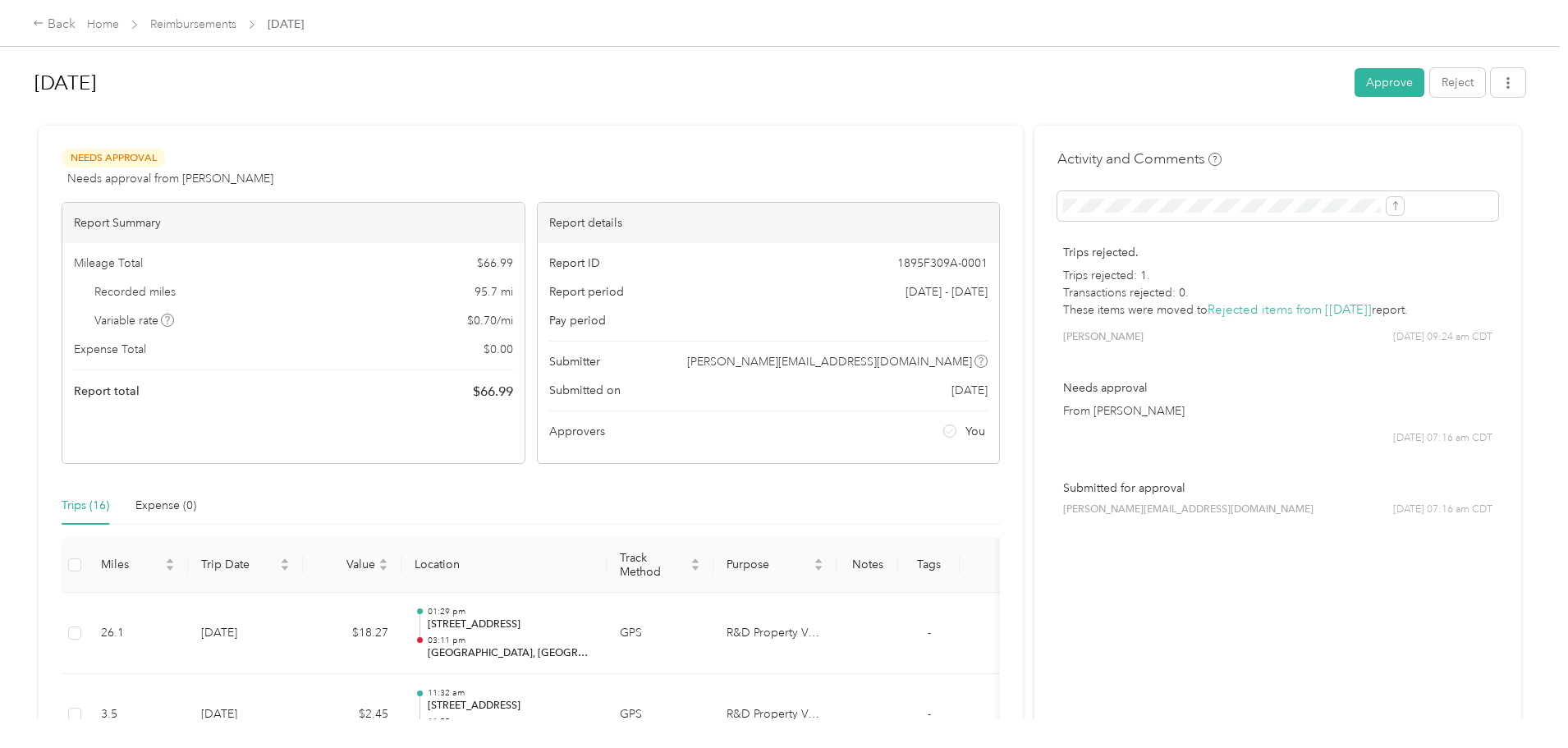
click at [186, 9] on div "Back Home Reimbursements Aug 2025" at bounding box center [784, 23] width 1568 height 46
click at [76, 25] on div "Back" at bounding box center [54, 25] width 43 height 20
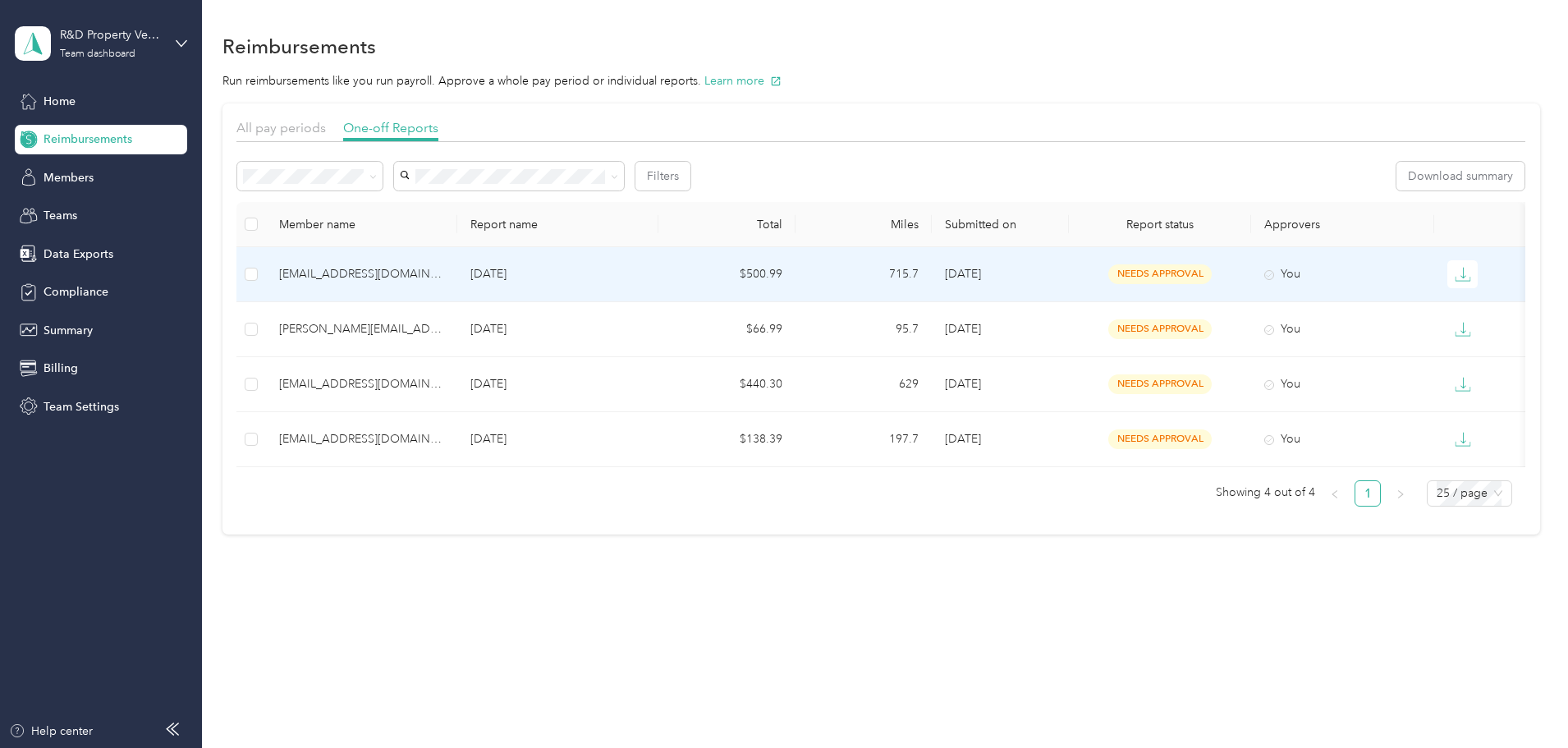
click at [1045, 275] on td "9/2/2025" at bounding box center [1001, 275] width 137 height 55
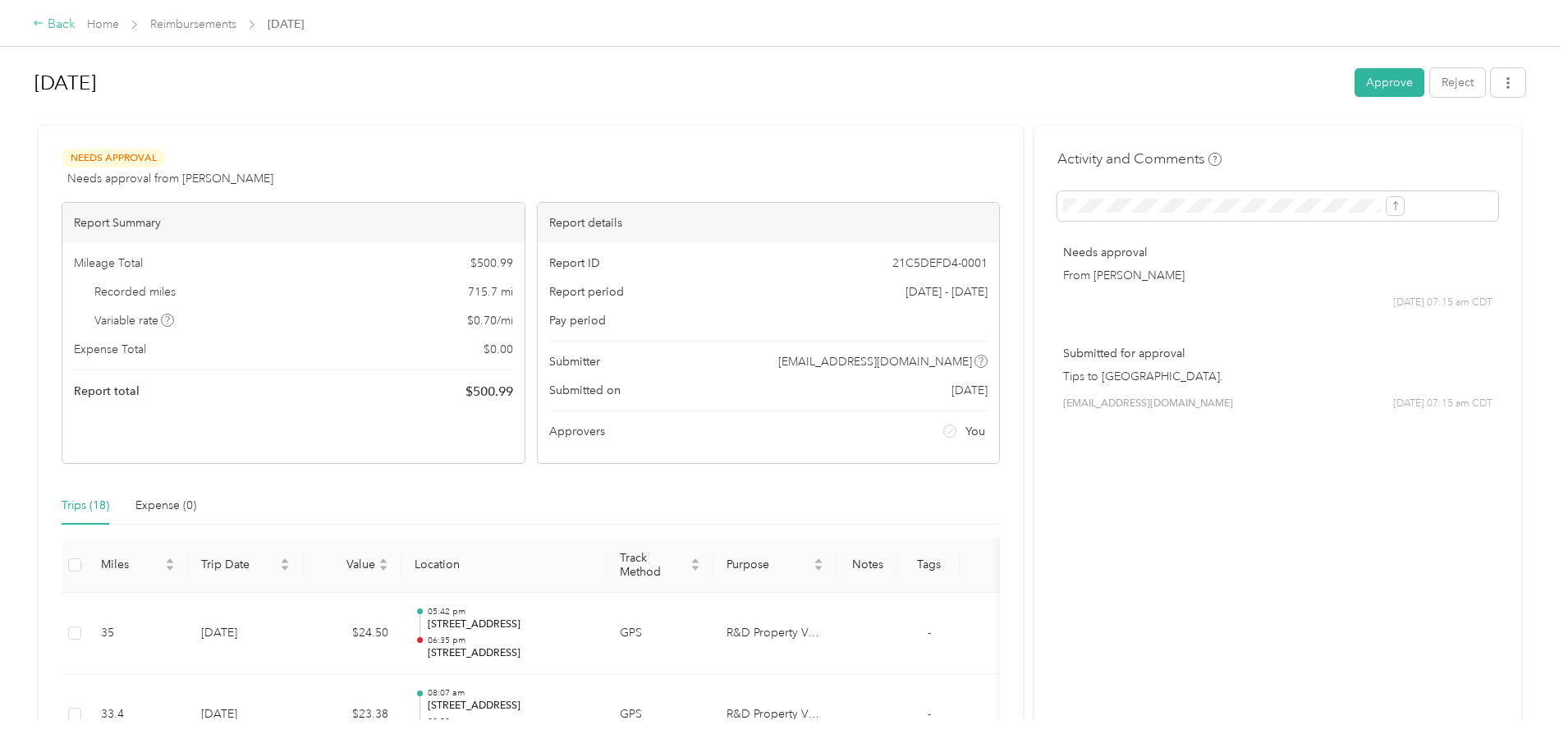
click at [45, 21] on icon at bounding box center [38, 22] width 12 height 12
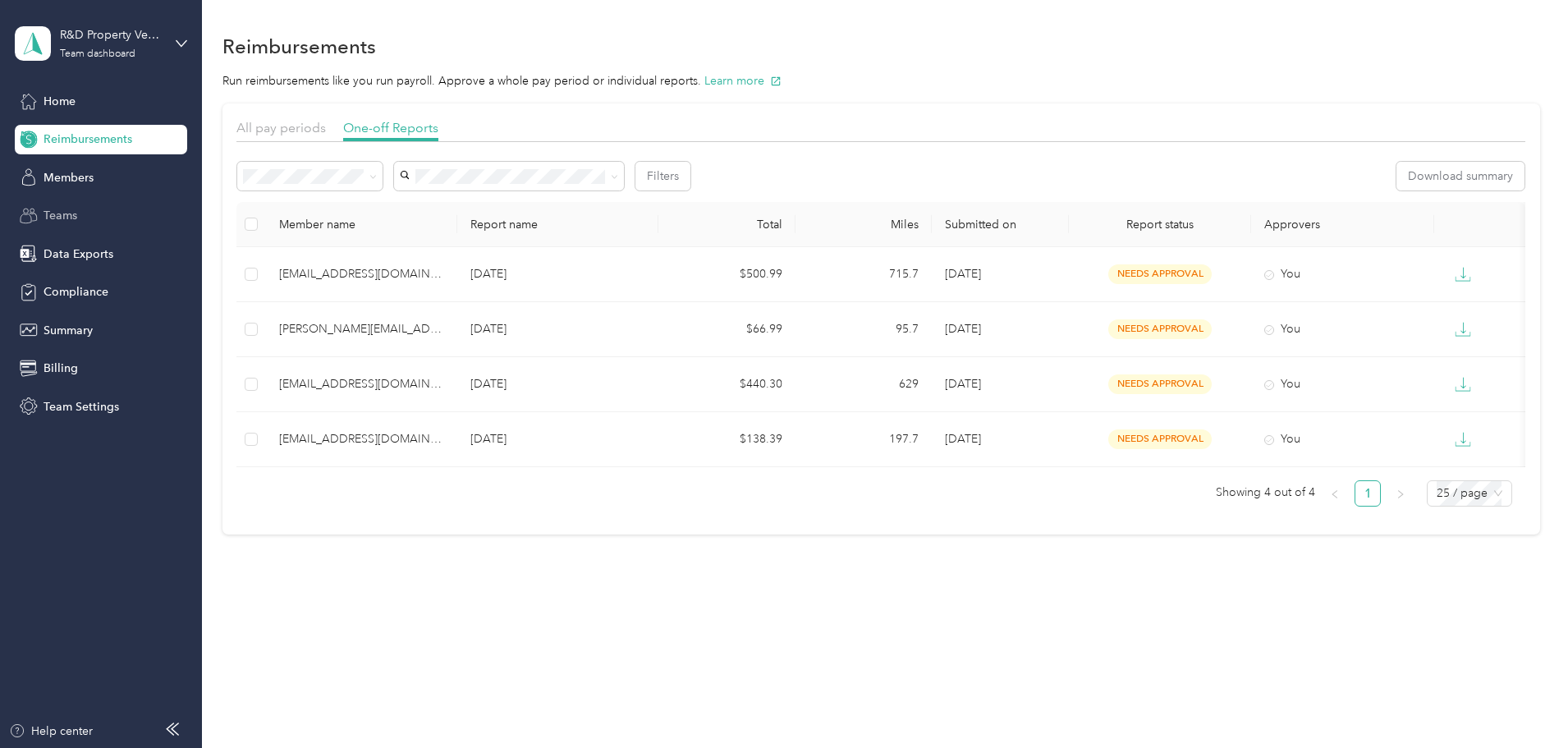
click at [60, 204] on div "Teams" at bounding box center [101, 216] width 172 height 29
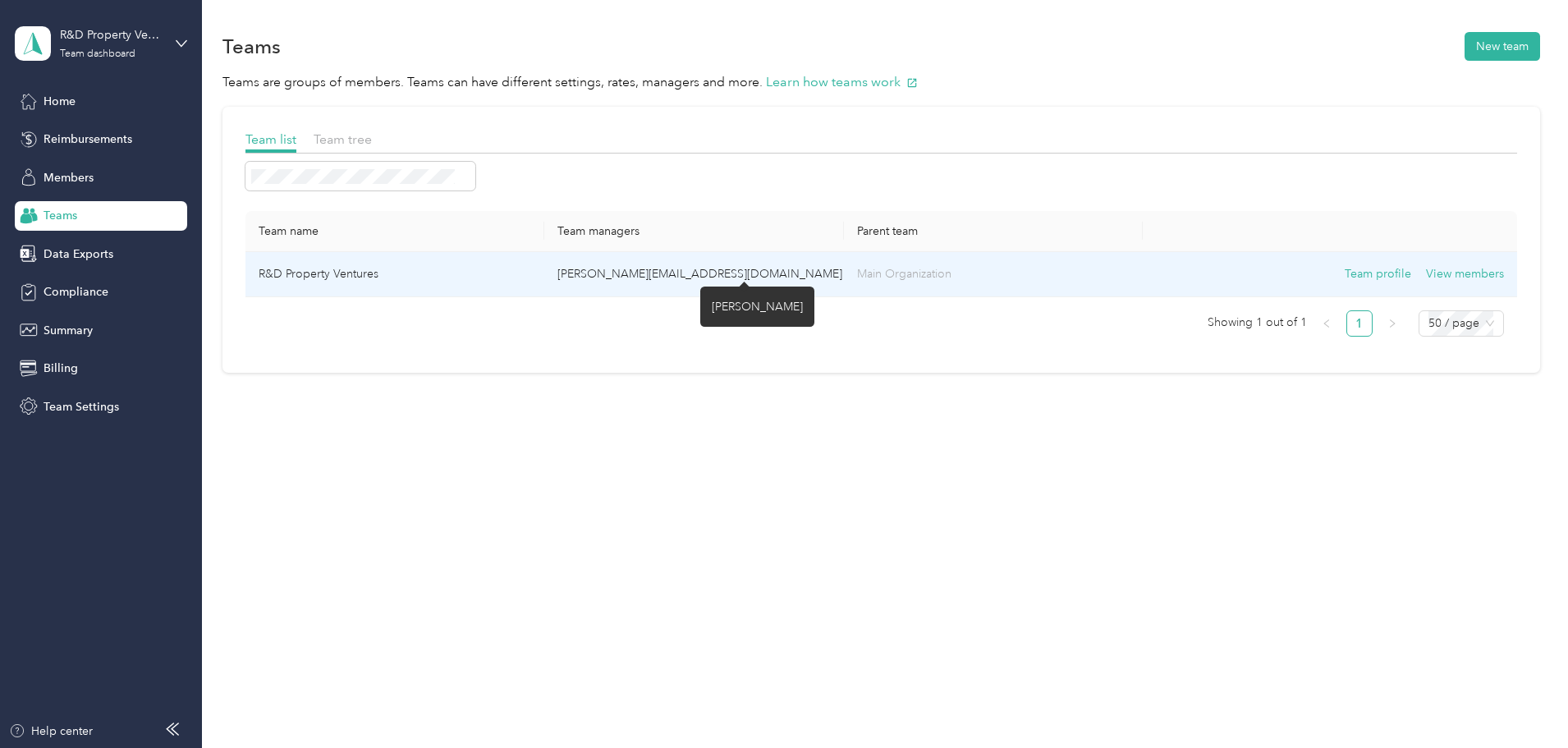
click at [849, 275] on span "+ 1 more" at bounding box center [870, 274] width 42 height 14
click at [646, 266] on p "leann@rdpsar.com + 1 more" at bounding box center [694, 274] width 273 height 18
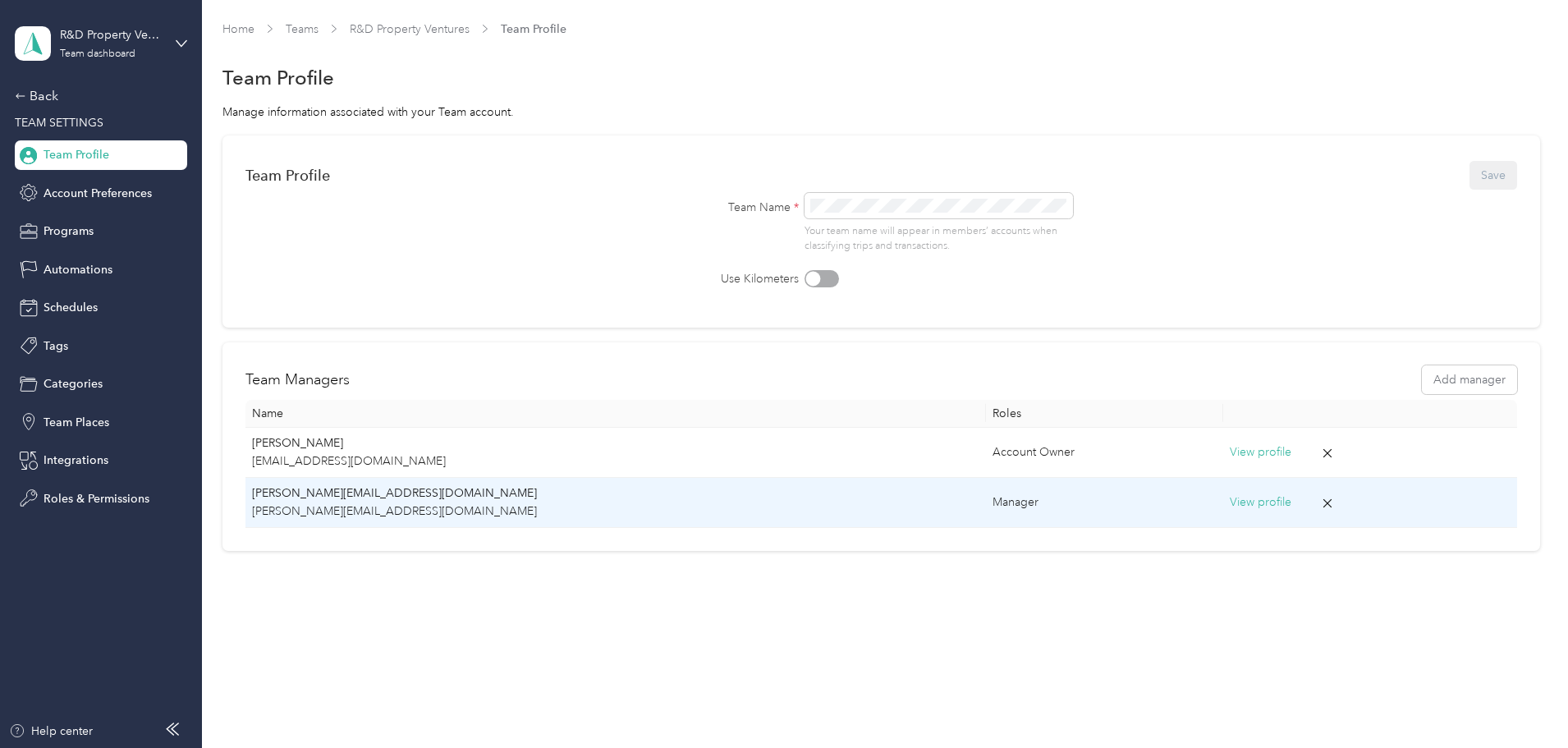
click at [993, 499] on div "Manager" at bounding box center [1104, 502] width 223 height 18
click at [1230, 500] on button "View profile" at bounding box center [1260, 502] width 62 height 18
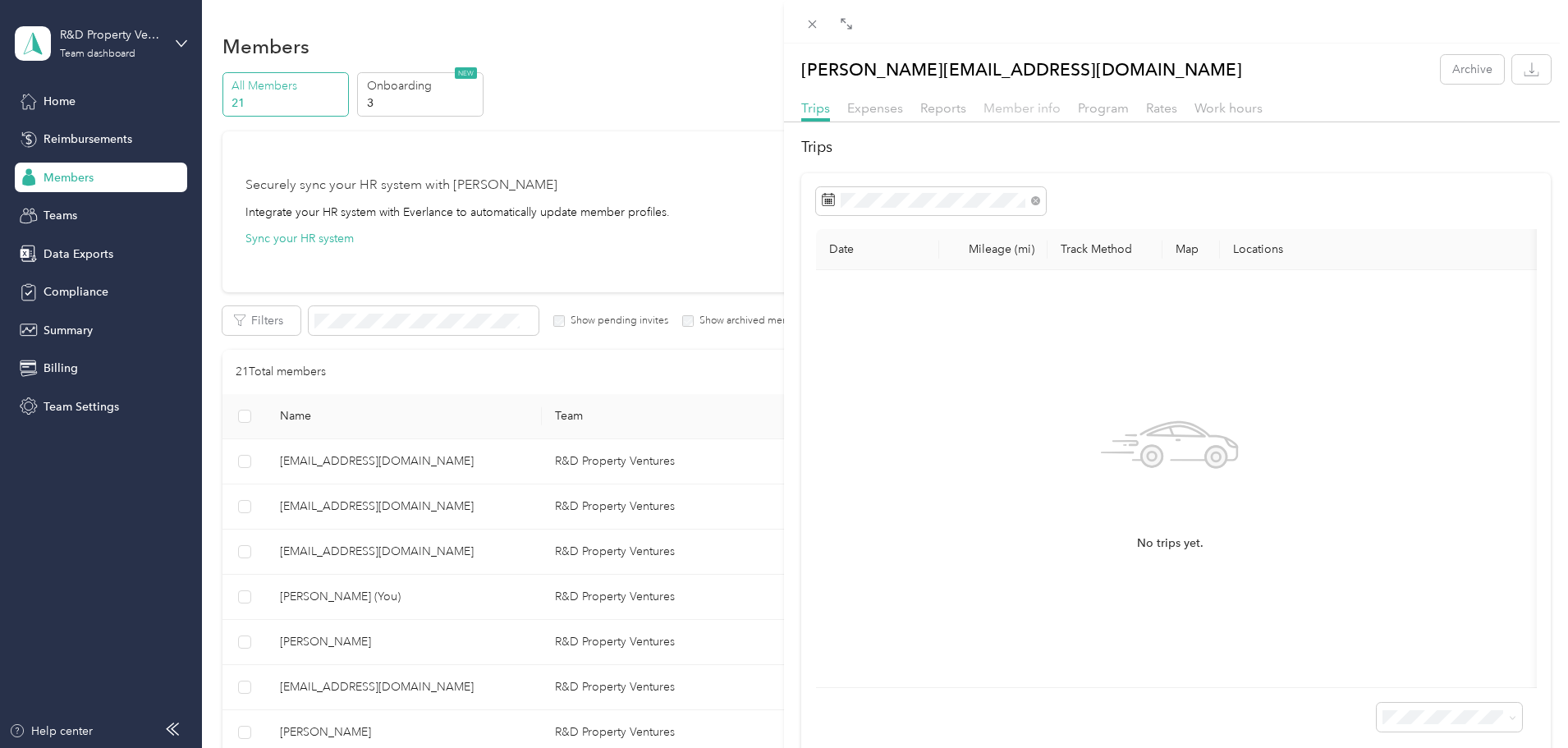
click at [1028, 106] on span "Member info" at bounding box center [1022, 107] width 78 height 15
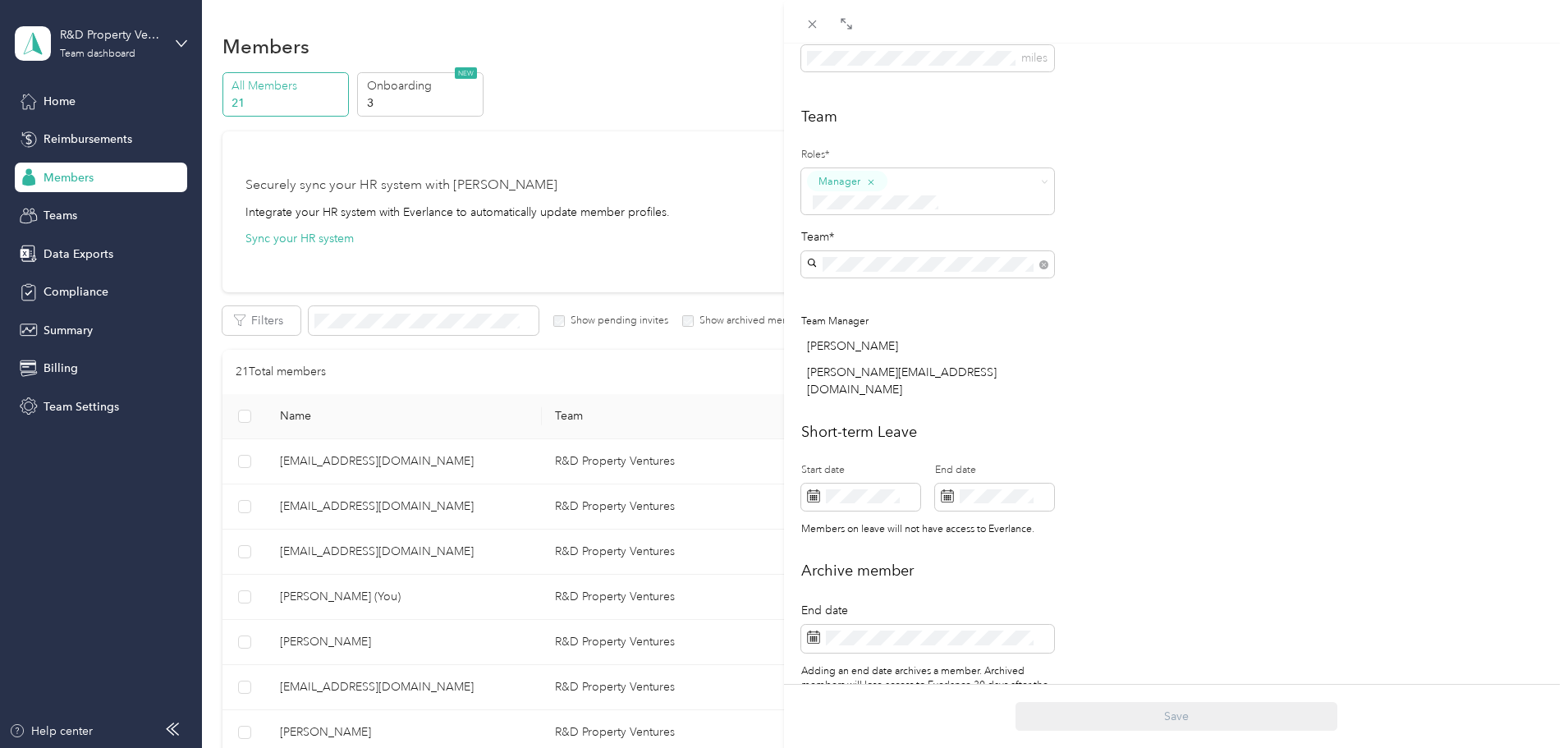
scroll to position [410, 0]
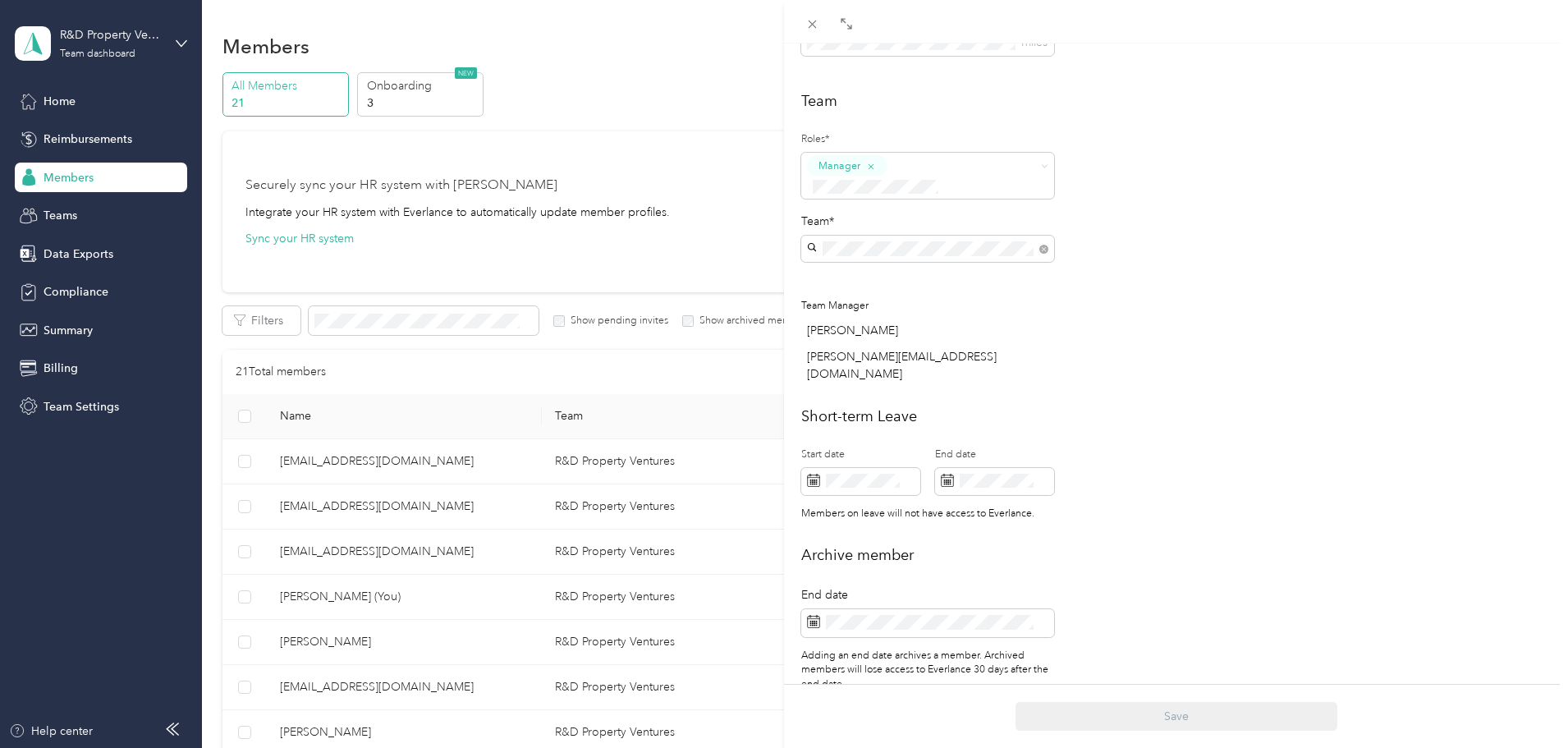
click at [932, 181] on div "Roles* Manager Team* Team Manager Dustin Davis leann@rdpsar.com" at bounding box center [928, 259] width 253 height 264
click at [881, 322] on button "Super Admin" at bounding box center [854, 319] width 84 height 21
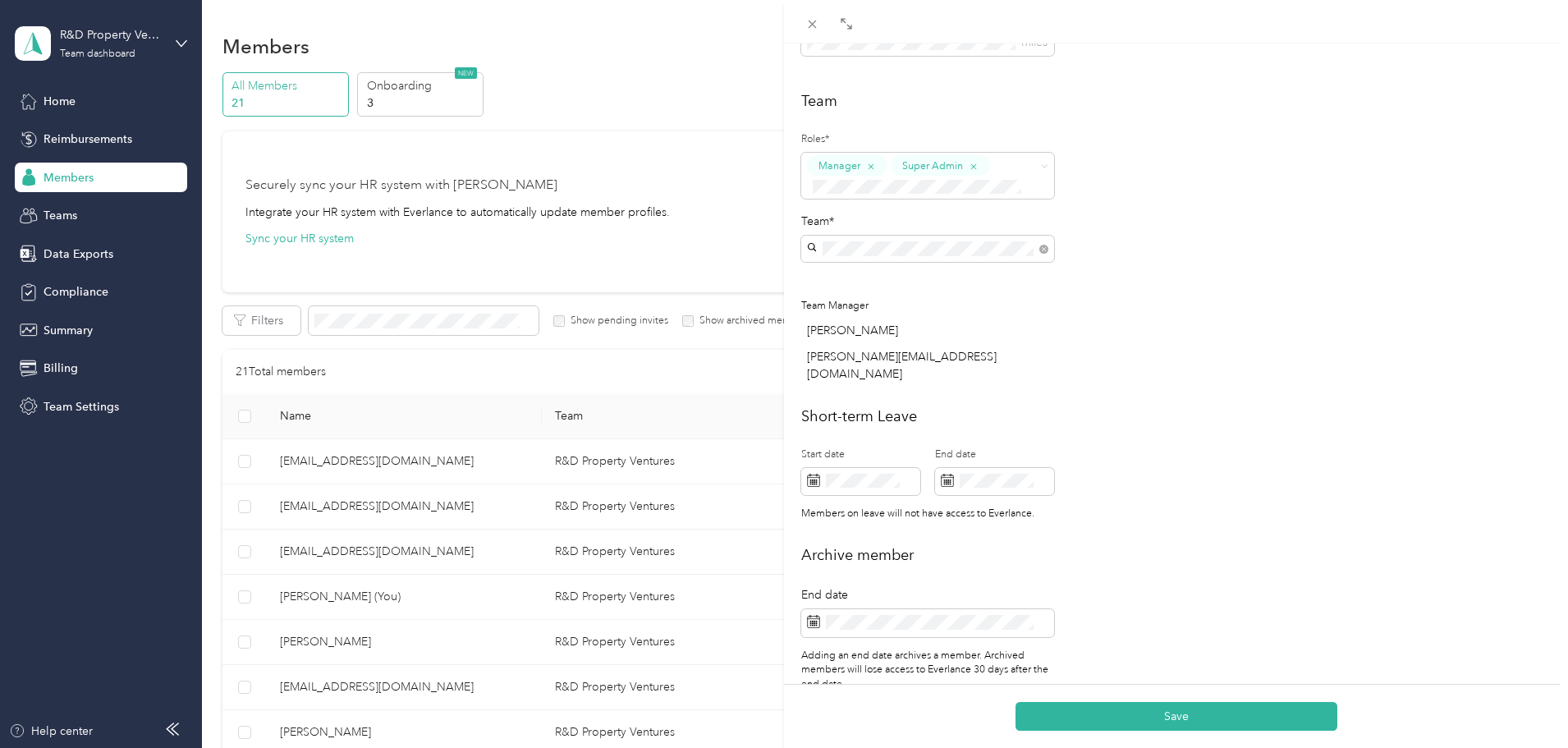
click at [1236, 505] on div "Short-term Leave Start date End date Members on leave will not have access to E…" at bounding box center [1176, 468] width 750 height 125
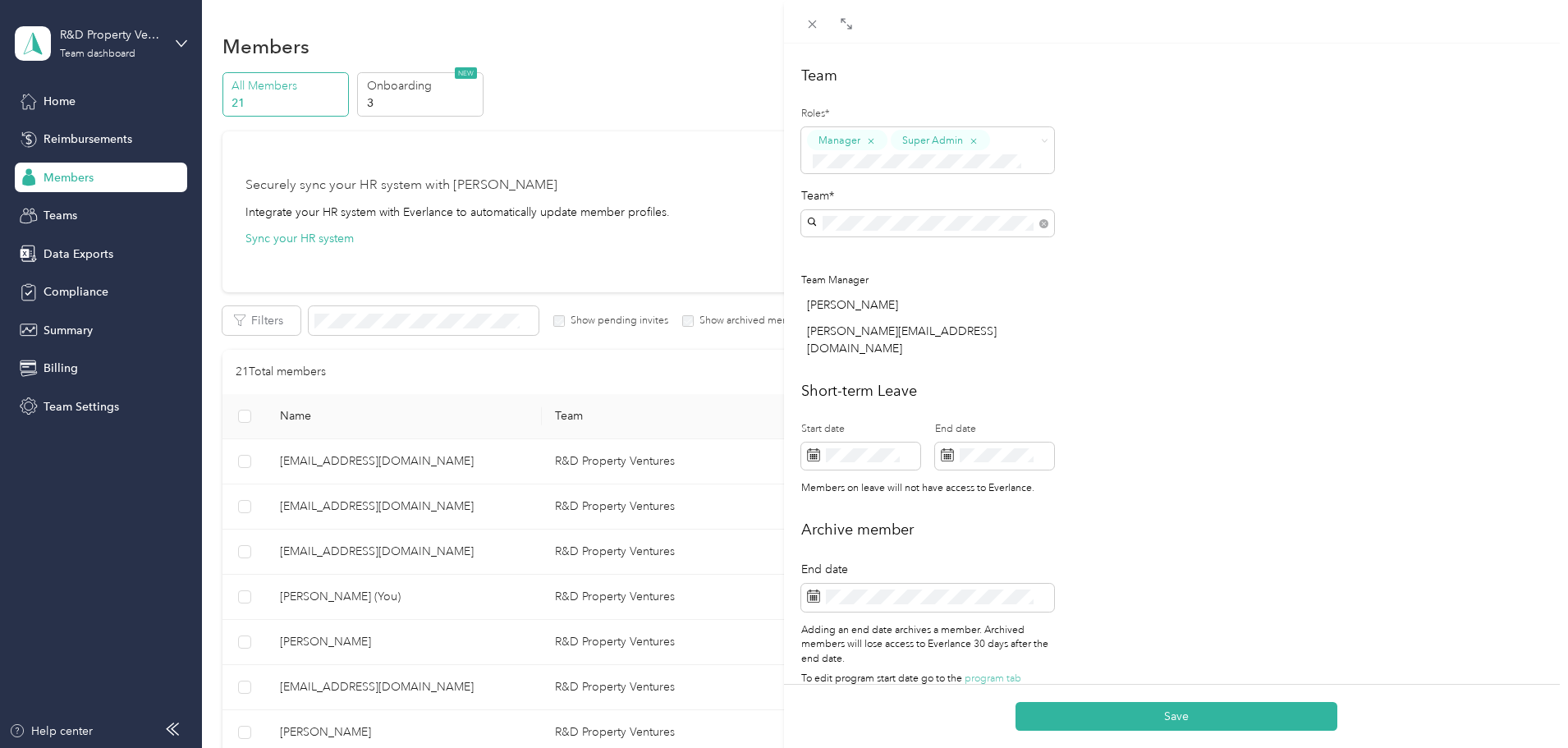
scroll to position [449, 0]
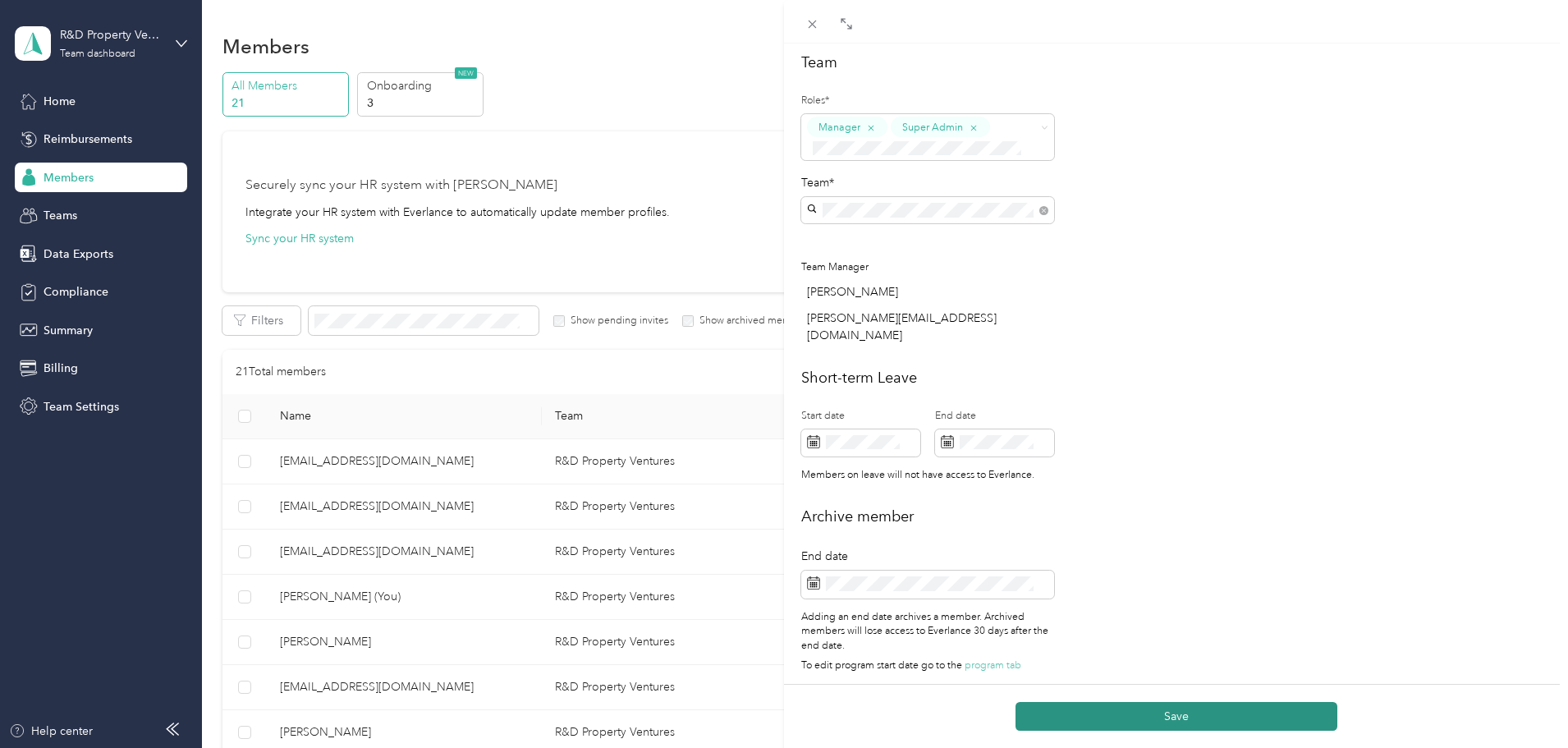
click at [1175, 708] on button "Save" at bounding box center [1176, 716] width 322 height 29
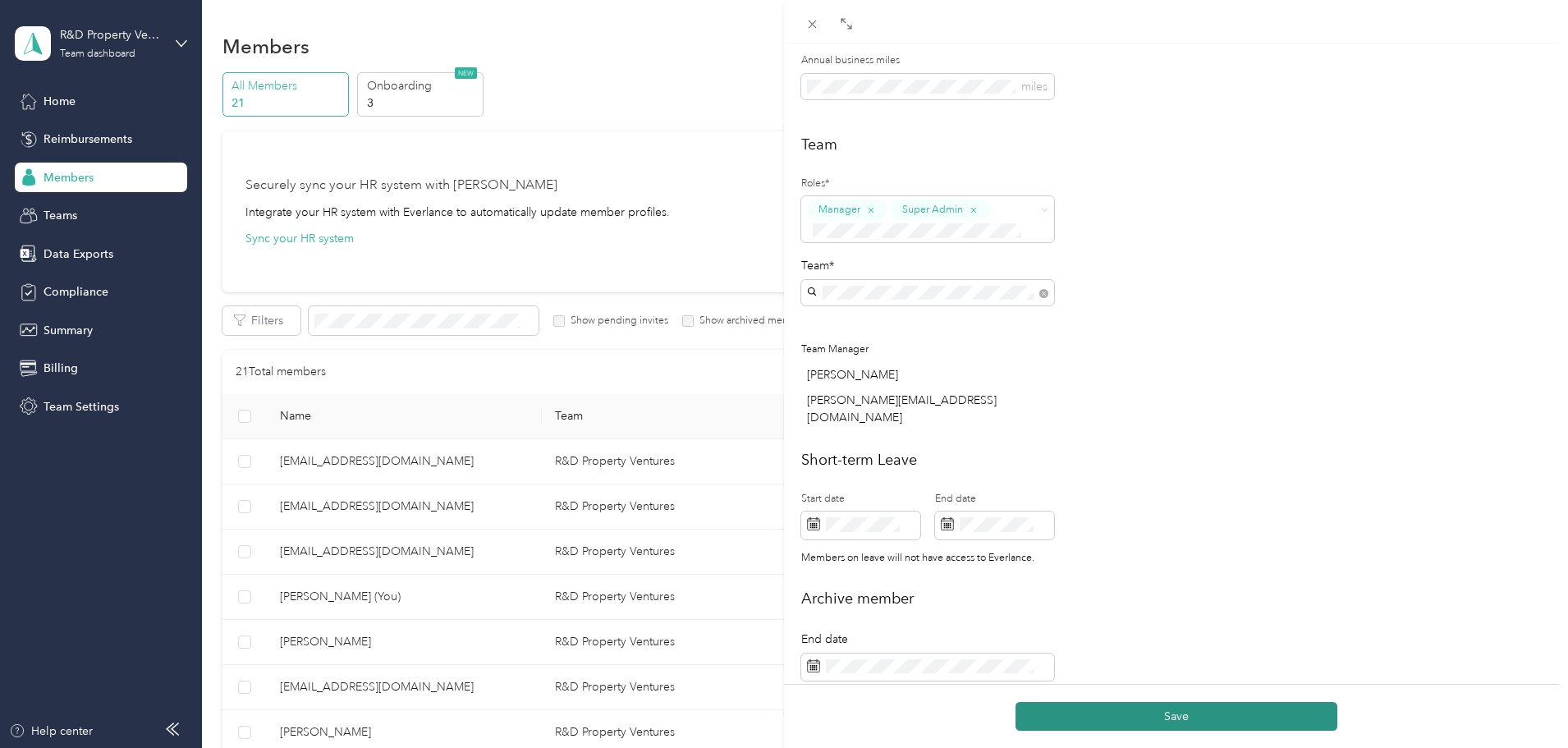
click at [1184, 719] on button "Save" at bounding box center [1176, 716] width 322 height 29
click at [1174, 713] on button "Save" at bounding box center [1176, 716] width 322 height 29
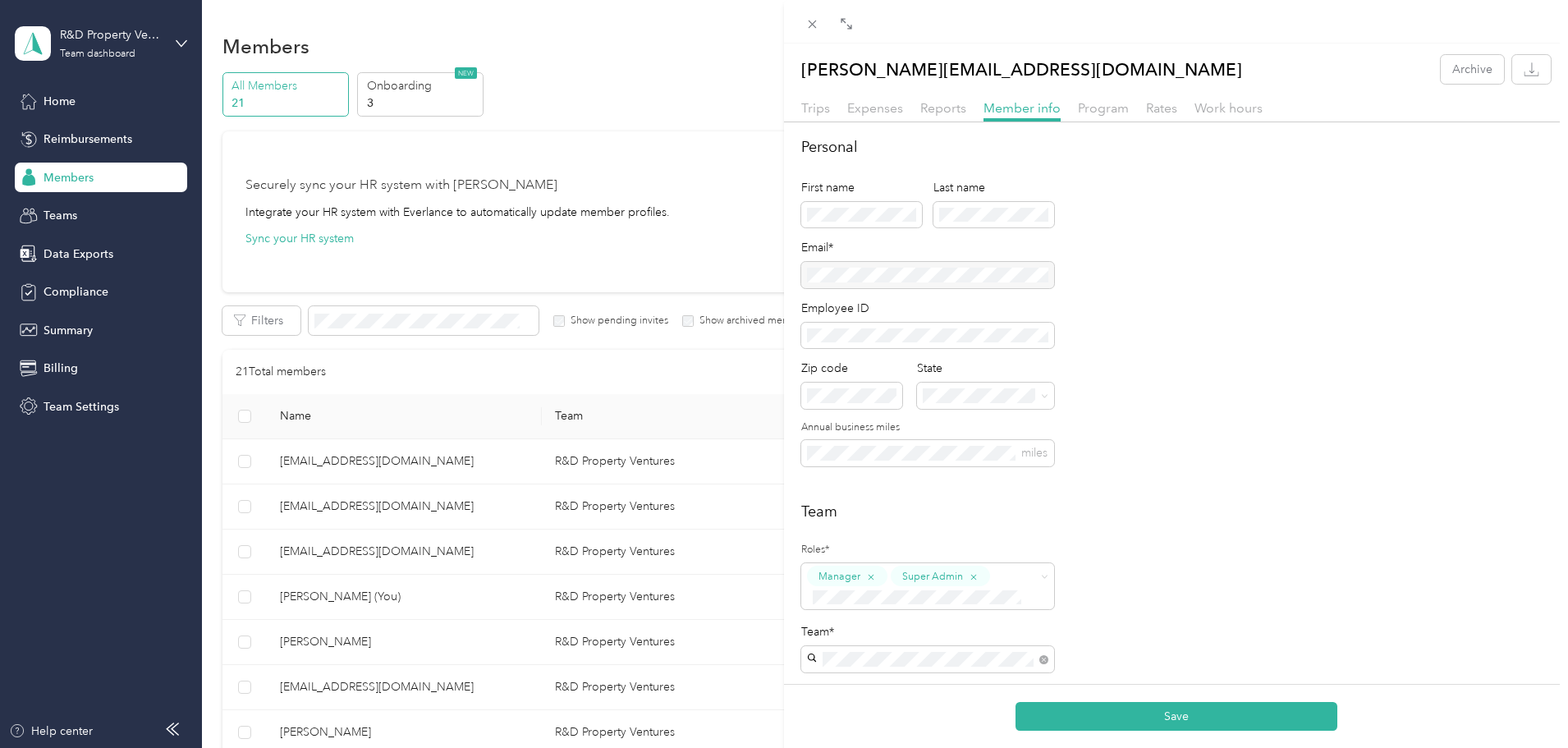
click at [1340, 219] on div "Personal First name Last name Email* Employee ID Zip code State Annual business…" at bounding box center [1176, 311] width 750 height 349
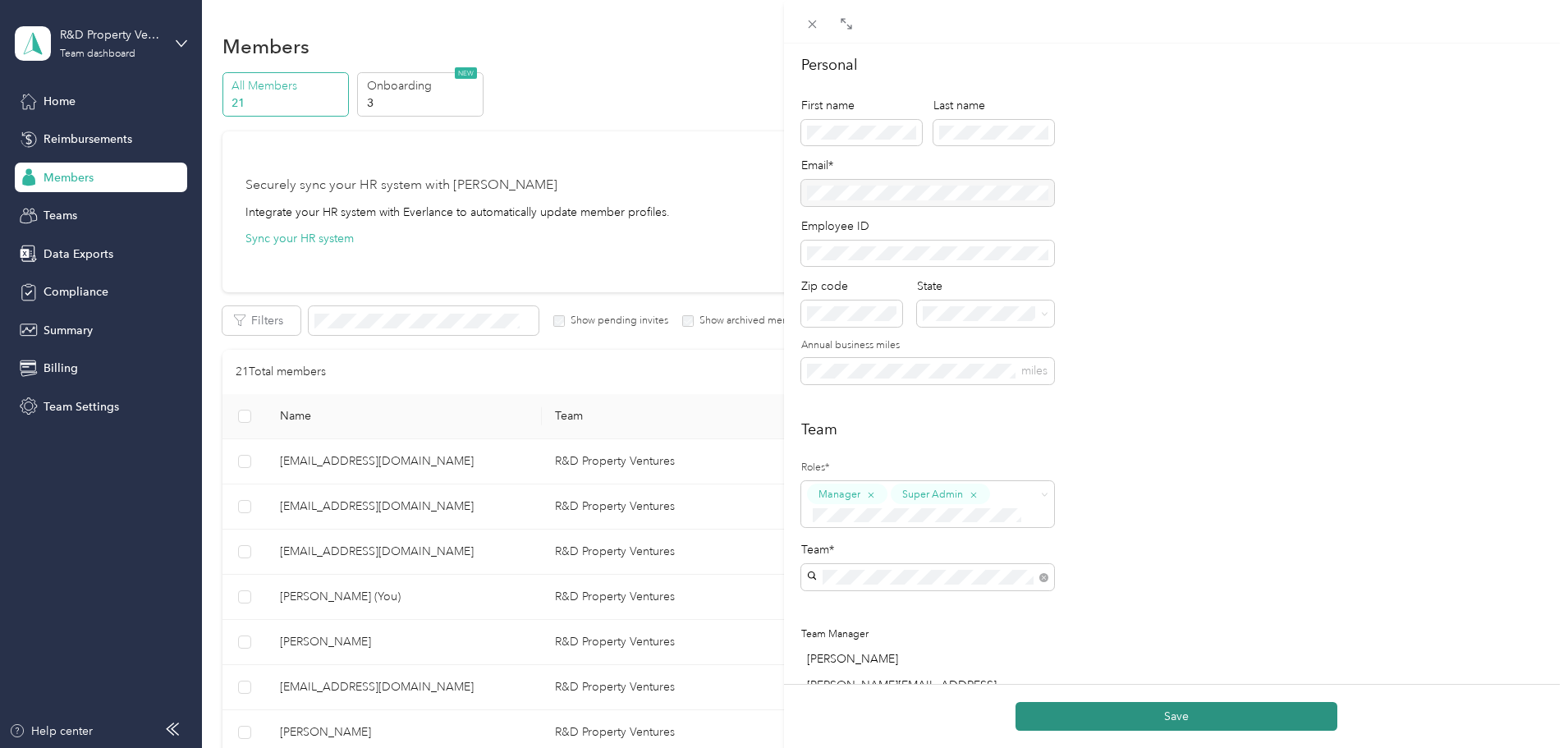
click at [1166, 715] on button "Save" at bounding box center [1176, 716] width 322 height 29
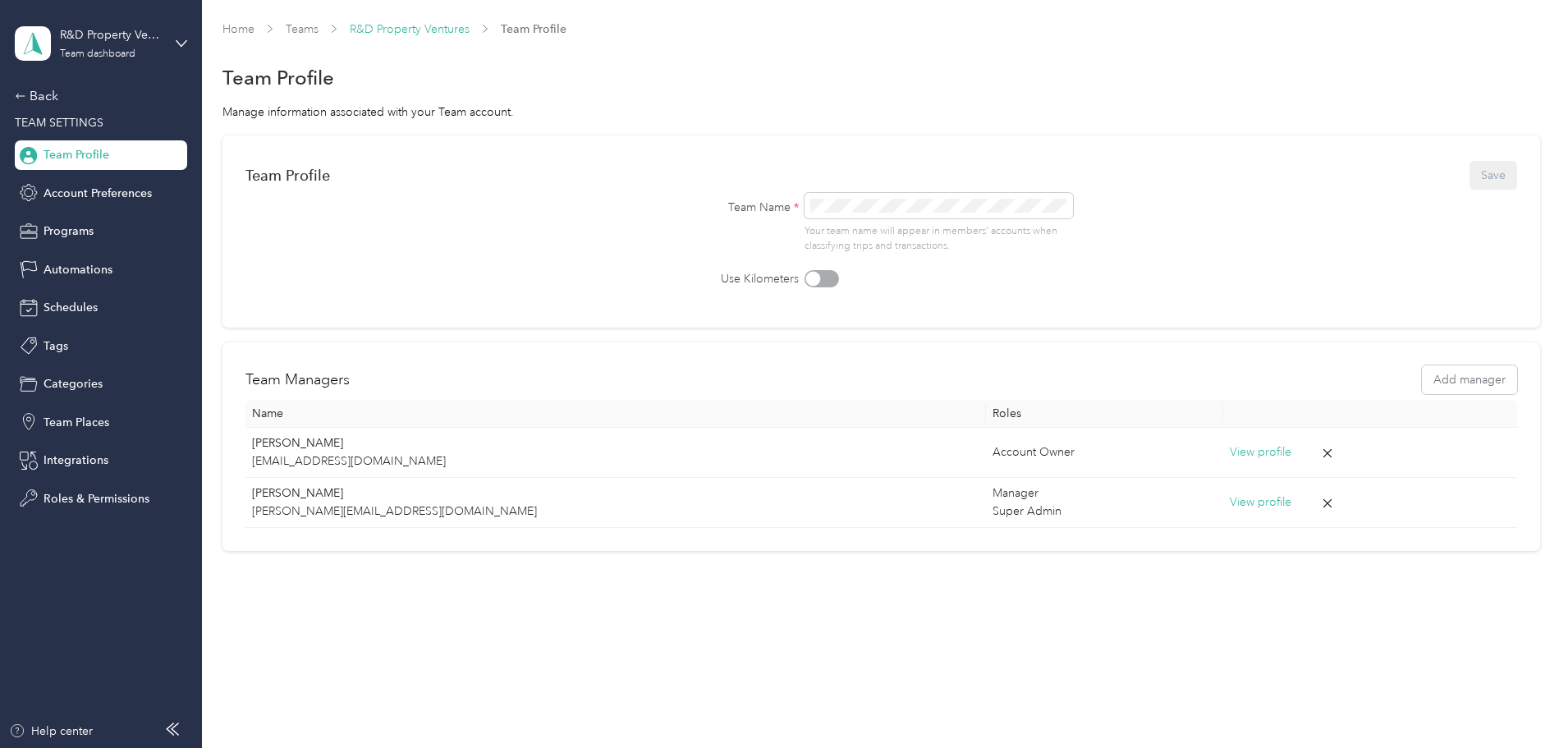
click at [470, 25] on link "R&D Property Ventures" at bounding box center [409, 29] width 120 height 14
click at [65, 192] on span "Account Preferences" at bounding box center [98, 193] width 109 height 17
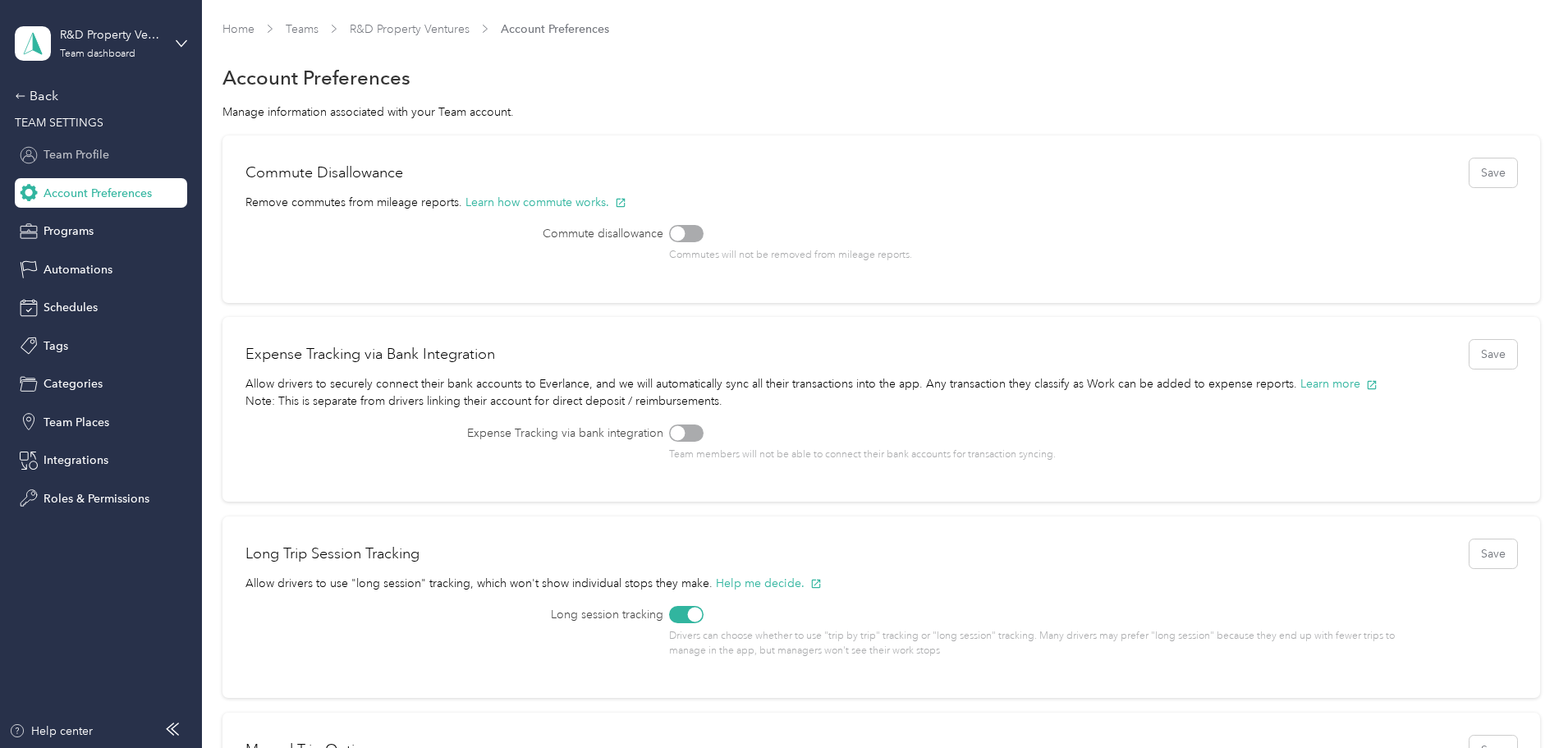
click at [75, 143] on div "Team Profile" at bounding box center [101, 154] width 172 height 29
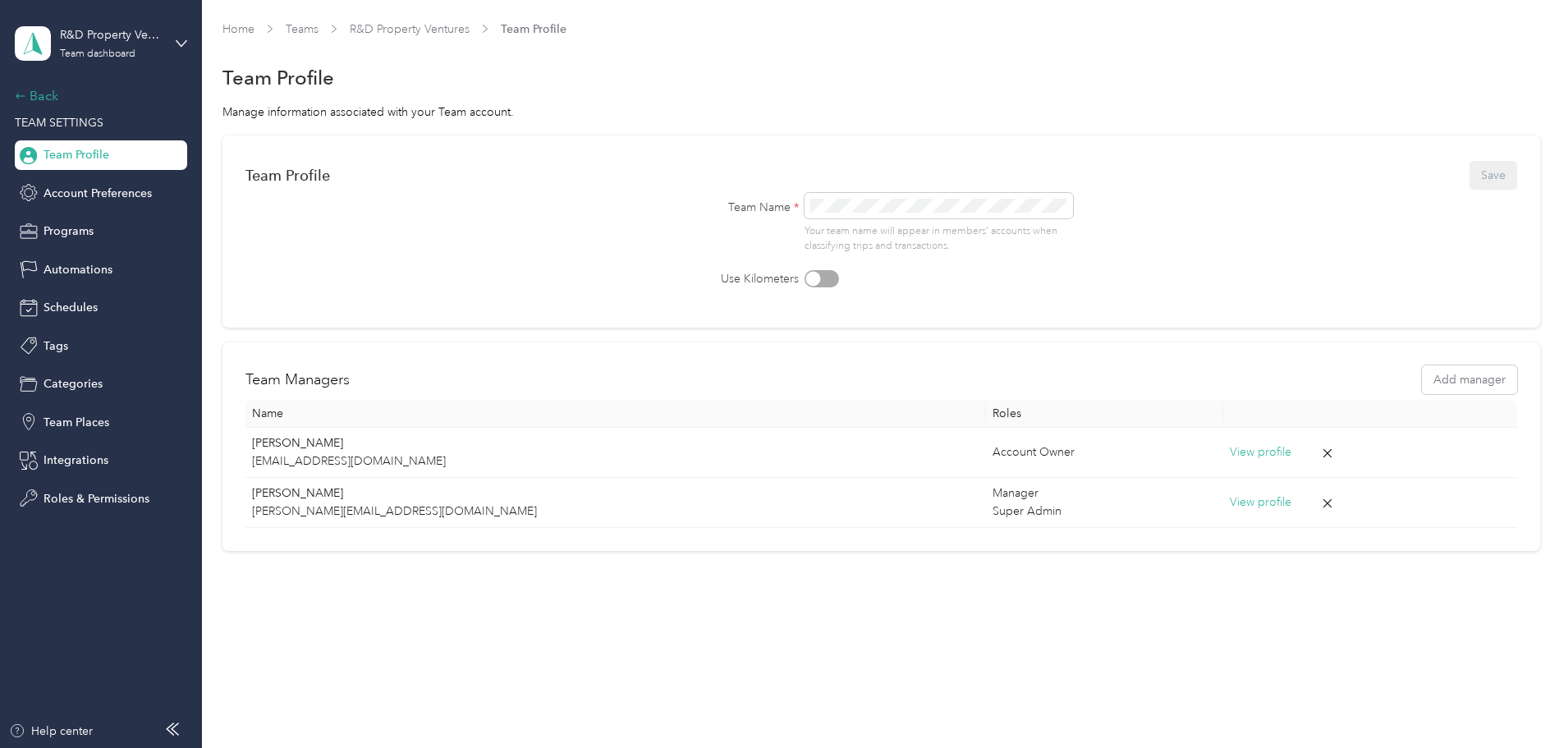
click at [45, 94] on div "Back" at bounding box center [97, 96] width 164 height 20
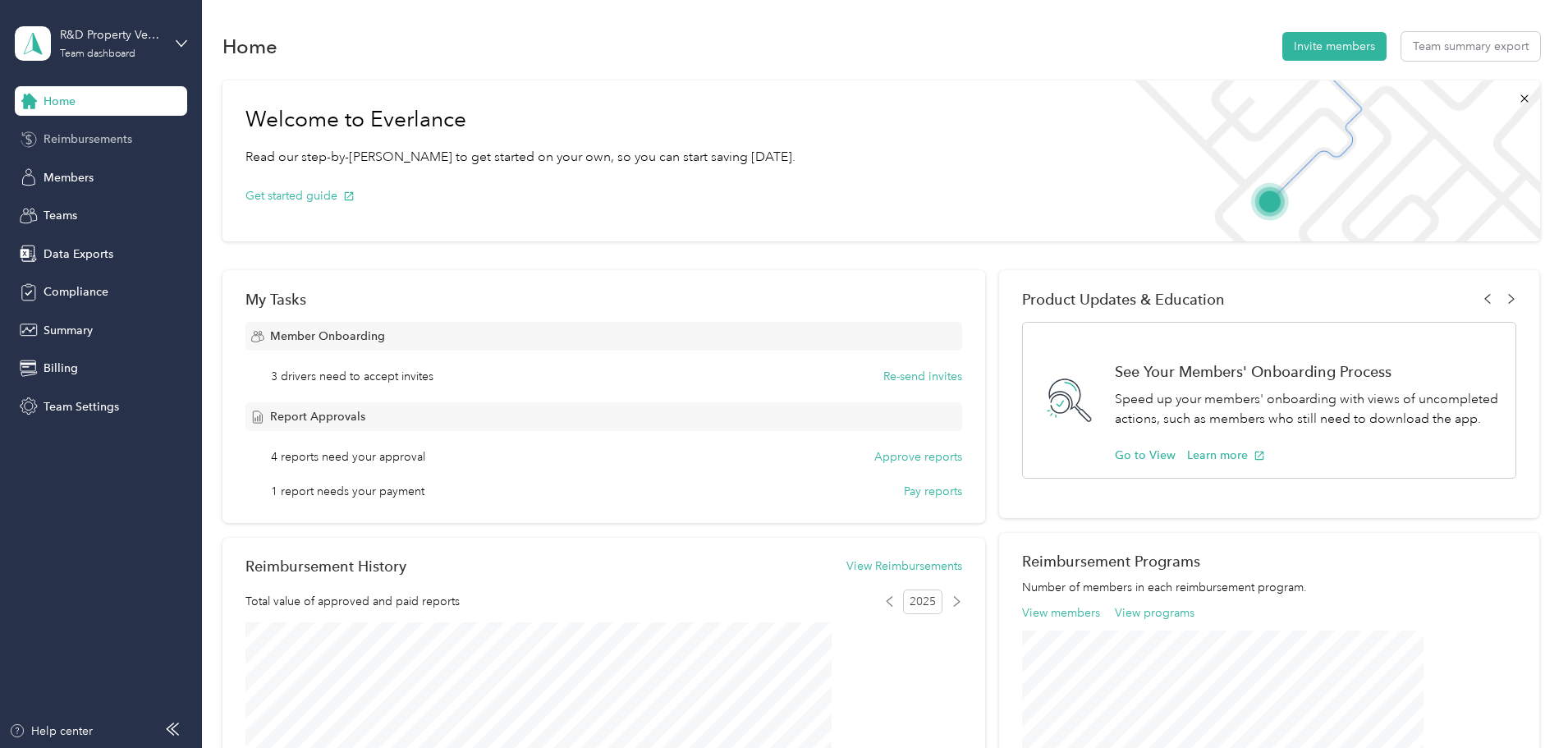
click at [70, 136] on span "Reimbursements" at bounding box center [87, 138] width 88 height 17
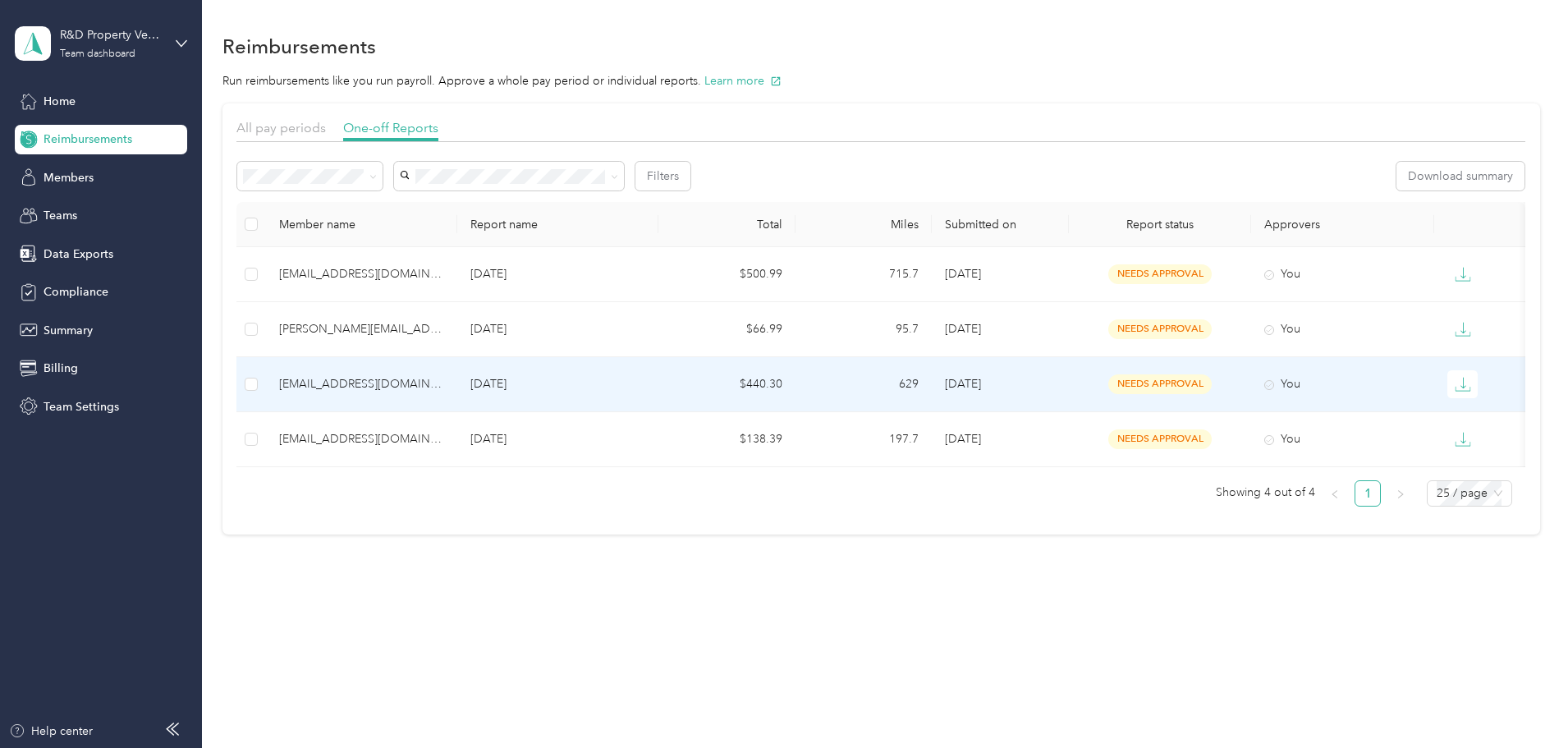
click at [444, 383] on div "woodsdoug34@gmail.com" at bounding box center [361, 384] width 165 height 18
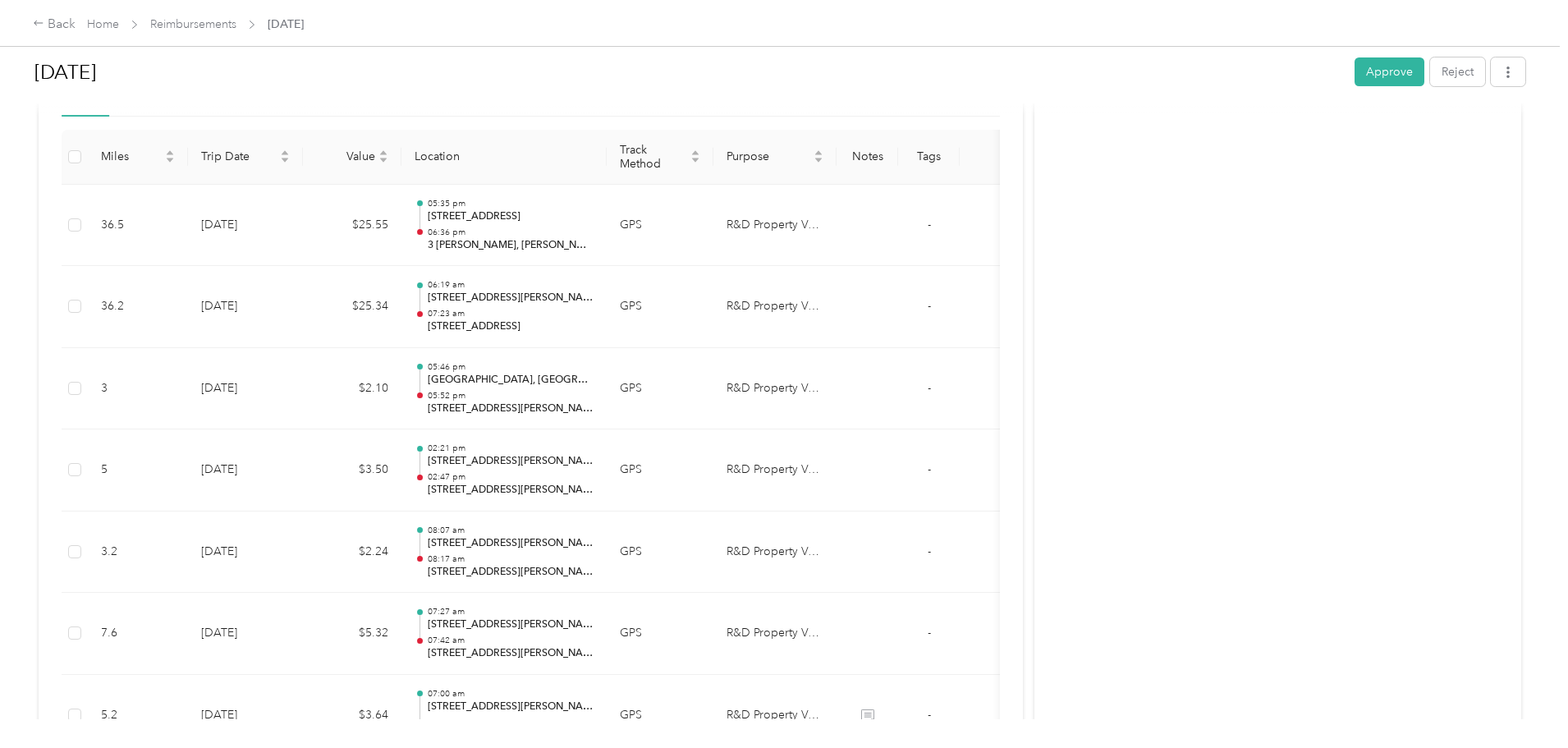
scroll to position [401, 0]
